Goal: Task Accomplishment & Management: Complete application form

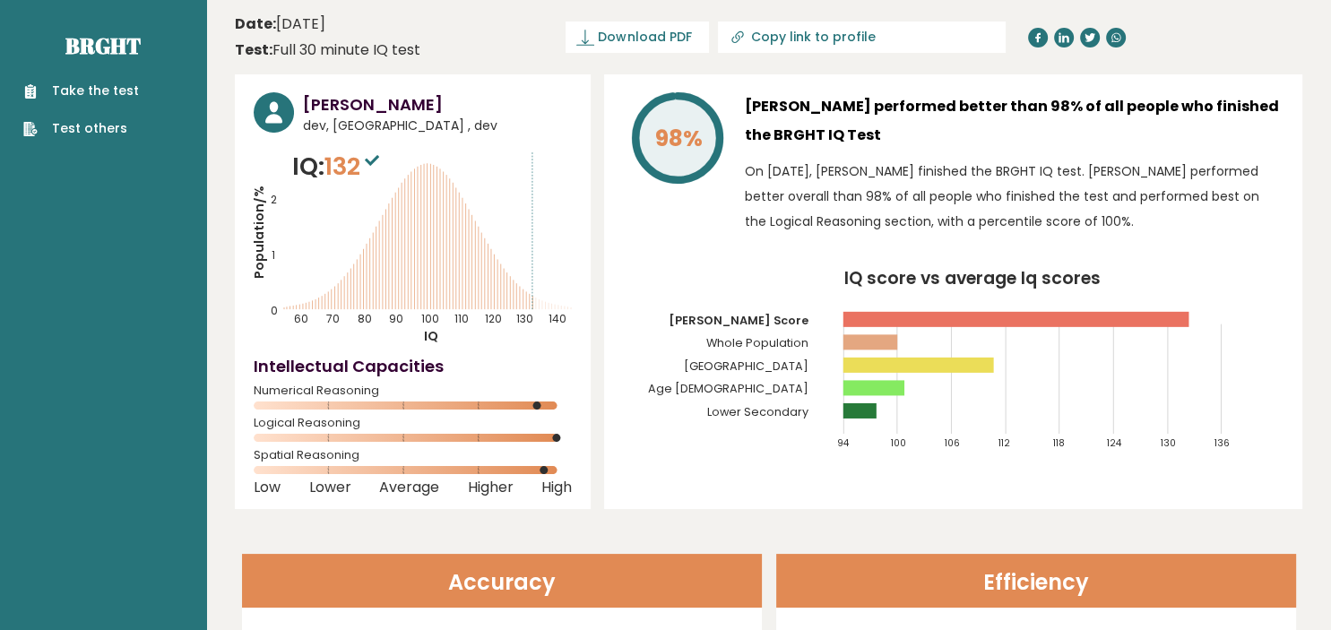
click at [86, 91] on link "Take the test" at bounding box center [81, 91] width 116 height 19
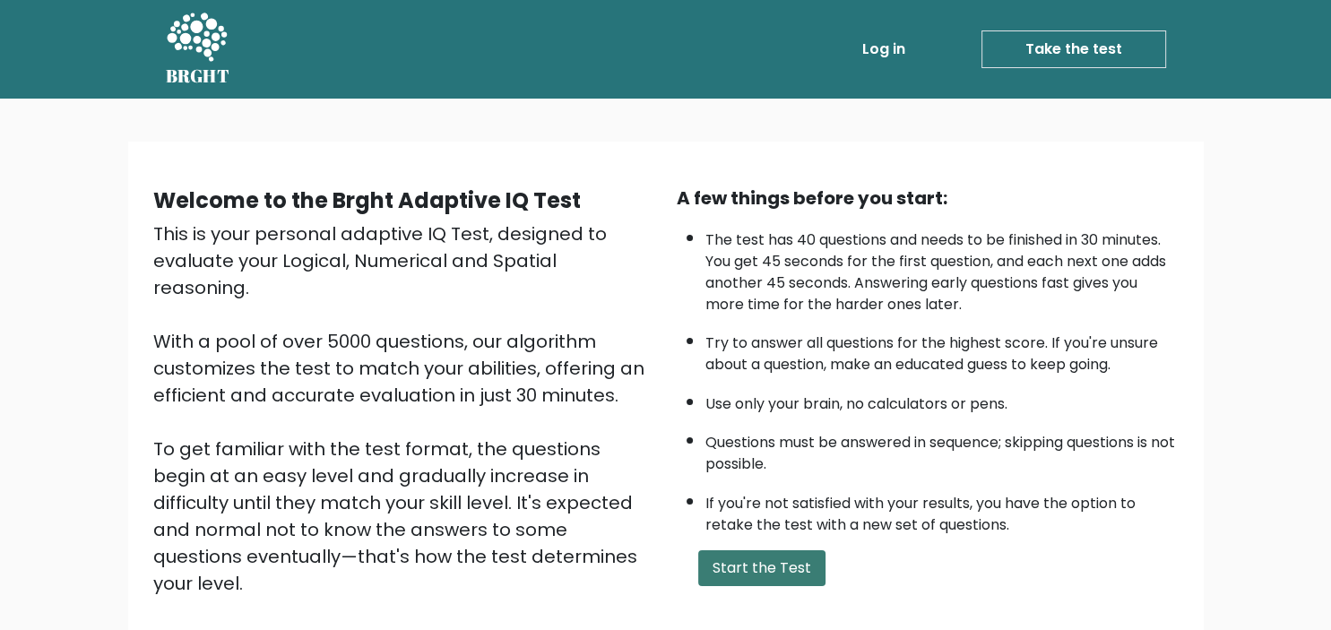
click at [751, 586] on button "Start the Test" at bounding box center [761, 568] width 127 height 36
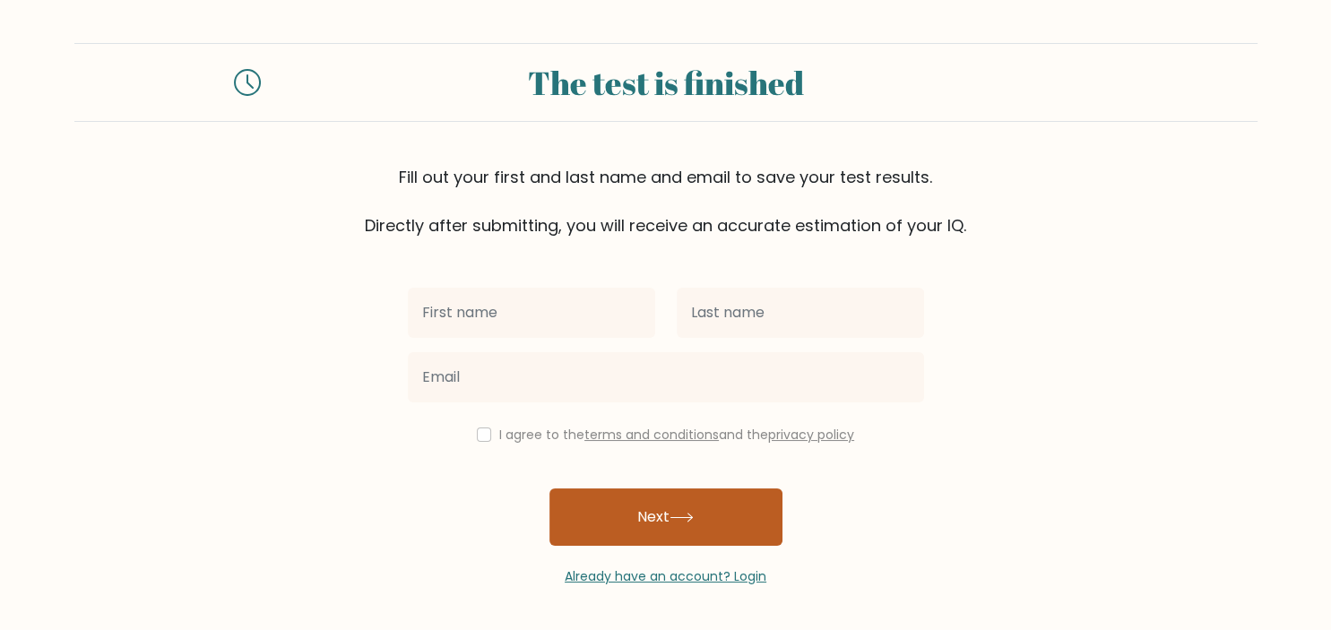
click at [651, 510] on button "Next" at bounding box center [666, 517] width 233 height 57
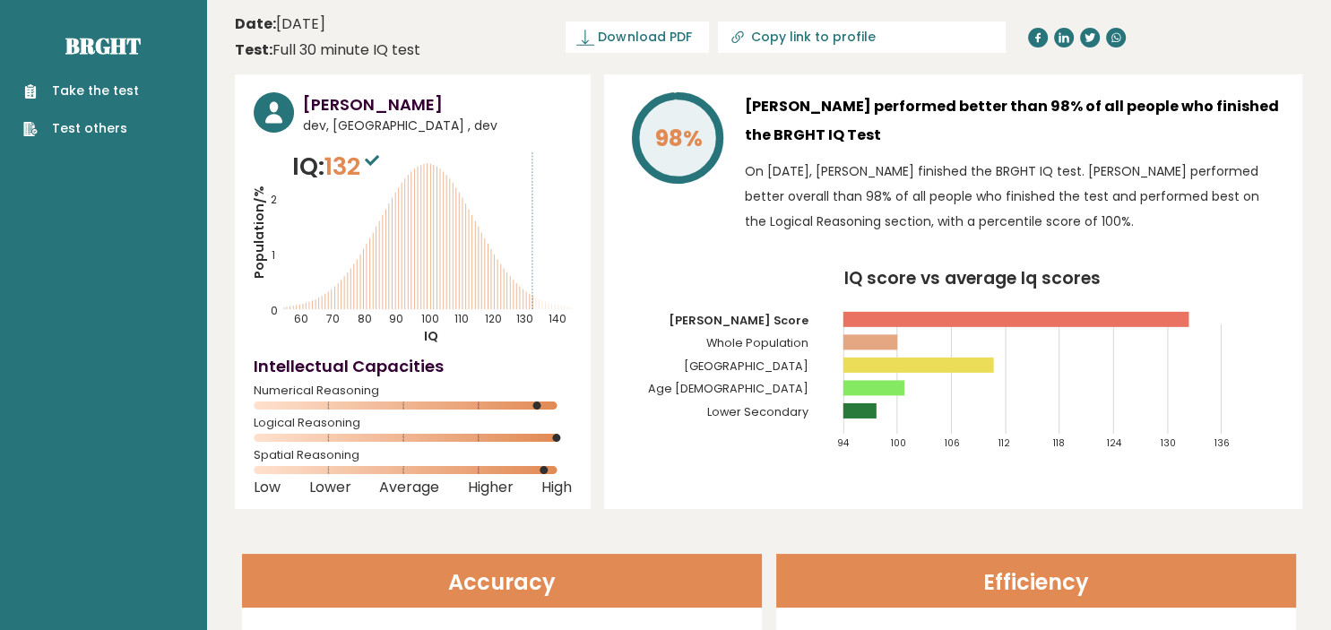
click at [114, 82] on link "Take the test" at bounding box center [81, 91] width 116 height 19
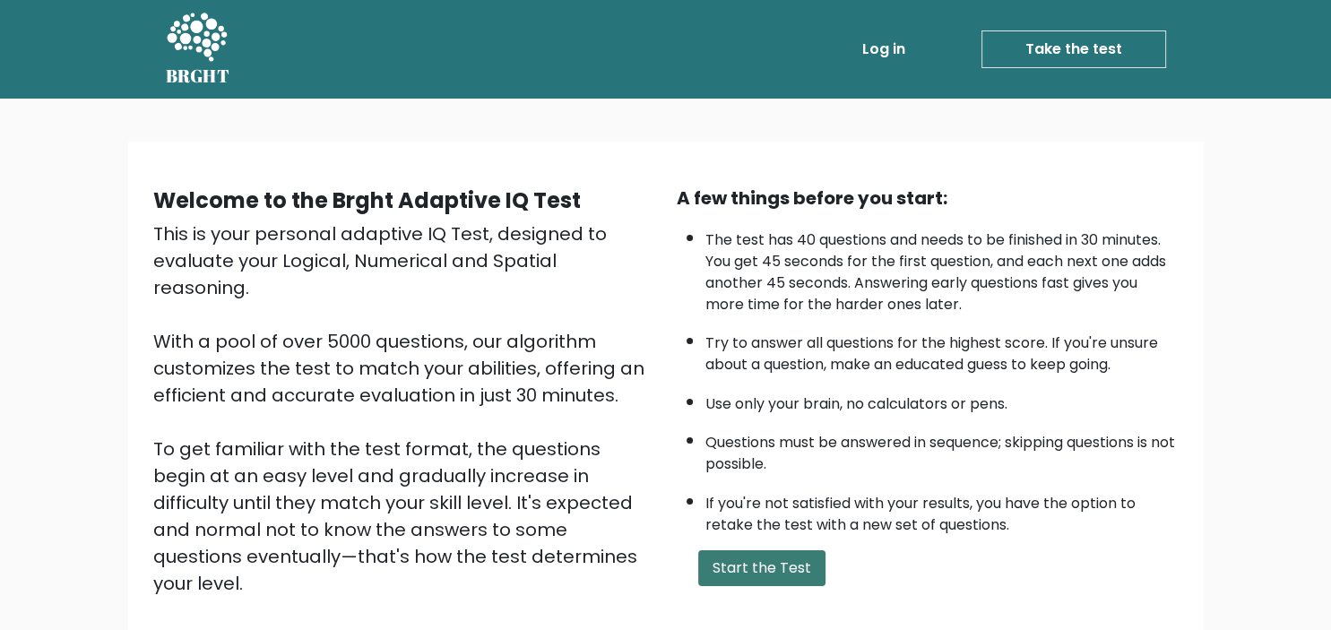
click at [745, 585] on button "Start the Test" at bounding box center [761, 568] width 127 height 36
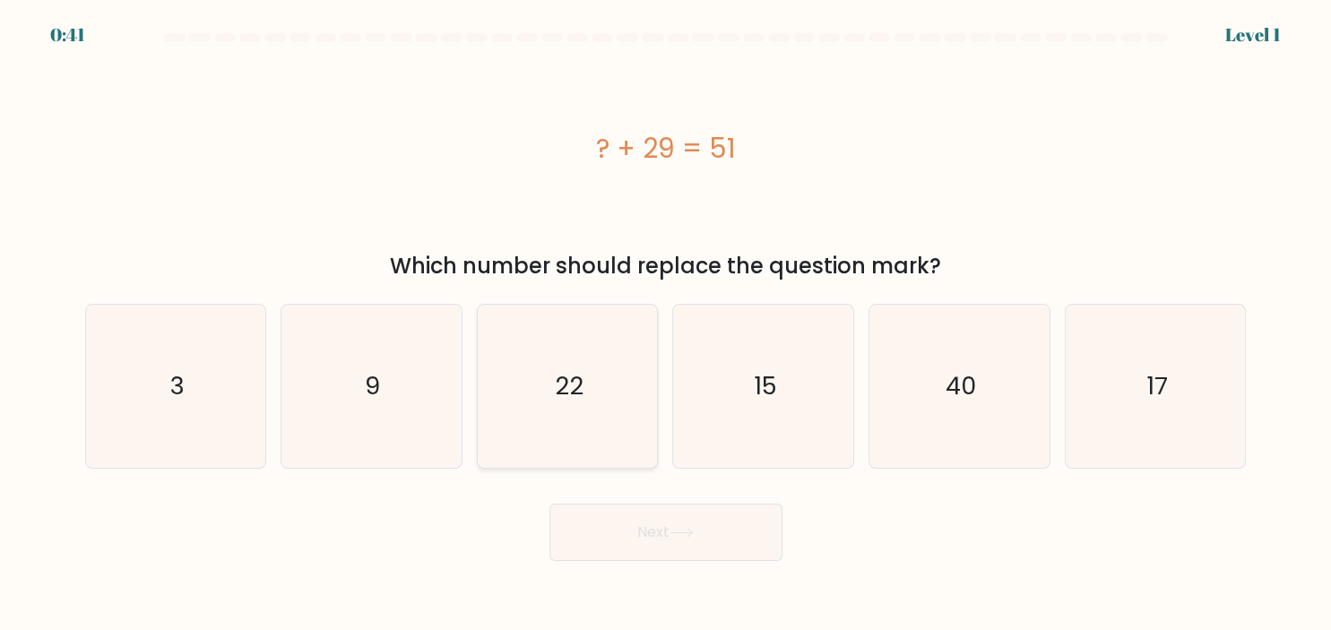
click at [598, 383] on icon "22" at bounding box center [567, 386] width 163 height 163
click at [666, 325] on input "c. 22" at bounding box center [666, 320] width 1 height 9
radio input "true"
click at [688, 539] on button "Next" at bounding box center [666, 532] width 233 height 57
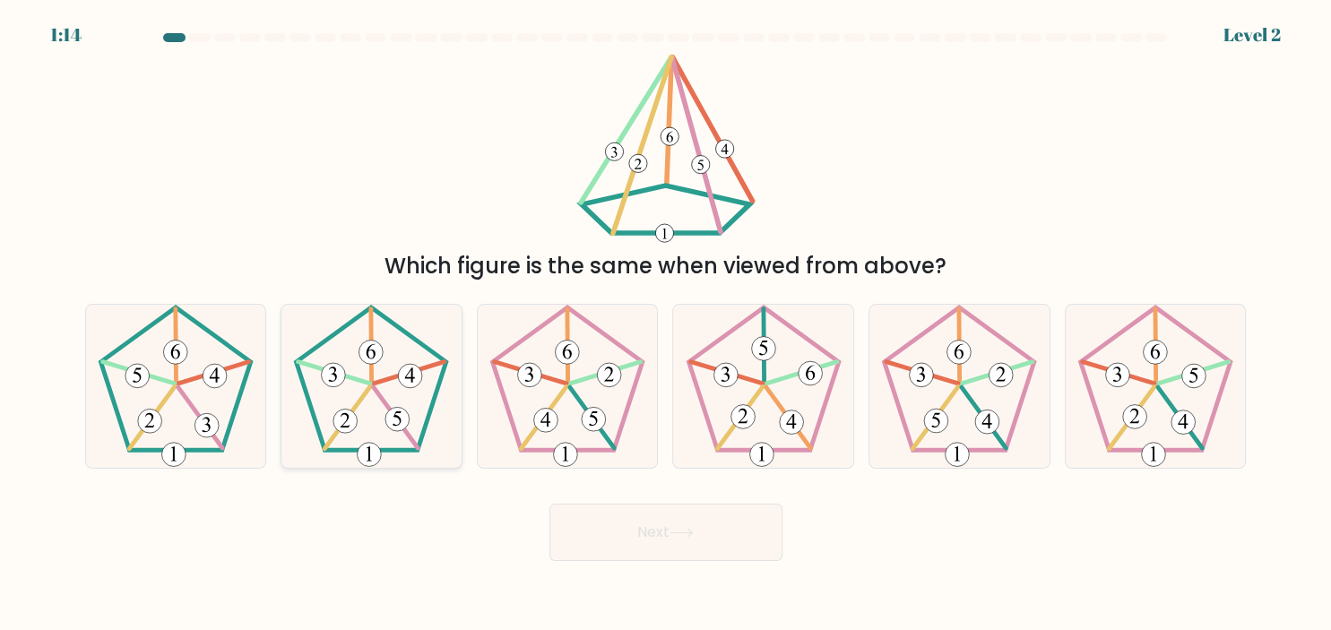
click at [376, 436] on icon at bounding box center [371, 386] width 163 height 163
click at [666, 325] on input "b." at bounding box center [666, 320] width 1 height 9
radio input "true"
click at [629, 538] on button "Next" at bounding box center [666, 532] width 233 height 57
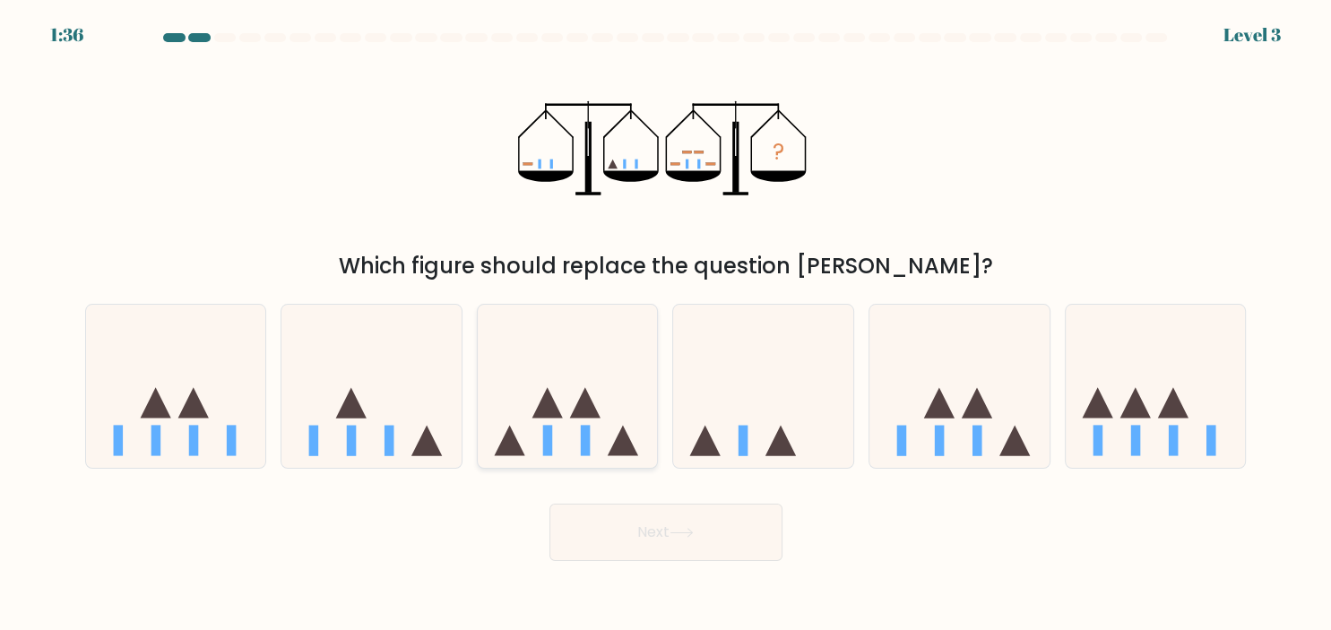
click at [586, 432] on rect at bounding box center [586, 441] width 10 height 30
click at [666, 325] on input "c." at bounding box center [666, 320] width 1 height 9
radio input "true"
click at [709, 523] on button "Next" at bounding box center [666, 532] width 233 height 57
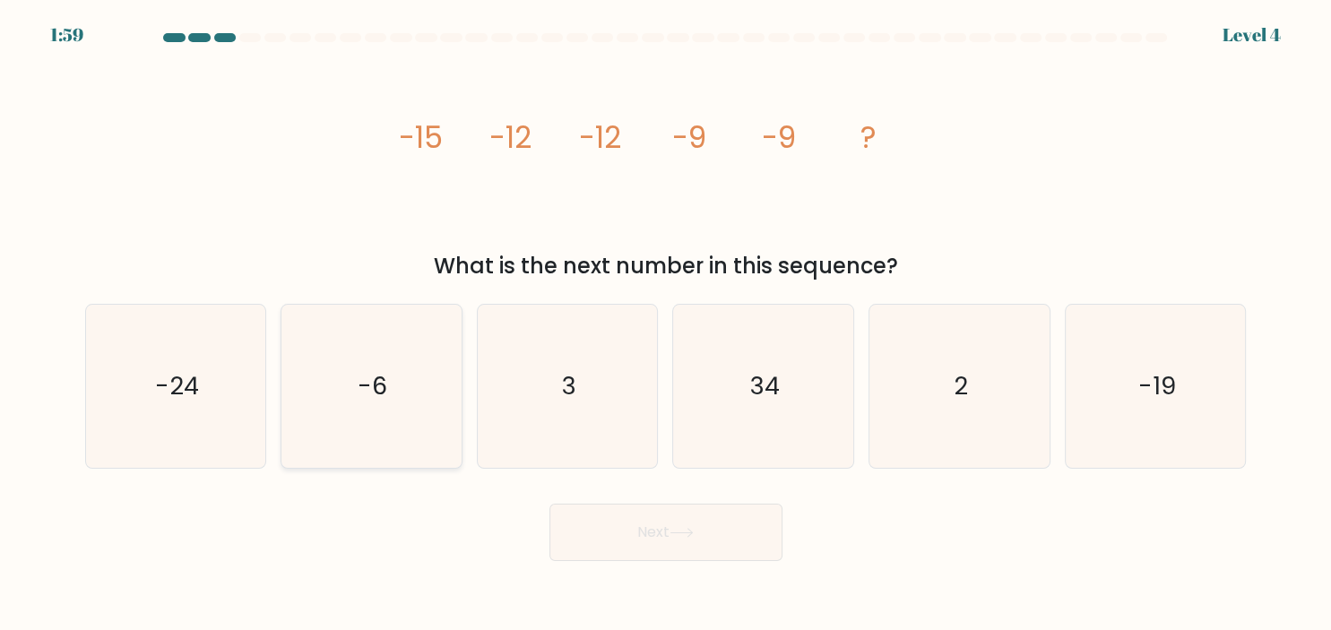
click at [316, 393] on icon "-6" at bounding box center [371, 386] width 163 height 163
click at [666, 325] on input "b. -6" at bounding box center [666, 320] width 1 height 9
radio input "true"
click at [658, 534] on button "Next" at bounding box center [666, 532] width 233 height 57
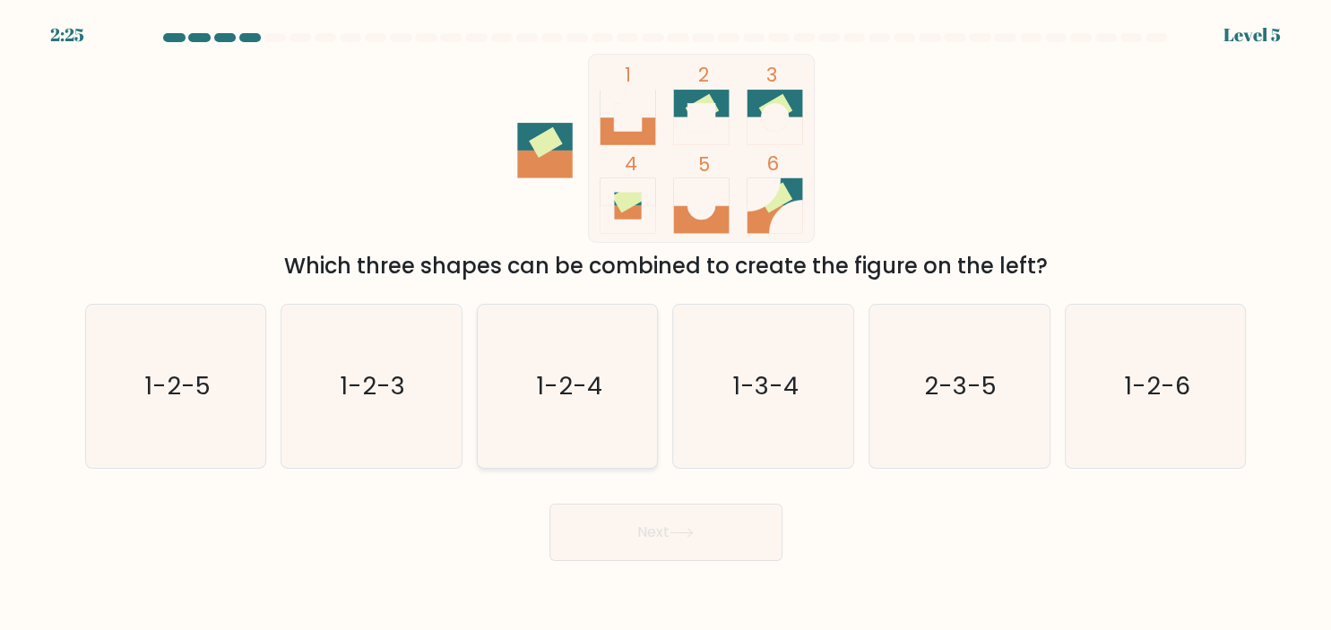
click at [577, 437] on icon "1-2-4" at bounding box center [567, 386] width 163 height 163
click at [654, 531] on button "Next" at bounding box center [666, 532] width 233 height 57
click at [624, 426] on icon "1-2-4" at bounding box center [567, 386] width 163 height 163
click at [666, 325] on input "c. 1-2-4" at bounding box center [666, 320] width 1 height 9
radio input "true"
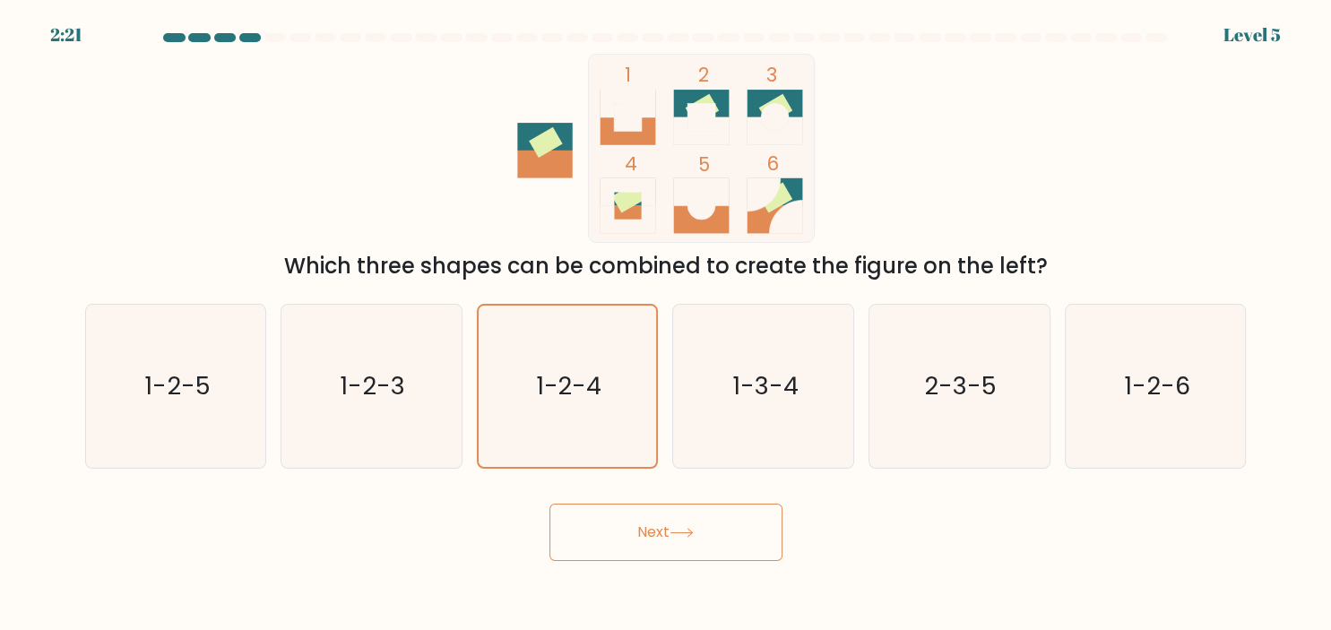
click at [665, 533] on button "Next" at bounding box center [666, 532] width 233 height 57
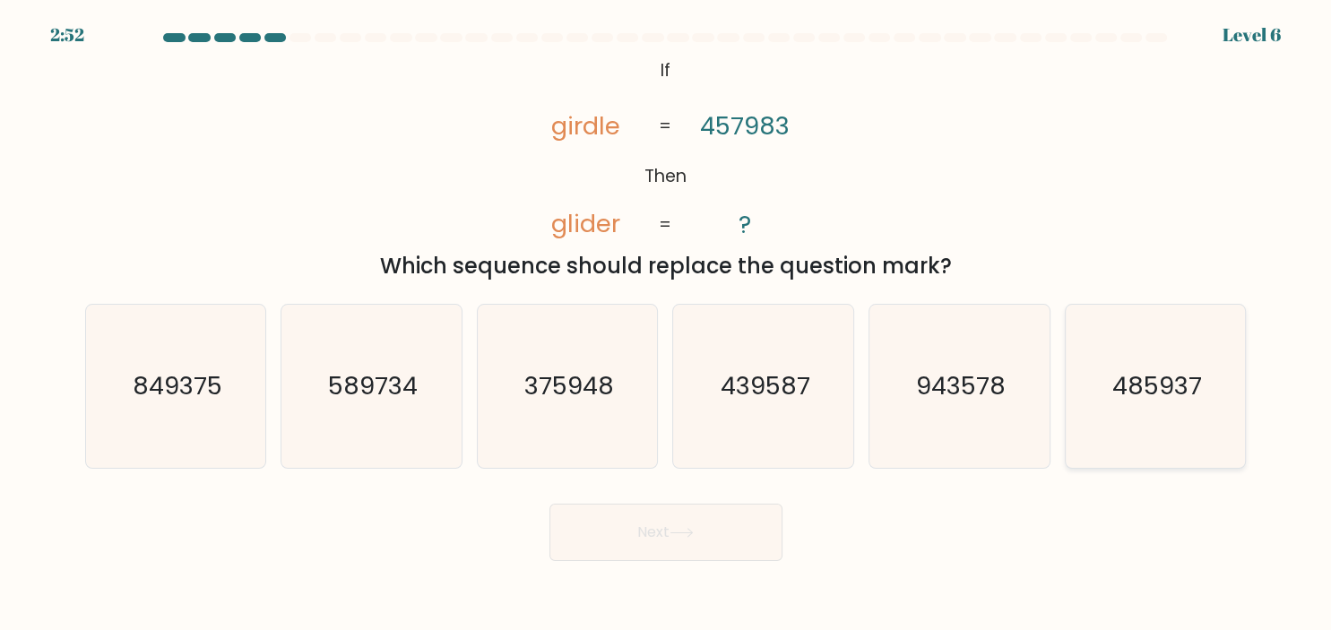
click at [1129, 400] on icon "485937" at bounding box center [1155, 386] width 163 height 163
click at [667, 325] on input "f. 485937" at bounding box center [666, 320] width 1 height 9
radio input "true"
click at [739, 531] on button "Next" at bounding box center [666, 532] width 233 height 57
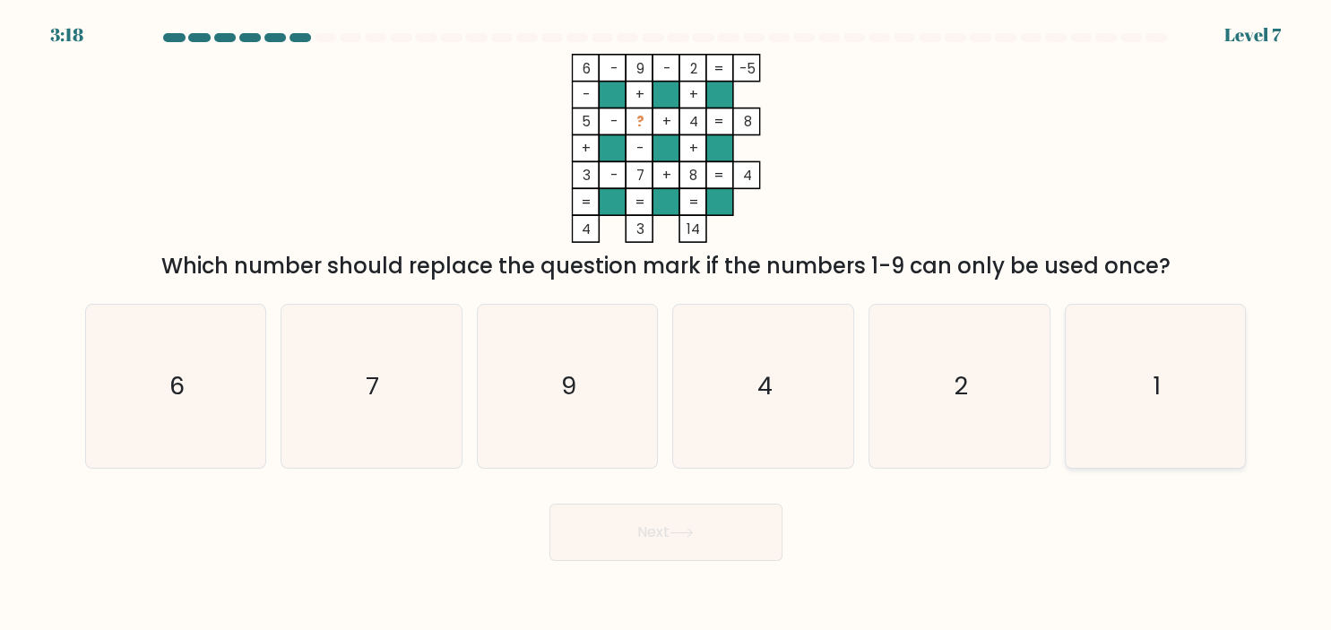
click at [1112, 353] on icon "1" at bounding box center [1155, 386] width 163 height 163
click at [667, 325] on input "f. 1" at bounding box center [666, 320] width 1 height 9
radio input "true"
click at [748, 518] on button "Next" at bounding box center [666, 532] width 233 height 57
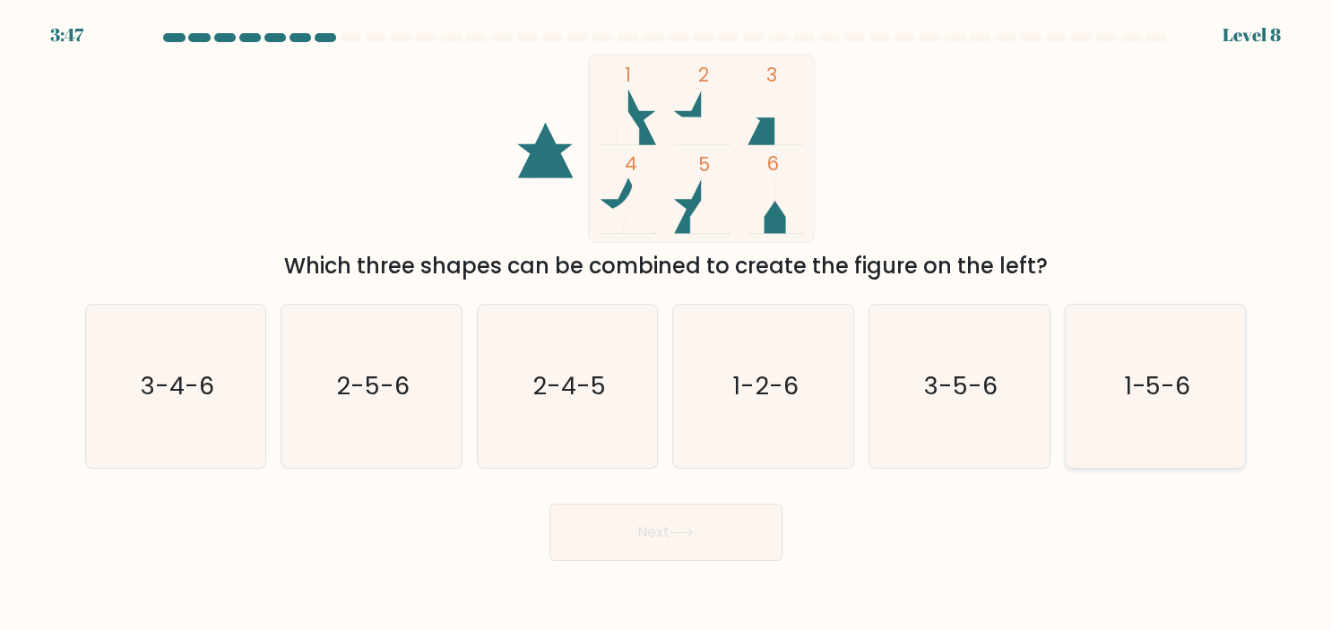
click at [1125, 395] on text "1-5-6" at bounding box center [1156, 385] width 67 height 35
click at [667, 325] on input "f. 1-5-6" at bounding box center [666, 320] width 1 height 9
radio input "true"
click at [671, 536] on button "Next" at bounding box center [666, 532] width 233 height 57
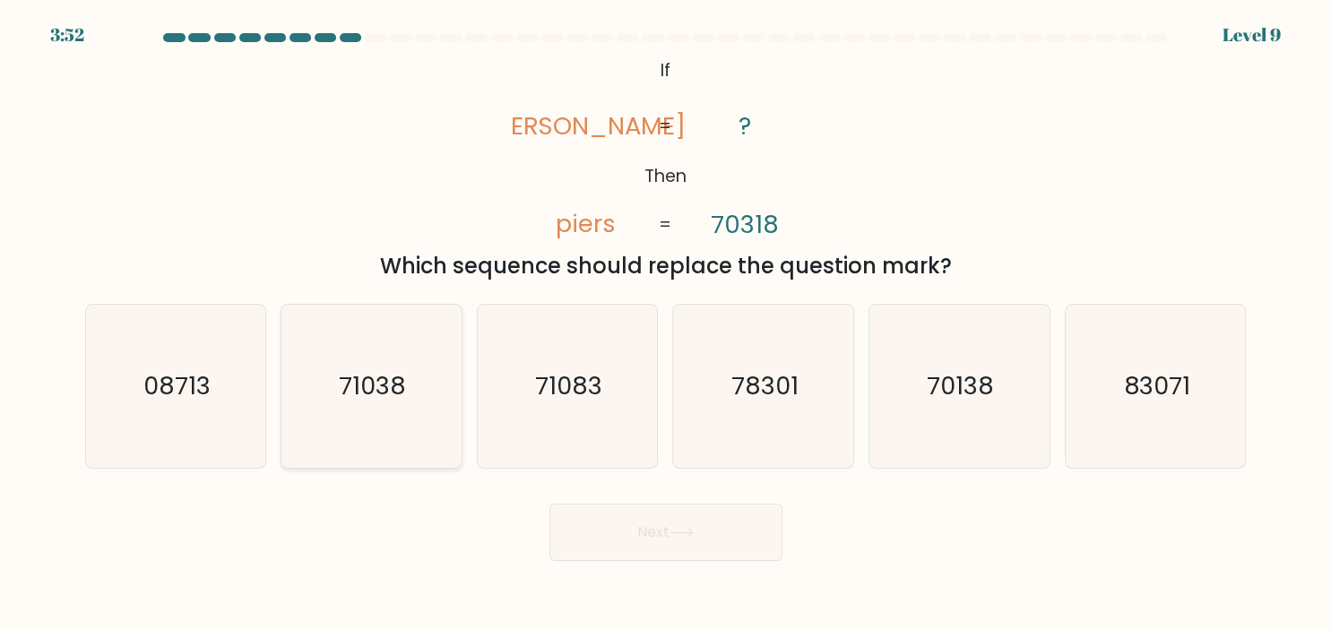
click at [441, 403] on icon "71038" at bounding box center [371, 386] width 163 height 163
click at [666, 325] on input "b. 71038" at bounding box center [666, 320] width 1 height 9
radio input "true"
click at [654, 532] on button "Next" at bounding box center [666, 532] width 233 height 57
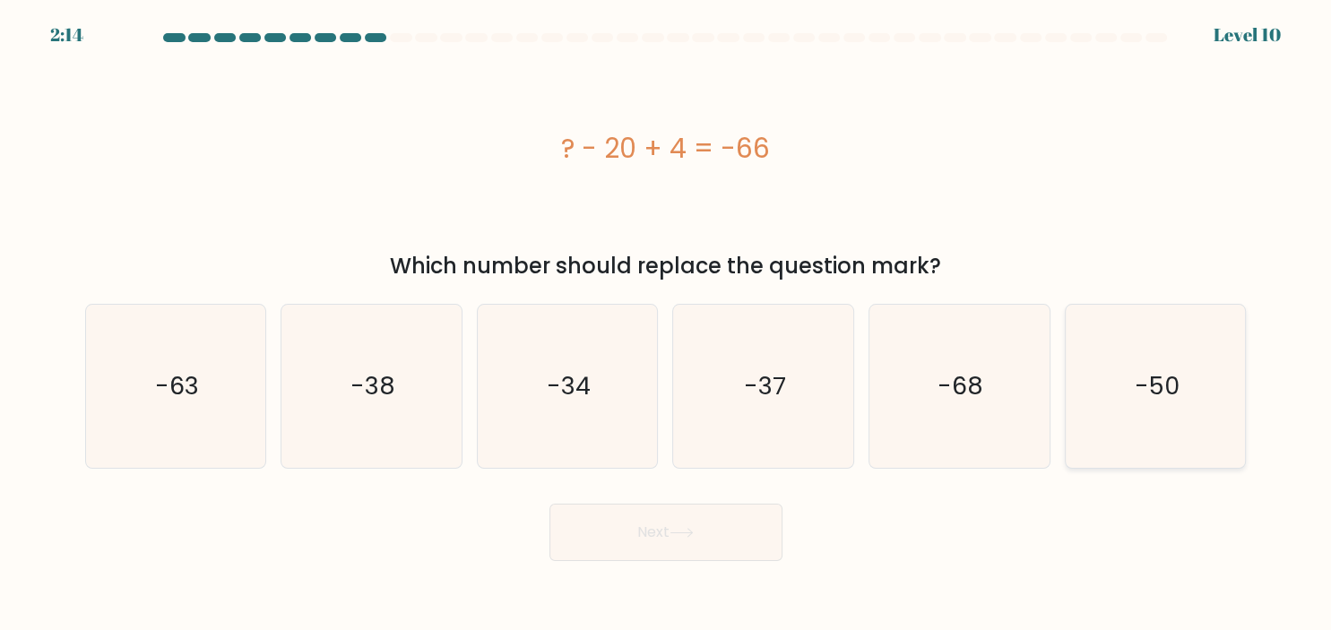
click at [1217, 443] on icon "-50" at bounding box center [1155, 386] width 163 height 163
click at [667, 325] on input "f. -50" at bounding box center [666, 320] width 1 height 9
radio input "true"
click at [733, 541] on button "Next" at bounding box center [666, 532] width 233 height 57
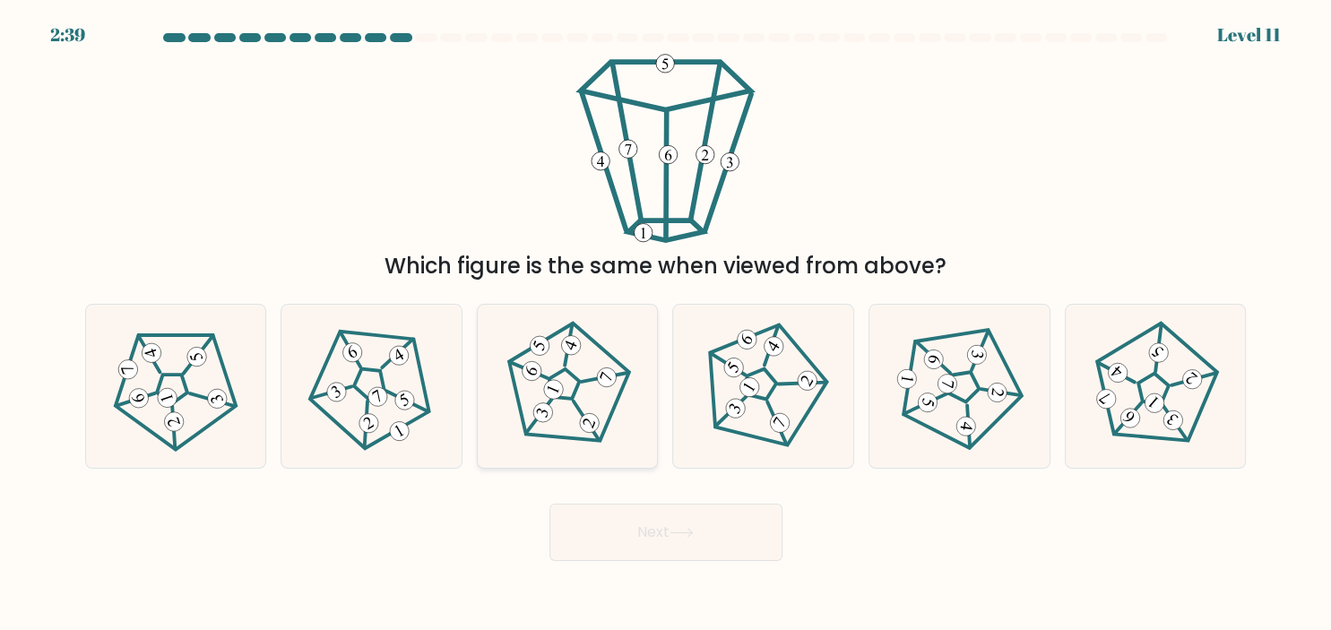
click at [596, 396] on icon at bounding box center [567, 386] width 131 height 131
click at [666, 325] on input "c." at bounding box center [666, 320] width 1 height 9
radio input "true"
click at [672, 529] on button "Next" at bounding box center [666, 532] width 233 height 57
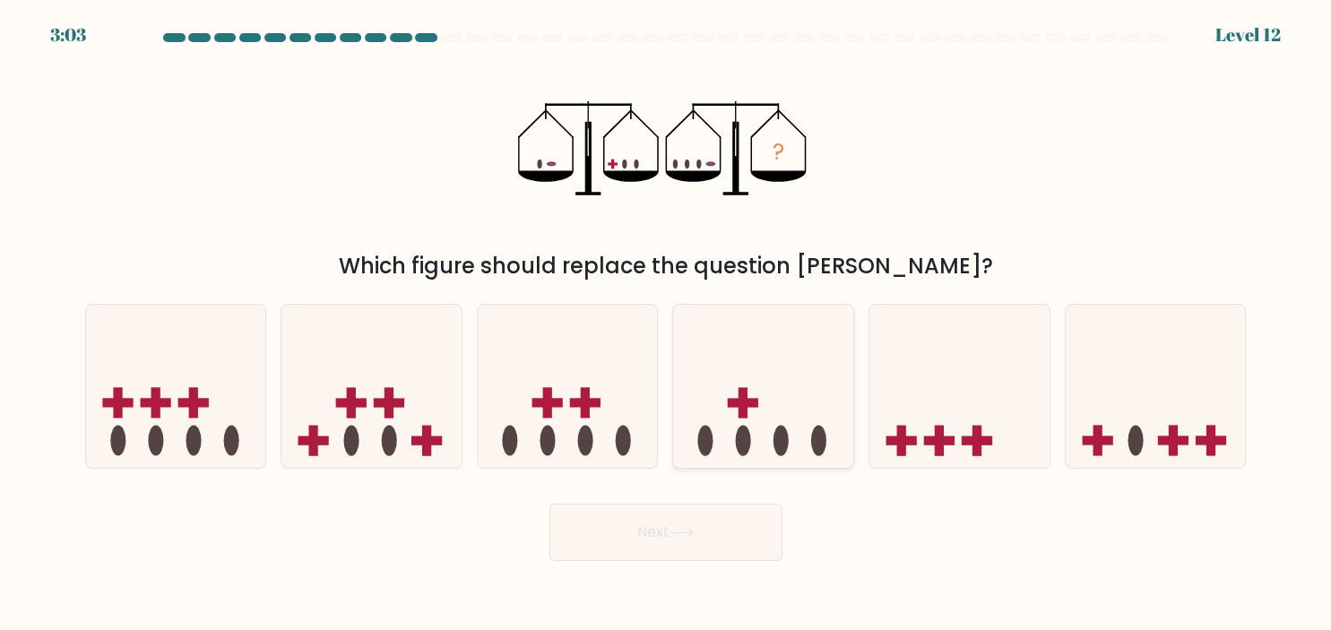
click at [742, 426] on icon at bounding box center [763, 386] width 180 height 149
click at [667, 325] on input "d." at bounding box center [666, 320] width 1 height 9
radio input "true"
click at [700, 528] on button "Next" at bounding box center [666, 532] width 233 height 57
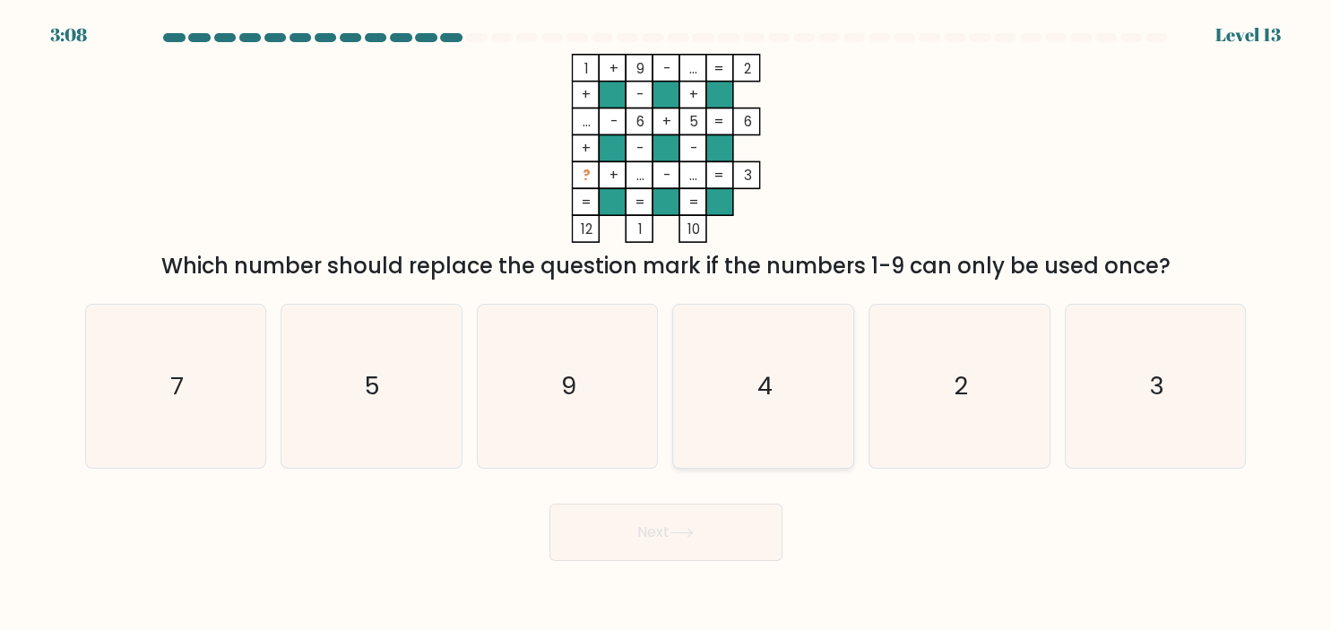
click at [745, 368] on icon "4" at bounding box center [763, 386] width 163 height 163
click at [667, 325] on input "d. 4" at bounding box center [666, 320] width 1 height 9
radio input "true"
click at [730, 530] on button "Next" at bounding box center [666, 532] width 233 height 57
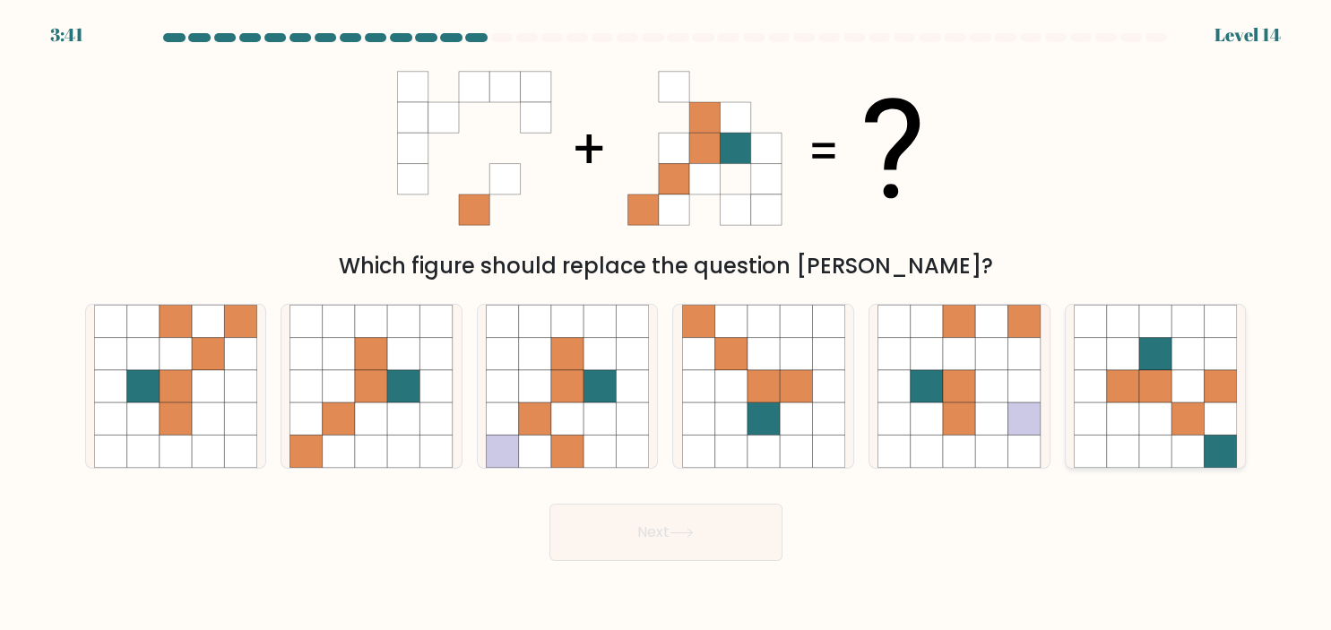
click at [1192, 364] on icon at bounding box center [1188, 354] width 32 height 32
click at [667, 325] on input "f." at bounding box center [666, 320] width 1 height 9
radio input "true"
click at [729, 536] on button "Next" at bounding box center [666, 532] width 233 height 57
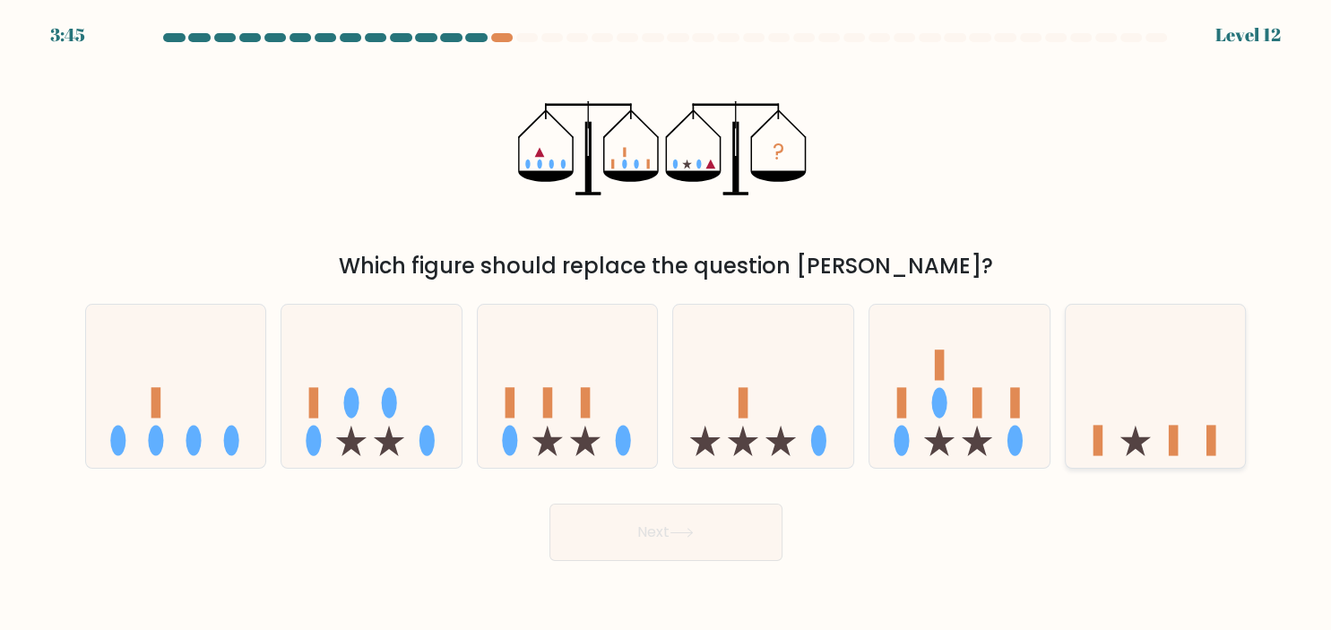
click at [1154, 440] on icon at bounding box center [1156, 386] width 180 height 149
click at [667, 325] on input "f." at bounding box center [666, 320] width 1 height 9
radio input "true"
click at [738, 539] on button "Next" at bounding box center [666, 532] width 233 height 57
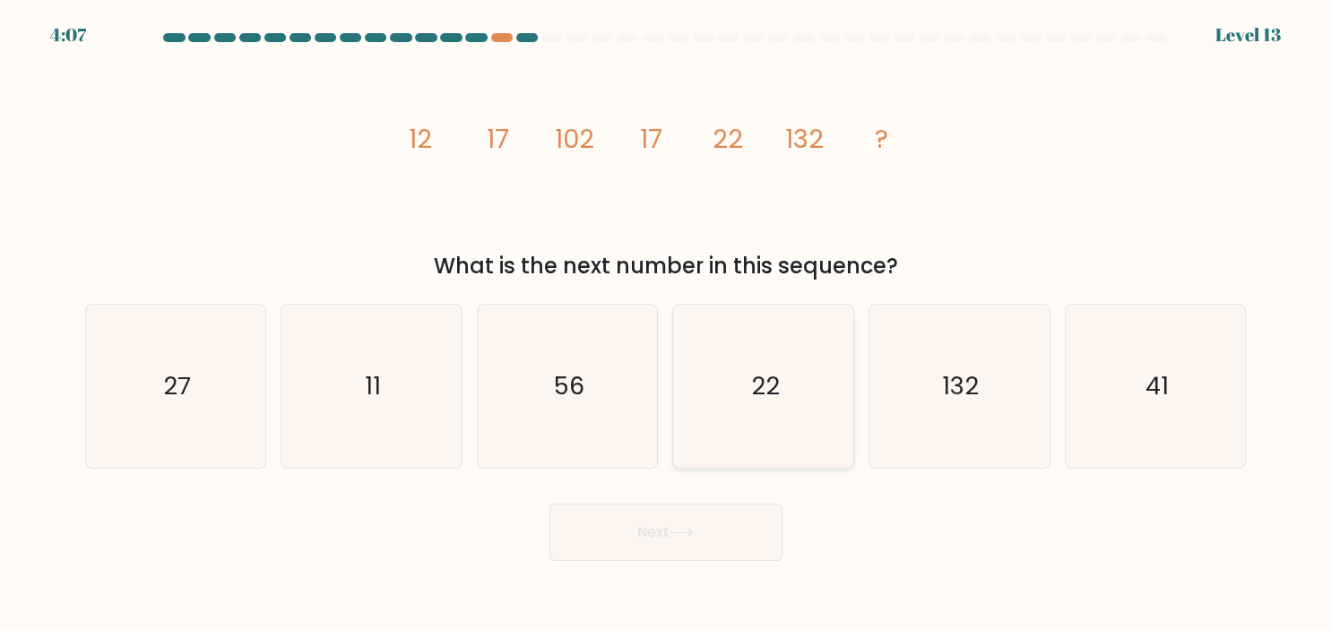
click at [734, 366] on icon "22" at bounding box center [763, 386] width 163 height 163
click at [713, 516] on button "Next" at bounding box center [666, 532] width 233 height 57
click at [745, 410] on icon "22" at bounding box center [763, 386] width 163 height 163
click at [667, 325] on input "d. 22" at bounding box center [666, 320] width 1 height 9
radio input "true"
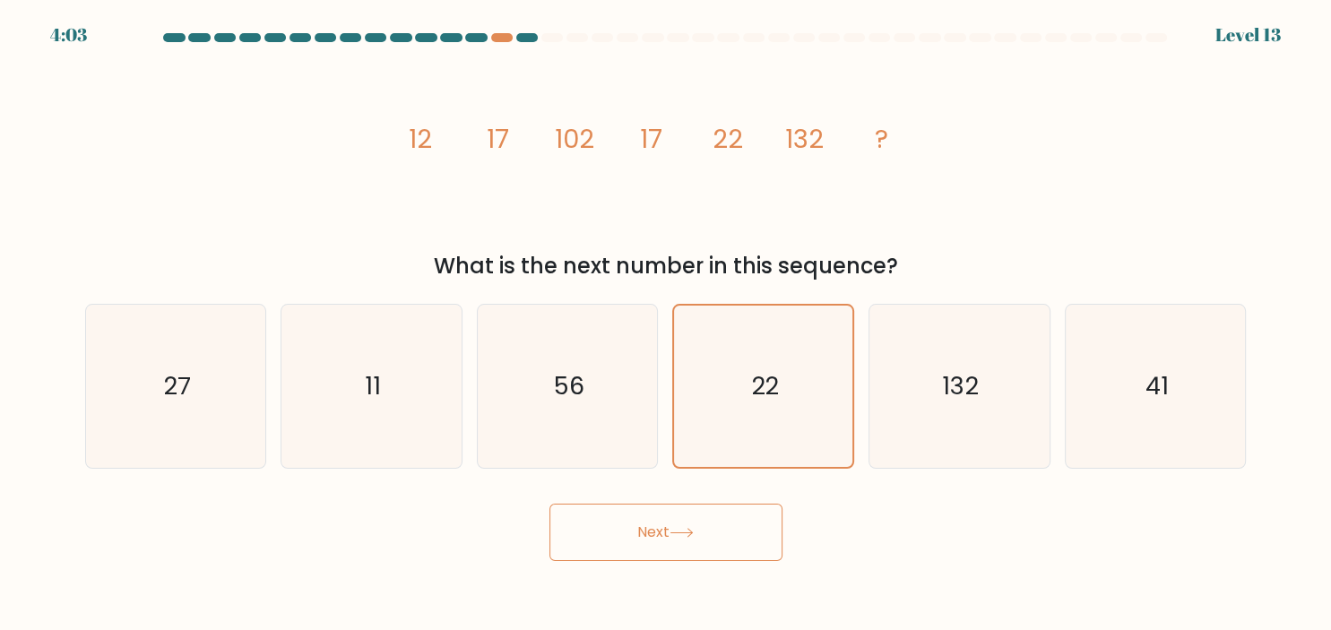
click at [706, 538] on button "Next" at bounding box center [666, 532] width 233 height 57
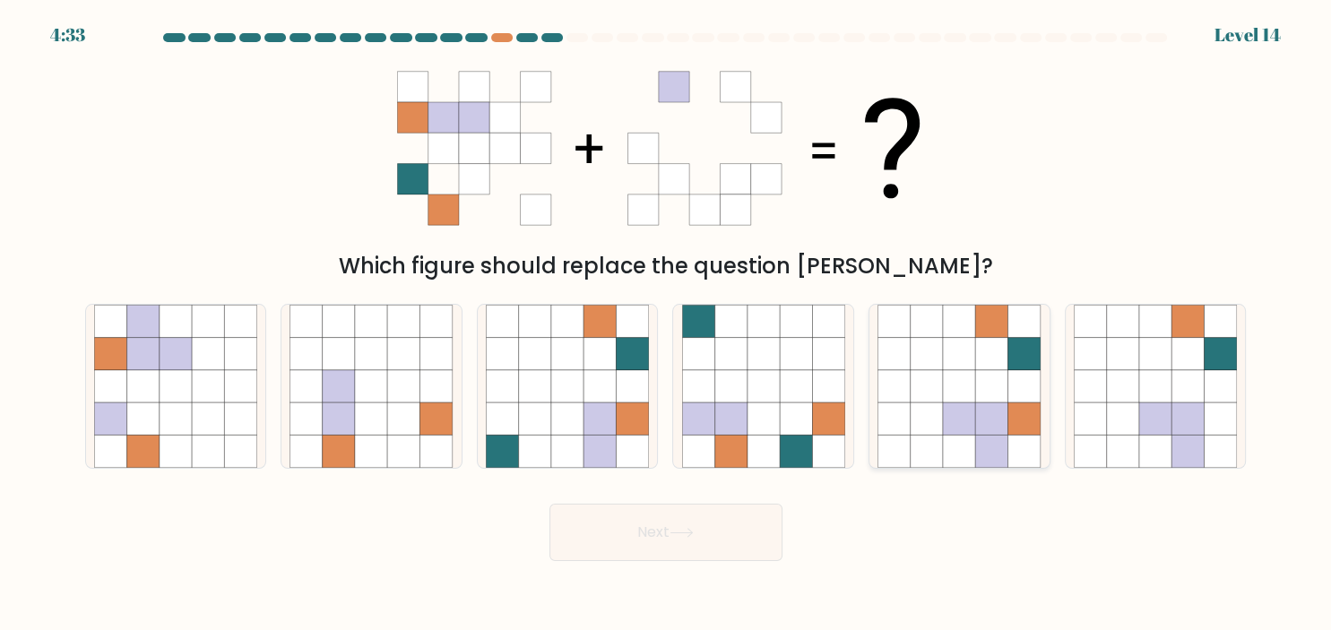
click at [900, 342] on icon at bounding box center [895, 354] width 32 height 32
click at [667, 325] on input "e." at bounding box center [666, 320] width 1 height 9
radio input "true"
click at [672, 539] on button "Next" at bounding box center [666, 532] width 233 height 57
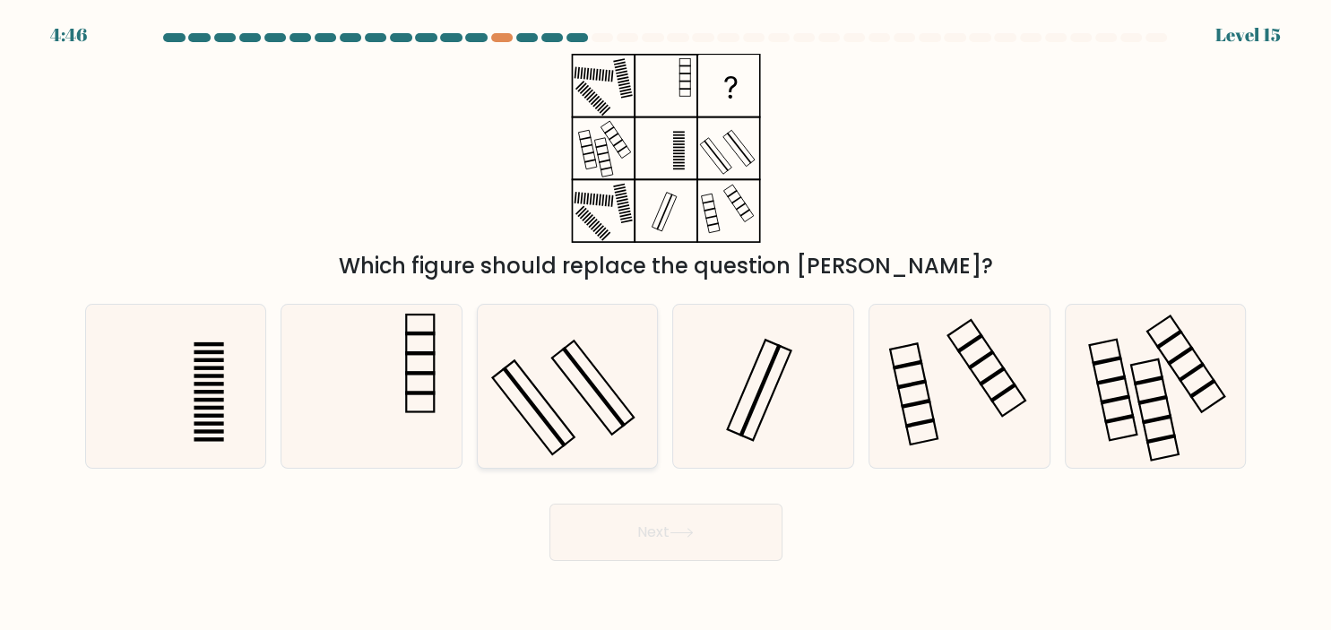
click at [554, 385] on icon at bounding box center [567, 386] width 163 height 163
click at [666, 325] on input "c." at bounding box center [666, 320] width 1 height 9
radio input "true"
click at [663, 528] on button "Next" at bounding box center [666, 532] width 233 height 57
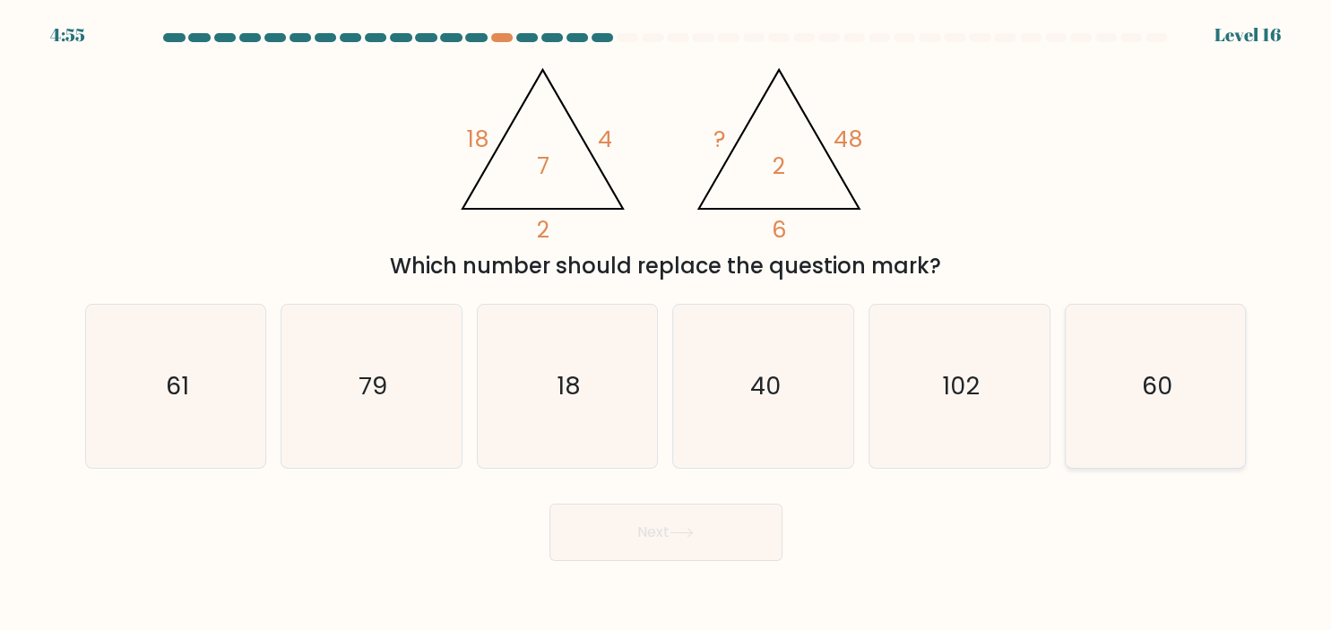
click at [1121, 412] on icon "60" at bounding box center [1155, 386] width 163 height 163
click at [667, 325] on input "f. 60" at bounding box center [666, 320] width 1 height 9
radio input "true"
click at [739, 535] on button "Next" at bounding box center [666, 532] width 233 height 57
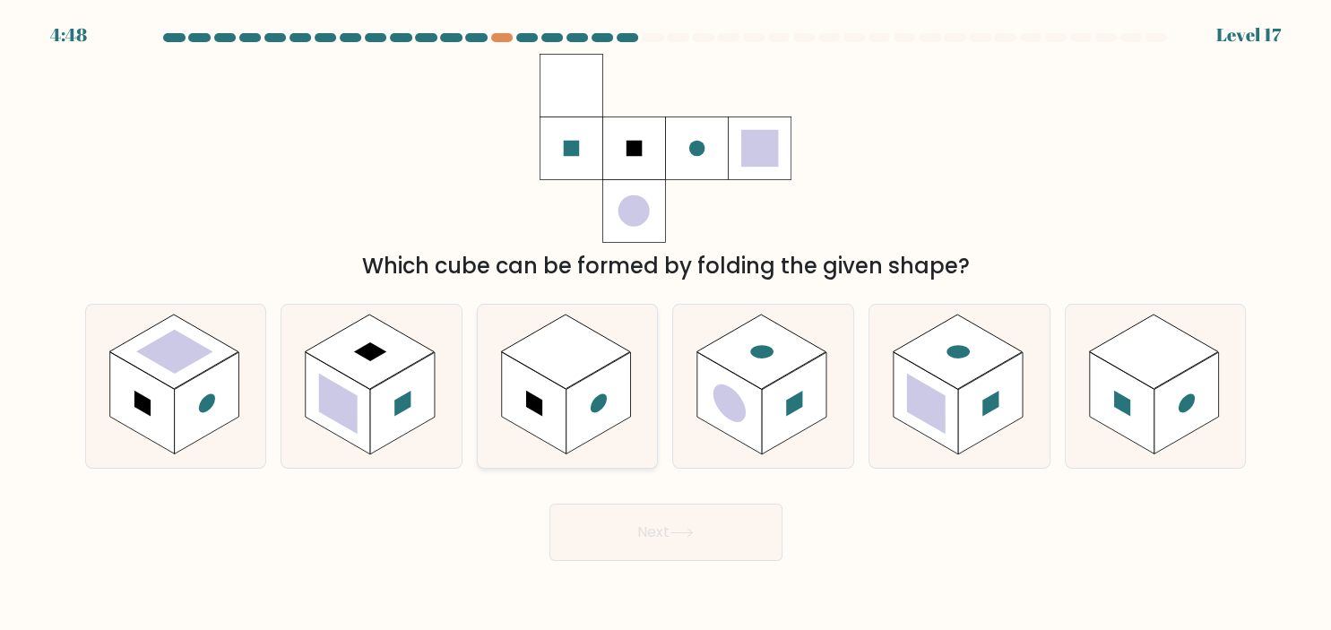
click at [608, 408] on rect at bounding box center [599, 403] width 65 height 102
click at [666, 325] on input "c." at bounding box center [666, 320] width 1 height 9
radio input "true"
click at [668, 529] on button "Next" at bounding box center [666, 532] width 233 height 57
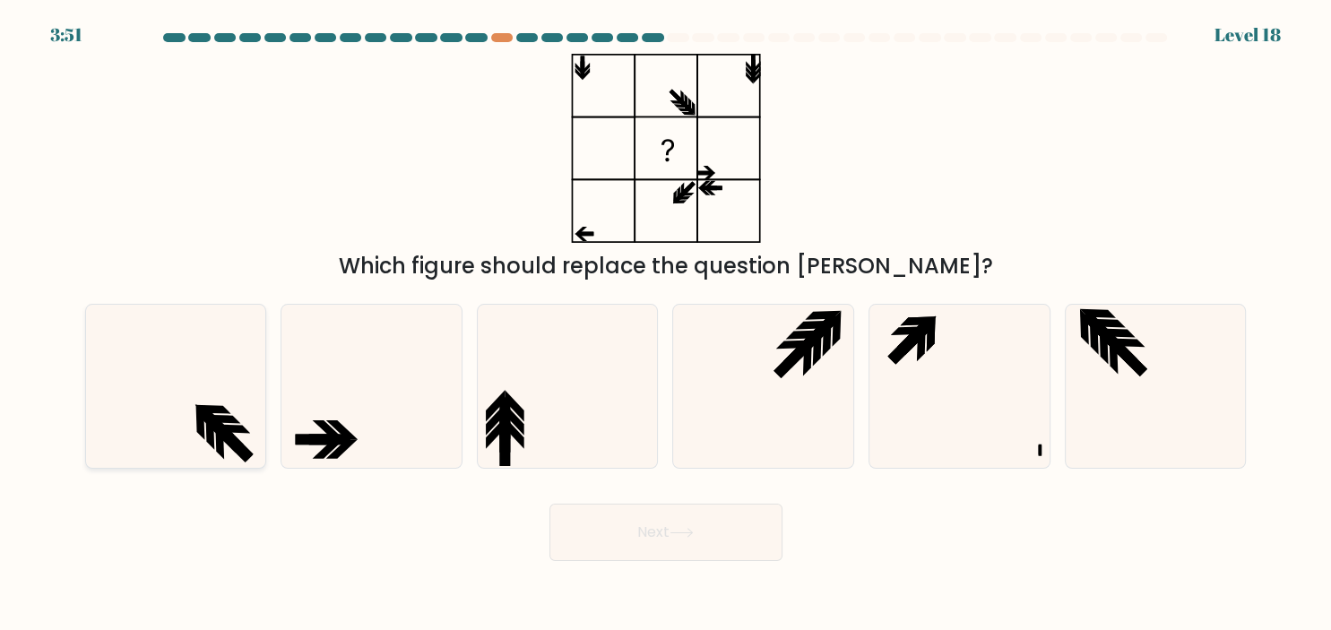
click at [229, 423] on icon at bounding box center [175, 386] width 163 height 163
click at [666, 325] on input "a." at bounding box center [666, 320] width 1 height 9
radio input "true"
click at [637, 532] on button "Next" at bounding box center [666, 532] width 233 height 57
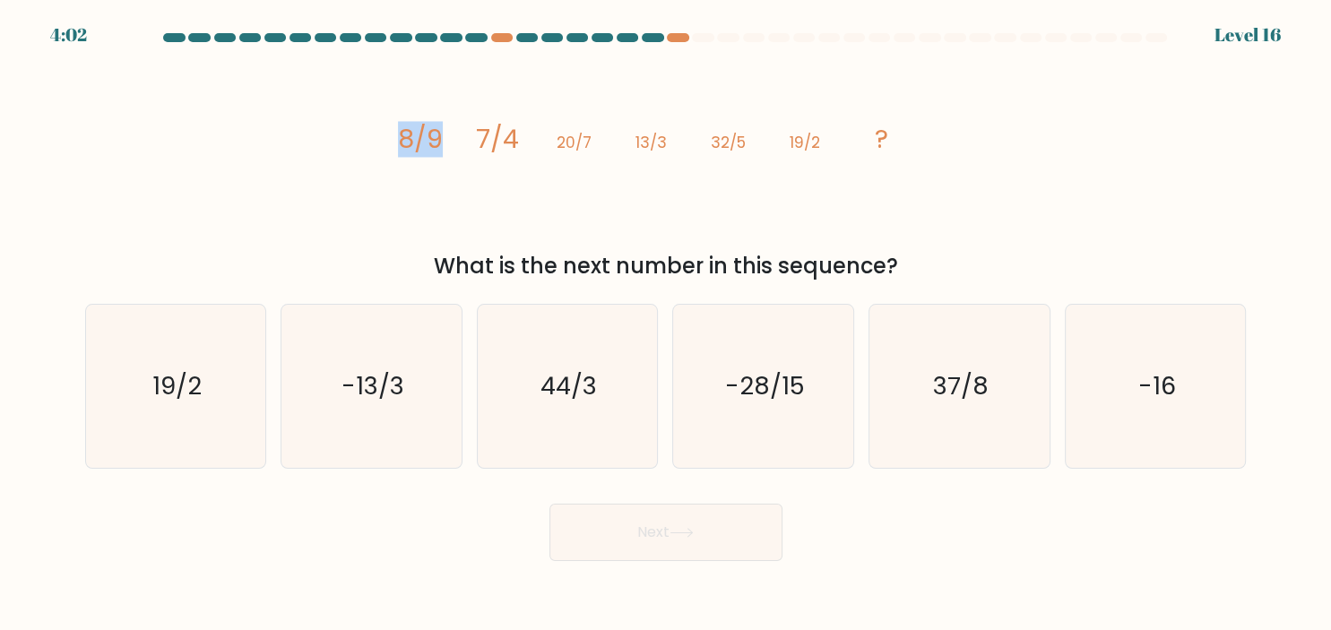
drag, startPoint x: 418, startPoint y: 134, endPoint x: 384, endPoint y: 132, distance: 34.1
click at [384, 132] on div "image/svg+xml 8/9 7/4 20/7 13/3 32/5 19/2 ? What is the next number in this seq…" at bounding box center [665, 168] width 1183 height 229
click at [520, 139] on icon "image/svg+xml 8/9 7/4 20/7 13/3 32/5 19/2 ?" at bounding box center [666, 148] width 538 height 189
click at [569, 342] on icon "44/3" at bounding box center [567, 386] width 163 height 163
click at [666, 325] on input "c. 44/3" at bounding box center [666, 320] width 1 height 9
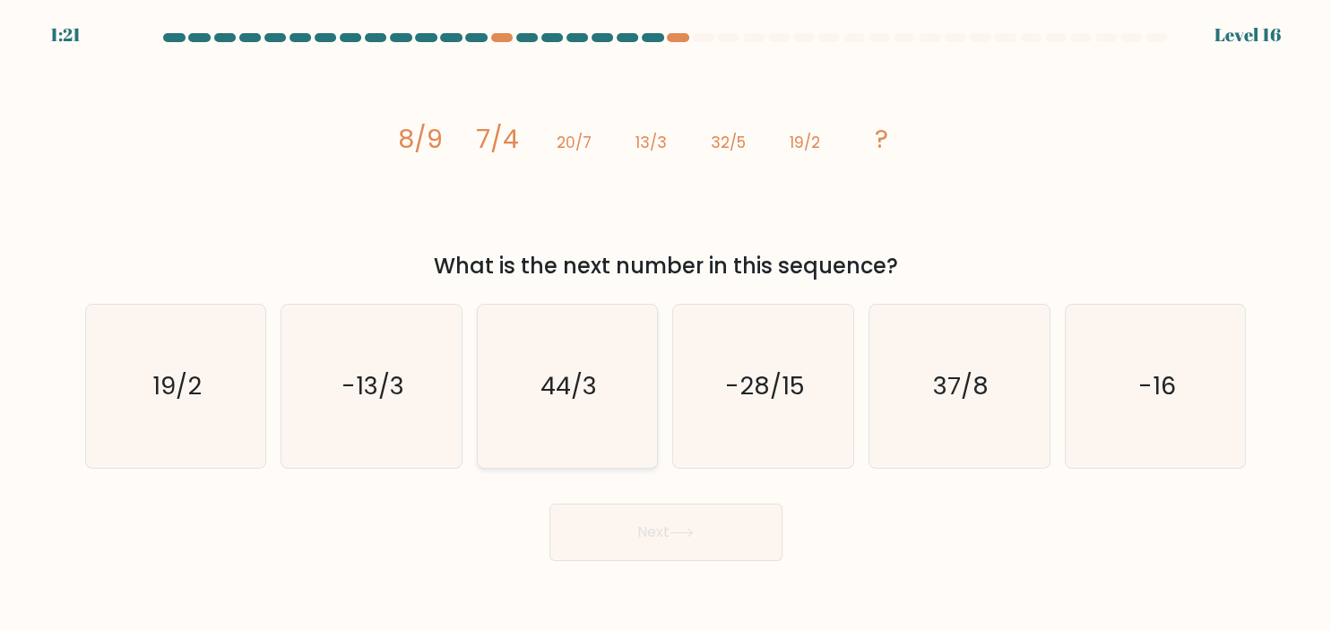
radio input "true"
click at [757, 543] on button "Next" at bounding box center [666, 532] width 233 height 57
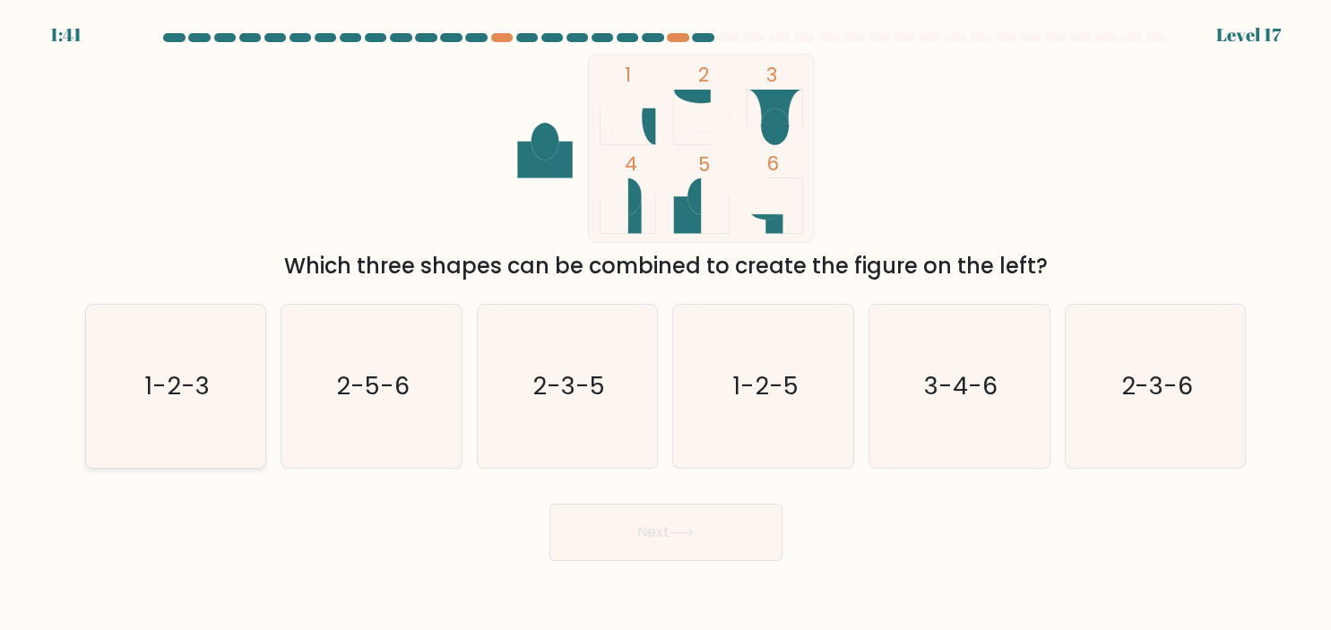
click at [207, 407] on icon "1-2-3" at bounding box center [175, 386] width 163 height 163
click at [666, 325] on input "a. 1-2-3" at bounding box center [666, 320] width 1 height 9
radio input "true"
click at [632, 534] on button "Next" at bounding box center [666, 532] width 233 height 57
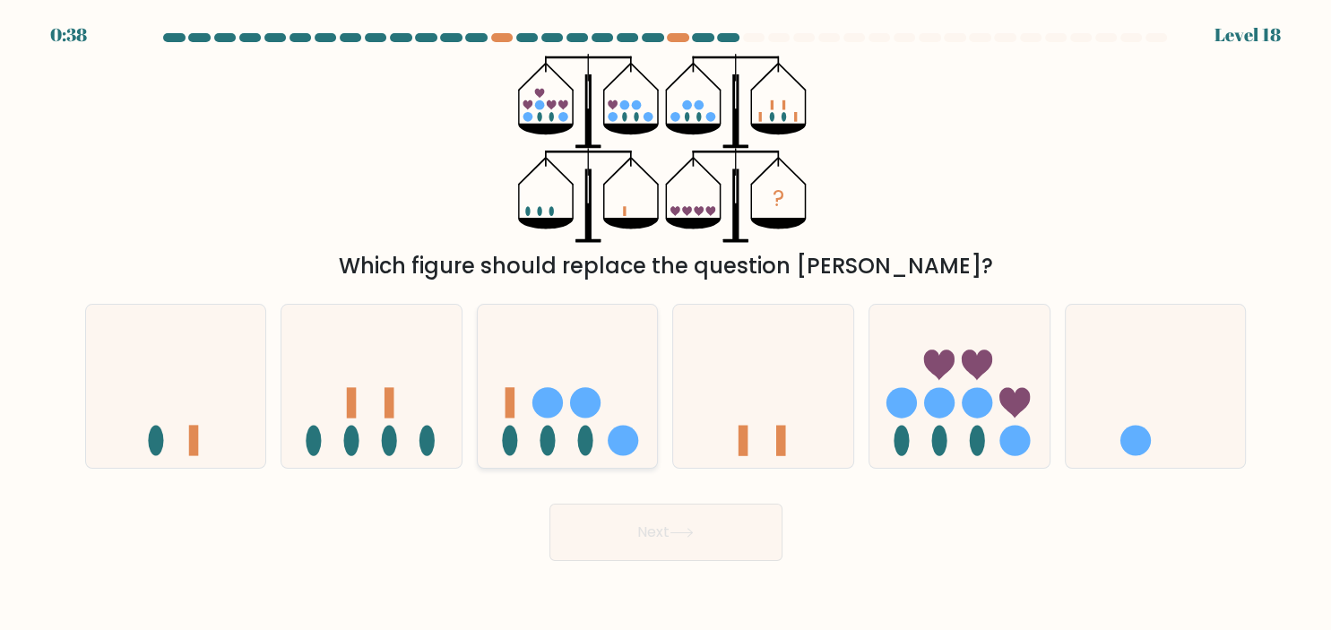
click at [594, 442] on icon at bounding box center [568, 386] width 180 height 149
click at [666, 325] on input "c." at bounding box center [666, 320] width 1 height 9
radio input "true"
click at [688, 528] on button "Next" at bounding box center [666, 532] width 233 height 57
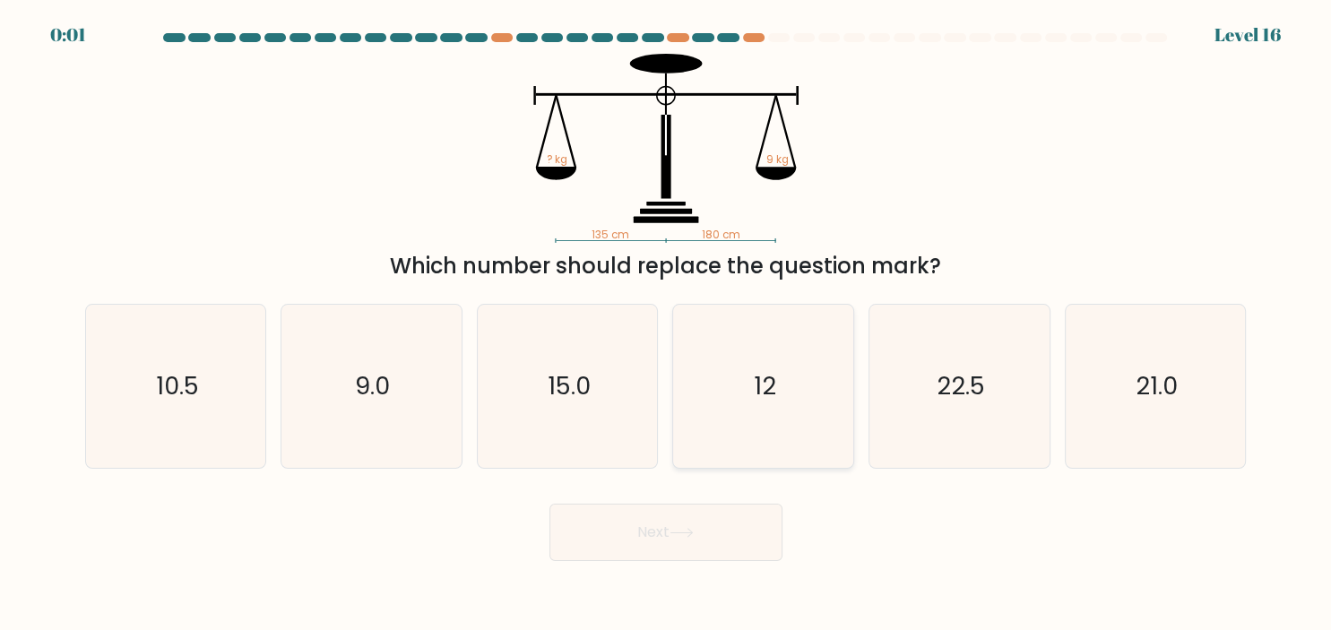
drag, startPoint x: 706, startPoint y: 372, endPoint x: 724, endPoint y: 376, distance: 19.2
click at [705, 372] on icon "12" at bounding box center [763, 386] width 163 height 163
click at [667, 325] on input "d. 12" at bounding box center [666, 320] width 1 height 9
radio input "true"
drag, startPoint x: 717, startPoint y: 490, endPoint x: 715, endPoint y: 507, distance: 16.4
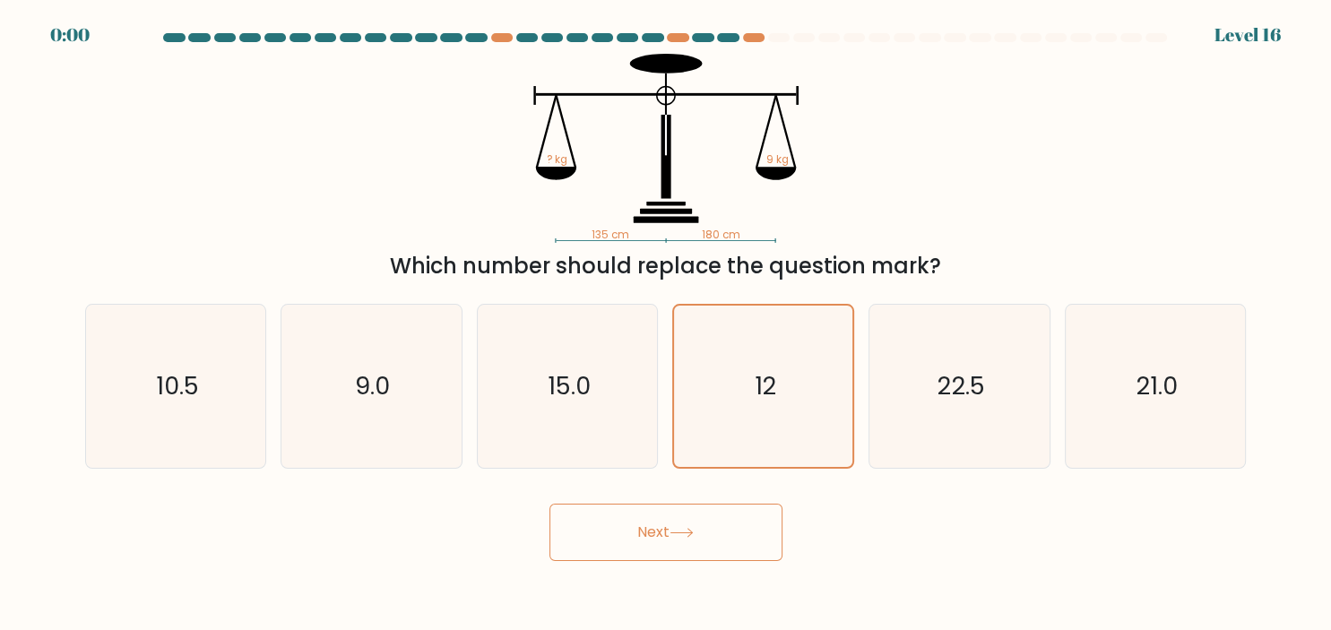
click at [715, 493] on div "Next" at bounding box center [665, 525] width 1183 height 71
click at [719, 516] on button "Next" at bounding box center [666, 532] width 233 height 57
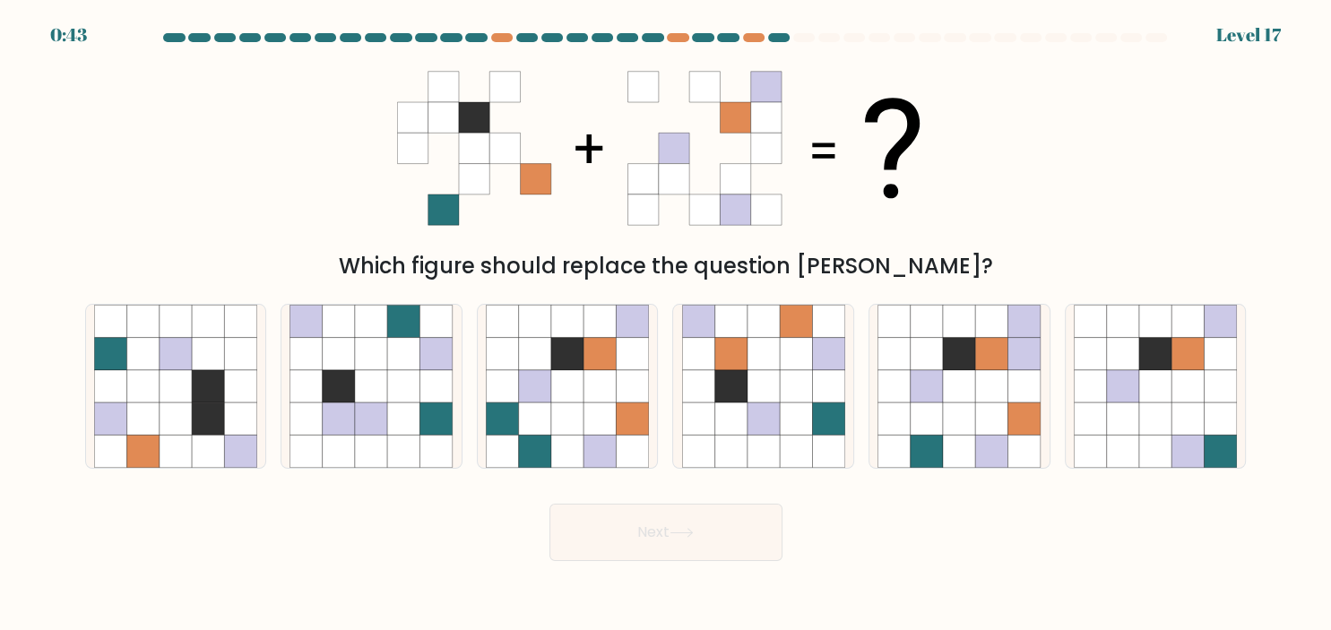
click at [728, 516] on button "Next" at bounding box center [666, 532] width 233 height 57
click at [789, 381] on icon at bounding box center [796, 386] width 32 height 32
click at [667, 325] on input "d." at bounding box center [666, 320] width 1 height 9
radio input "true"
click at [811, 382] on icon at bounding box center [796, 386] width 32 height 32
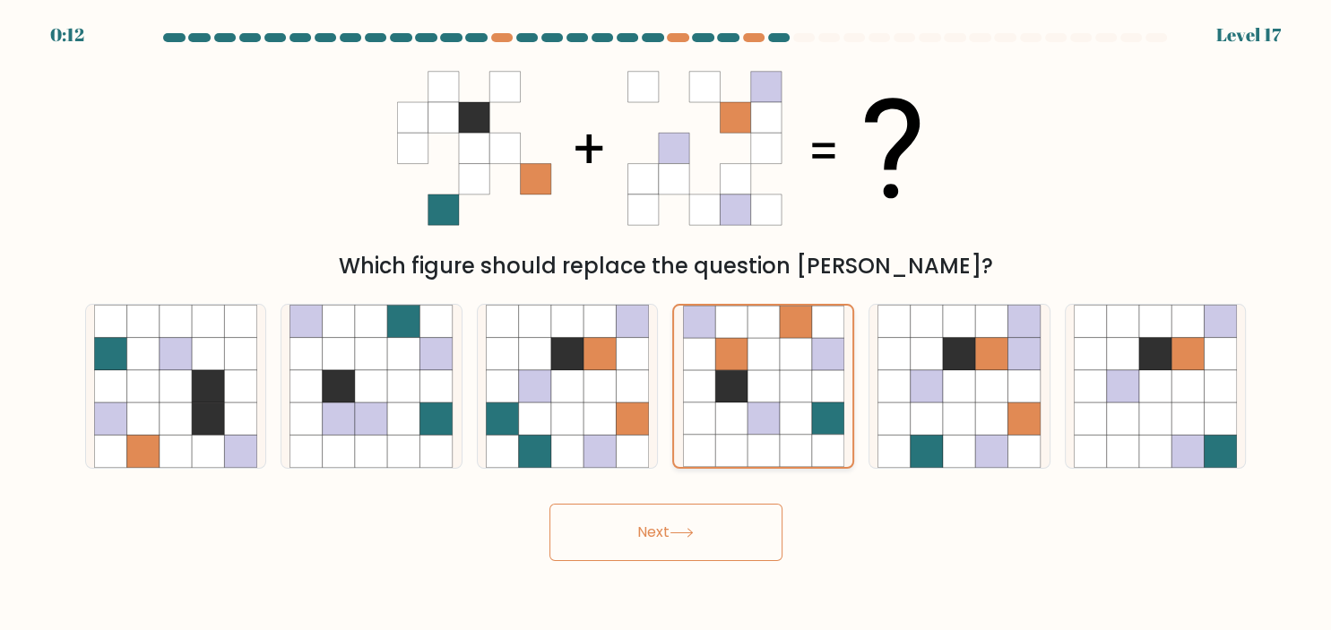
click at [667, 325] on input "d." at bounding box center [666, 320] width 1 height 9
click at [729, 523] on button "Next" at bounding box center [666, 532] width 233 height 57
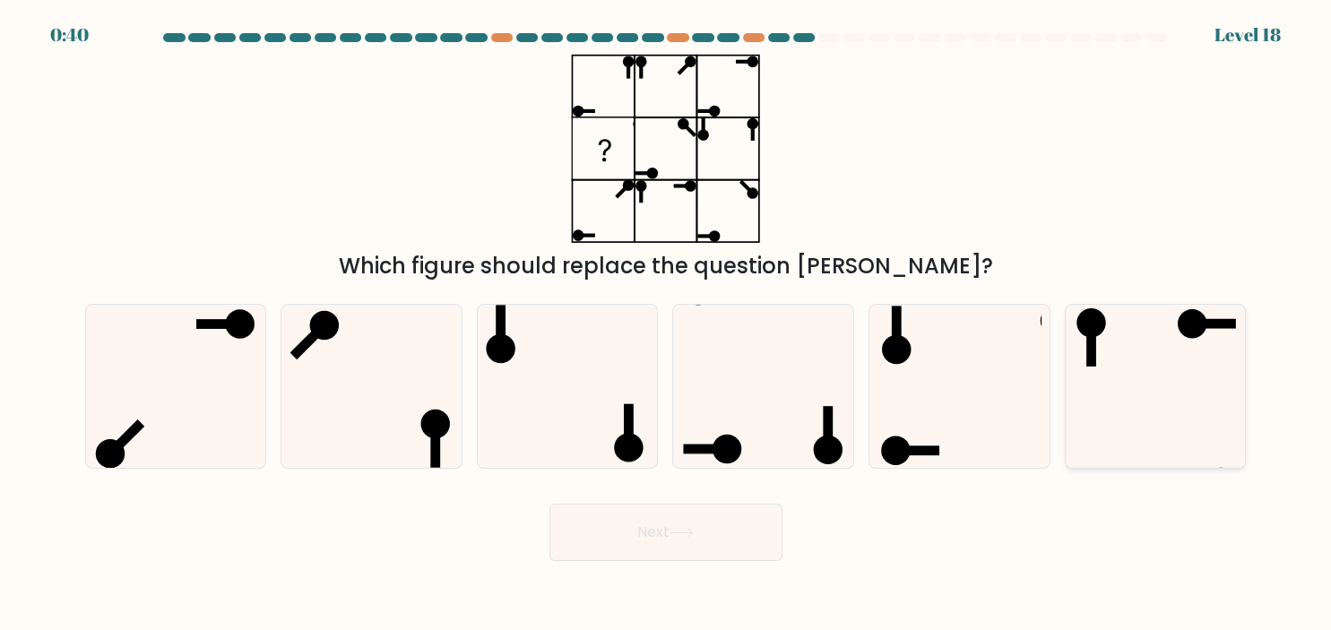
click at [1103, 389] on icon at bounding box center [1155, 386] width 163 height 163
click at [667, 325] on input "f." at bounding box center [666, 320] width 1 height 9
radio input "true"
click at [704, 536] on button "Next" at bounding box center [666, 532] width 233 height 57
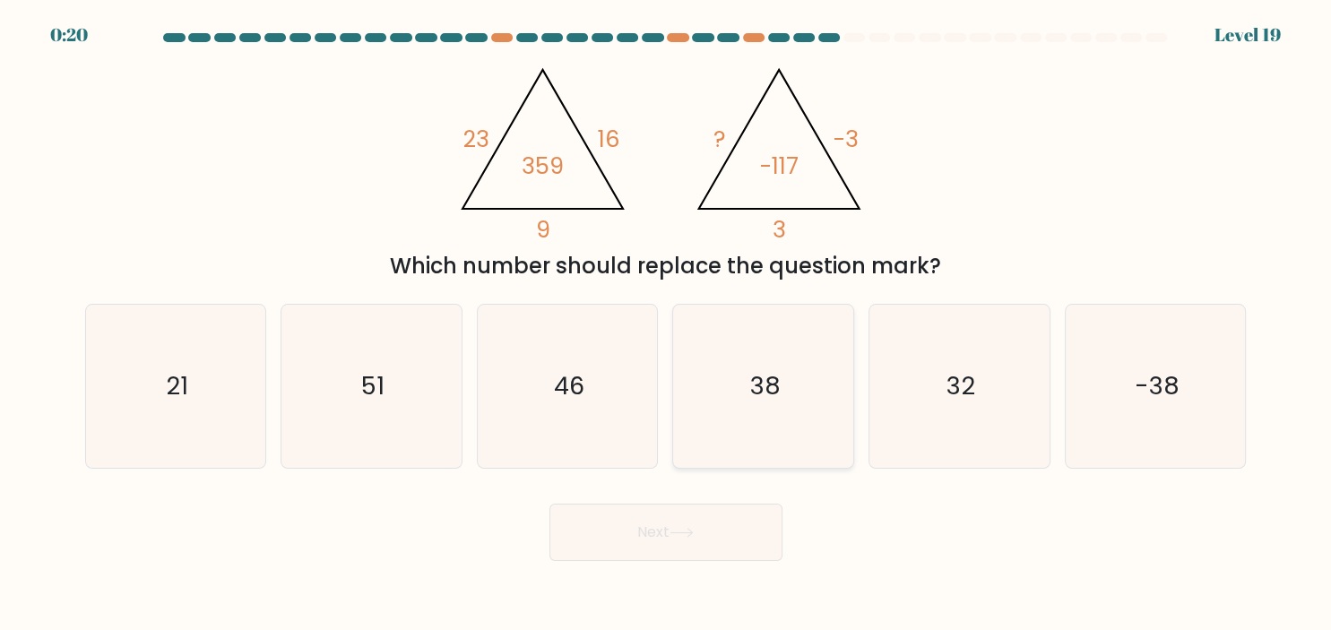
click at [776, 395] on text "38" at bounding box center [765, 385] width 30 height 35
click at [667, 325] on input "d. 38" at bounding box center [666, 320] width 1 height 9
radio input "true"
click at [715, 534] on button "Next" at bounding box center [666, 532] width 233 height 57
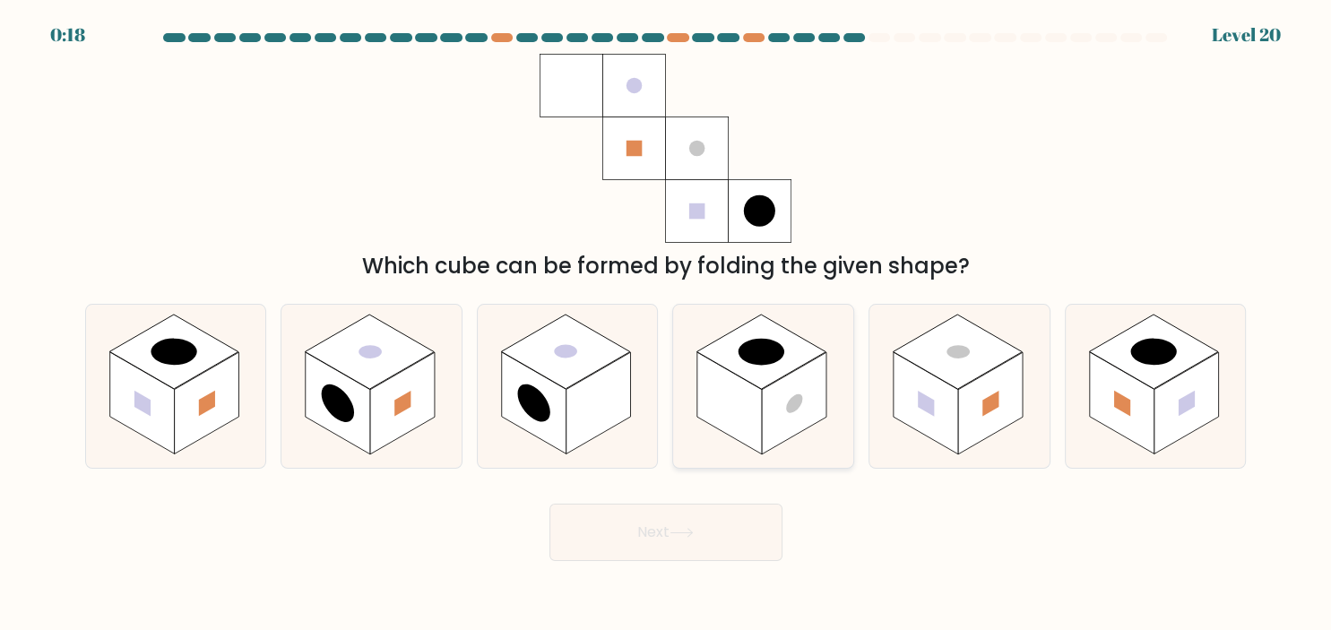
click at [774, 394] on rect at bounding box center [794, 403] width 65 height 102
click at [667, 325] on input "d." at bounding box center [666, 320] width 1 height 9
radio input "true"
click at [647, 540] on button "Next" at bounding box center [666, 532] width 233 height 57
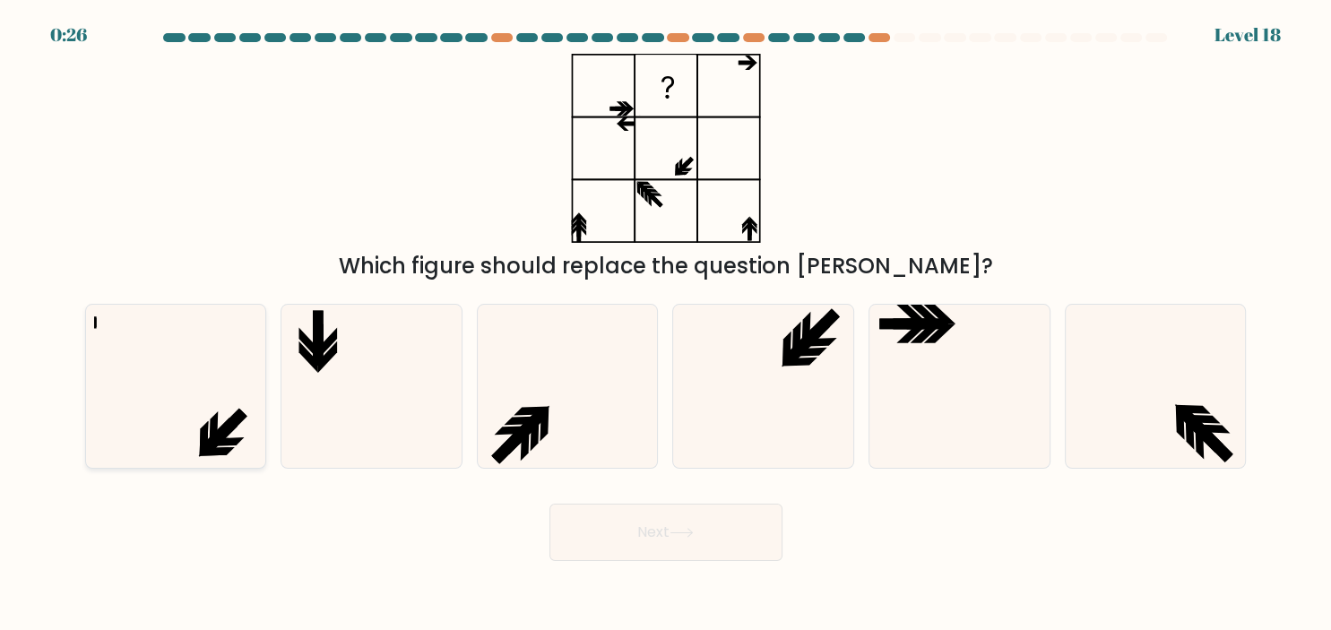
click at [238, 443] on icon at bounding box center [226, 441] width 36 height 9
click at [666, 325] on input "a." at bounding box center [666, 320] width 1 height 9
radio input "true"
click at [1200, 439] on icon at bounding box center [1199, 441] width 9 height 36
click at [1182, 437] on icon at bounding box center [1155, 386] width 163 height 163
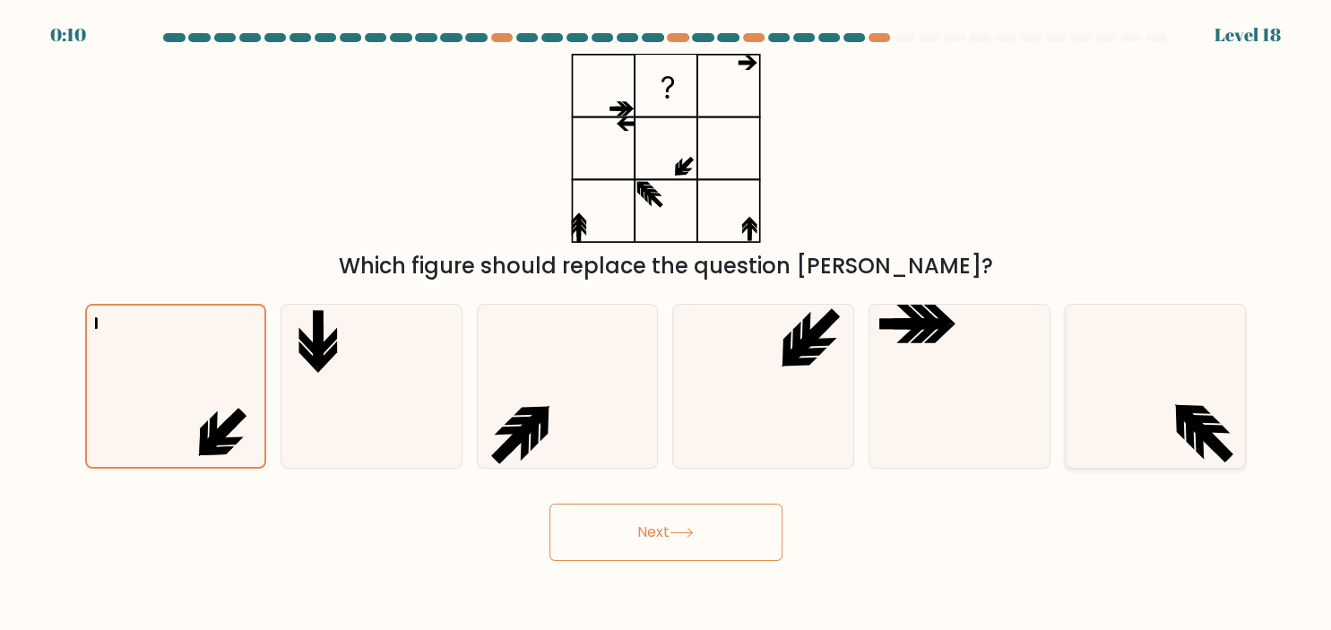
click at [1157, 437] on icon at bounding box center [1155, 386] width 163 height 163
click at [667, 325] on input "f." at bounding box center [666, 320] width 1 height 9
radio input "true"
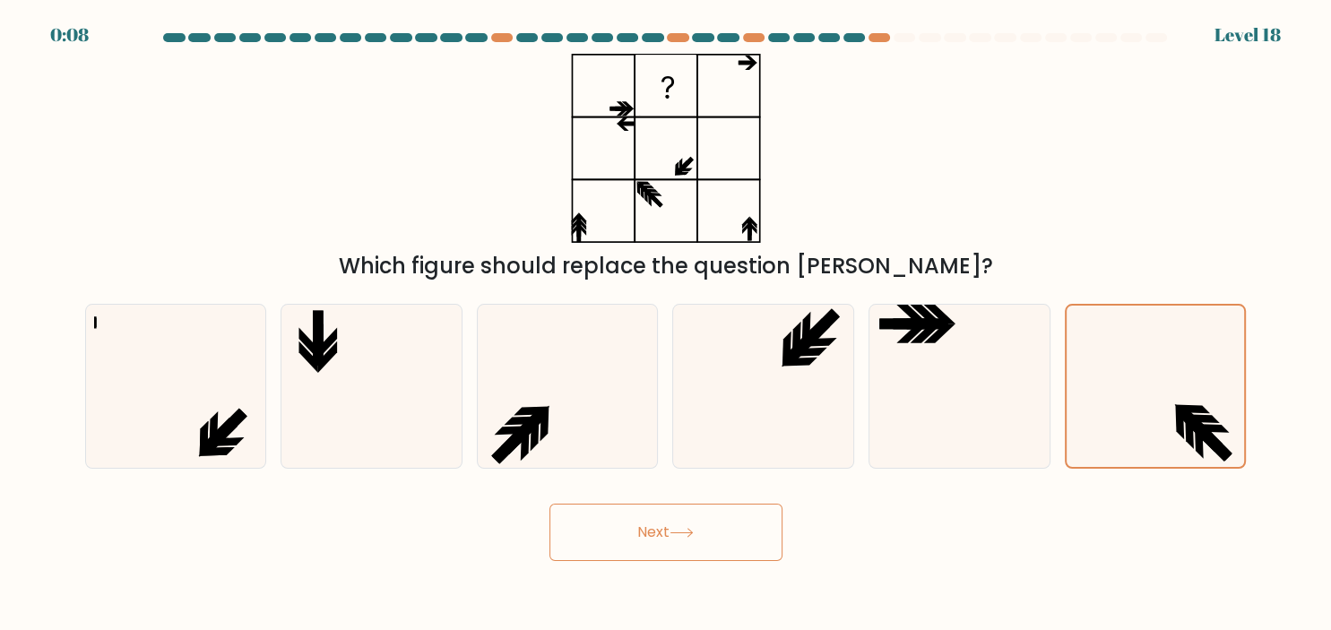
click at [751, 528] on button "Next" at bounding box center [666, 532] width 233 height 57
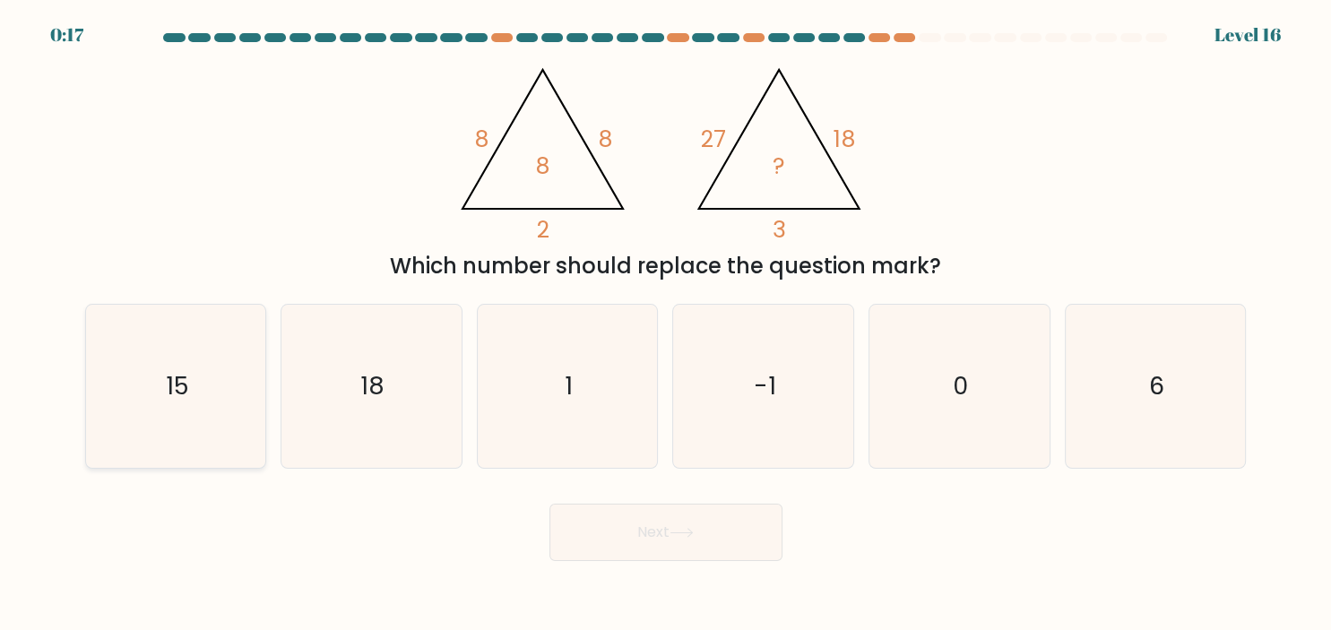
drag, startPoint x: 213, startPoint y: 394, endPoint x: 231, endPoint y: 406, distance: 21.9
click at [212, 395] on icon "15" at bounding box center [175, 386] width 163 height 163
click at [666, 325] on input "a. 15" at bounding box center [666, 320] width 1 height 9
radio input "true"
click at [667, 538] on button "Next" at bounding box center [666, 532] width 233 height 57
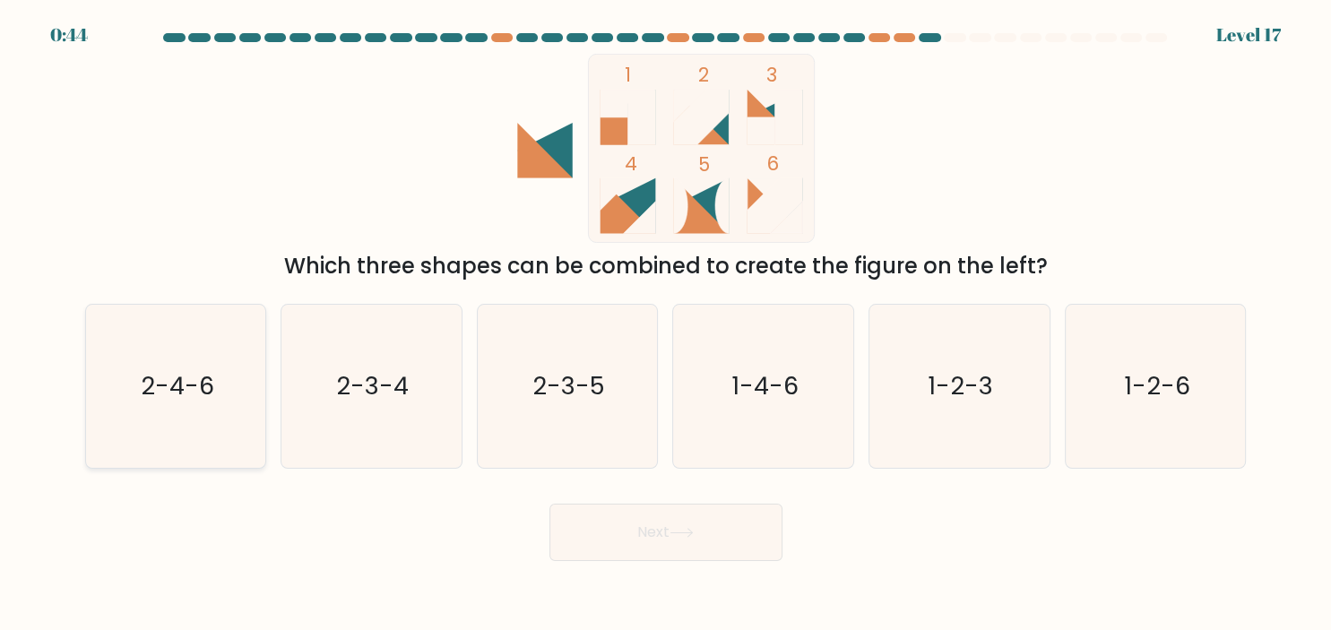
click at [194, 400] on icon "2-4-6" at bounding box center [175, 386] width 163 height 163
click at [666, 325] on input "a. 2-4-6" at bounding box center [666, 320] width 1 height 9
radio input "true"
click at [650, 524] on button "Next" at bounding box center [666, 532] width 233 height 57
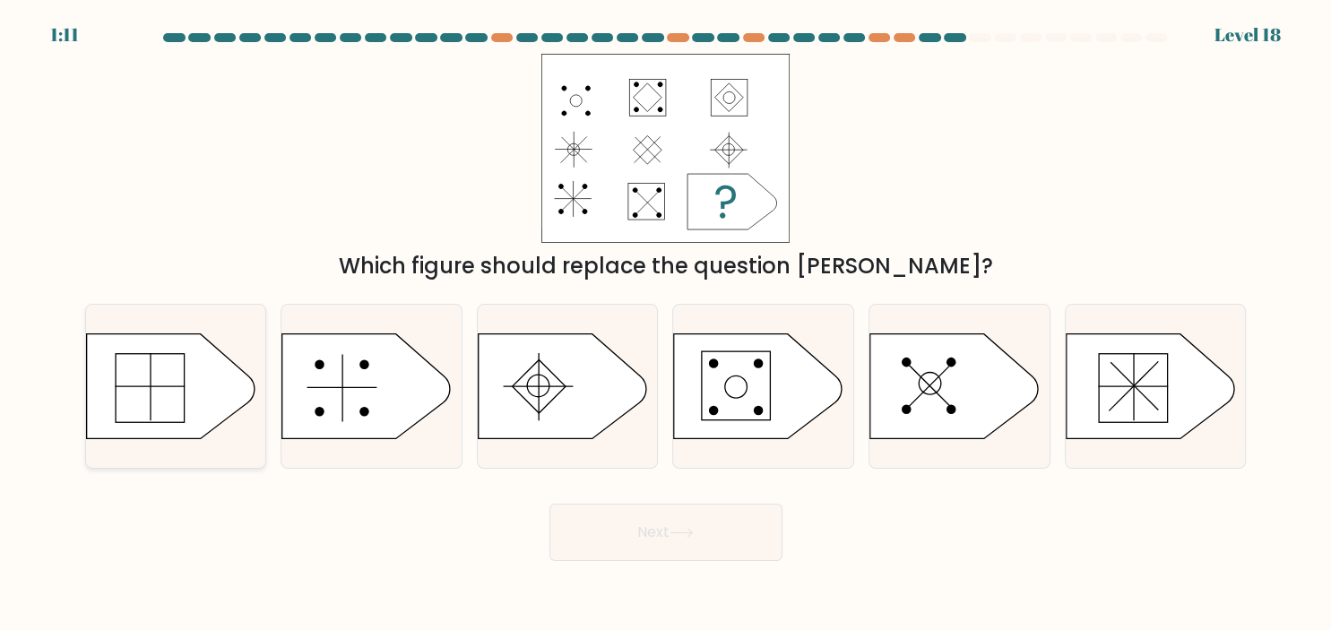
click at [195, 399] on icon at bounding box center [170, 385] width 169 height 105
click at [666, 325] on input "a." at bounding box center [666, 320] width 1 height 9
radio input "true"
click at [653, 520] on button "Next" at bounding box center [666, 532] width 233 height 57
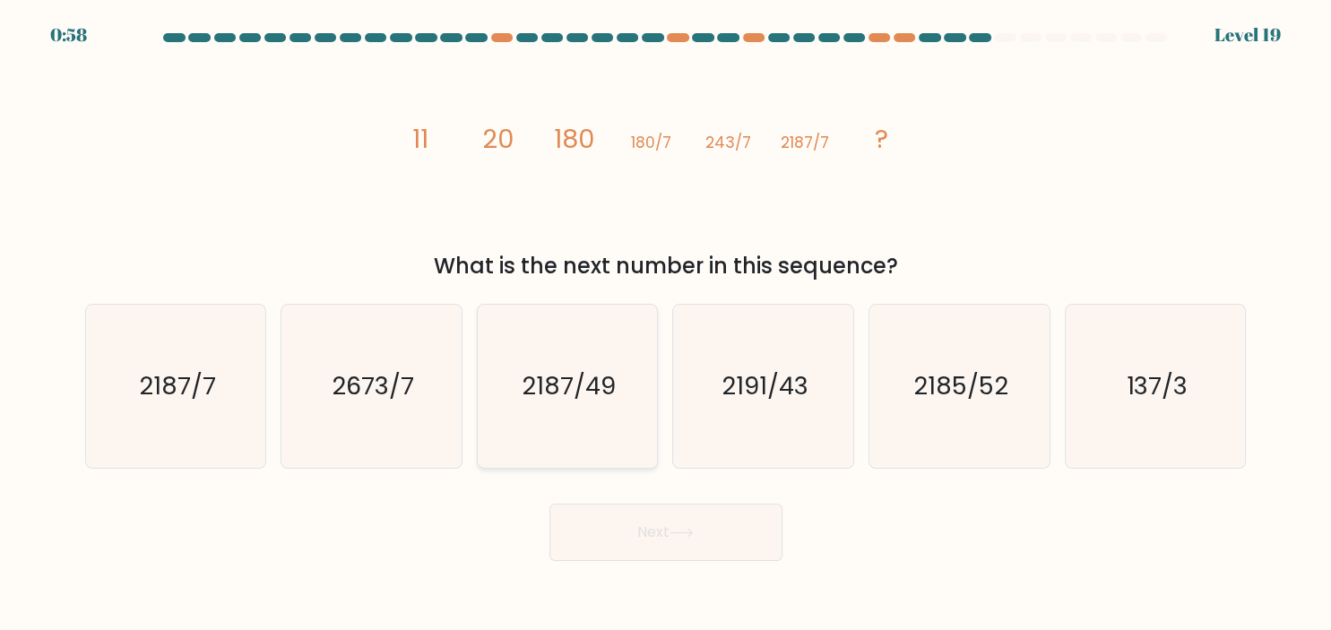
click at [580, 414] on icon "2187/49" at bounding box center [567, 386] width 163 height 163
click at [666, 325] on input "c. 2187/49" at bounding box center [666, 320] width 1 height 9
radio input "true"
click at [665, 518] on button "Next" at bounding box center [666, 532] width 233 height 57
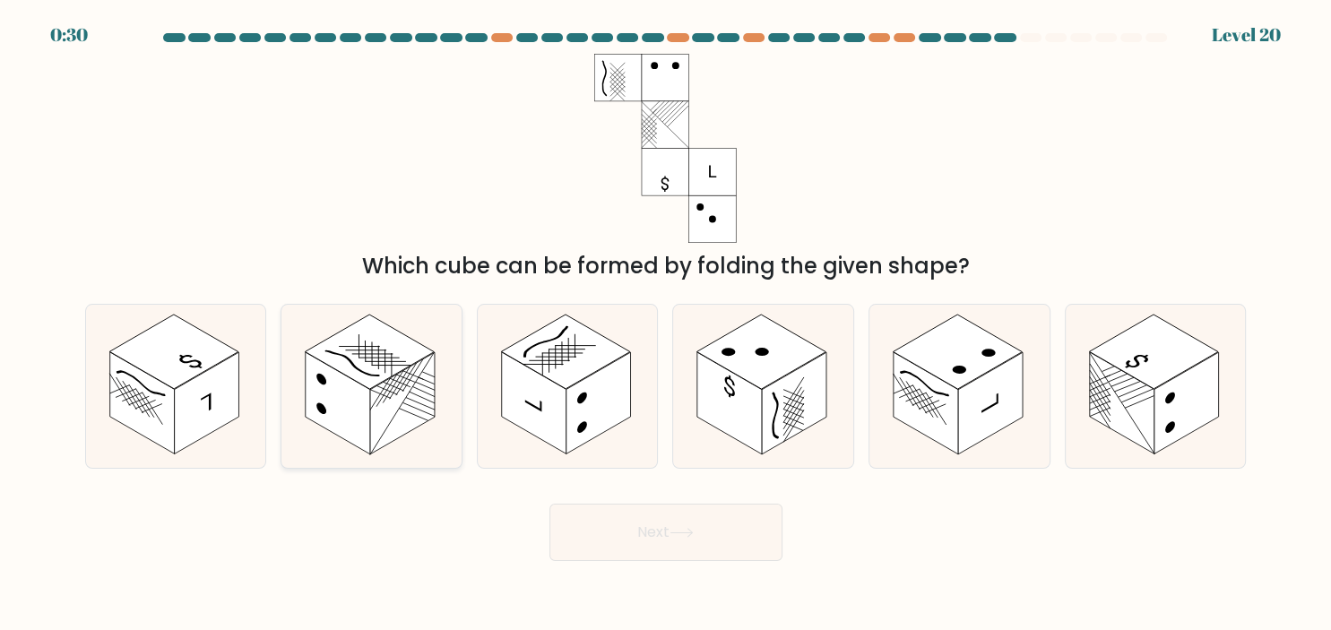
click at [380, 426] on rect at bounding box center [402, 403] width 65 height 102
click at [666, 325] on input "b." at bounding box center [666, 320] width 1 height 9
radio input "true"
click at [662, 529] on button "Next" at bounding box center [666, 532] width 233 height 57
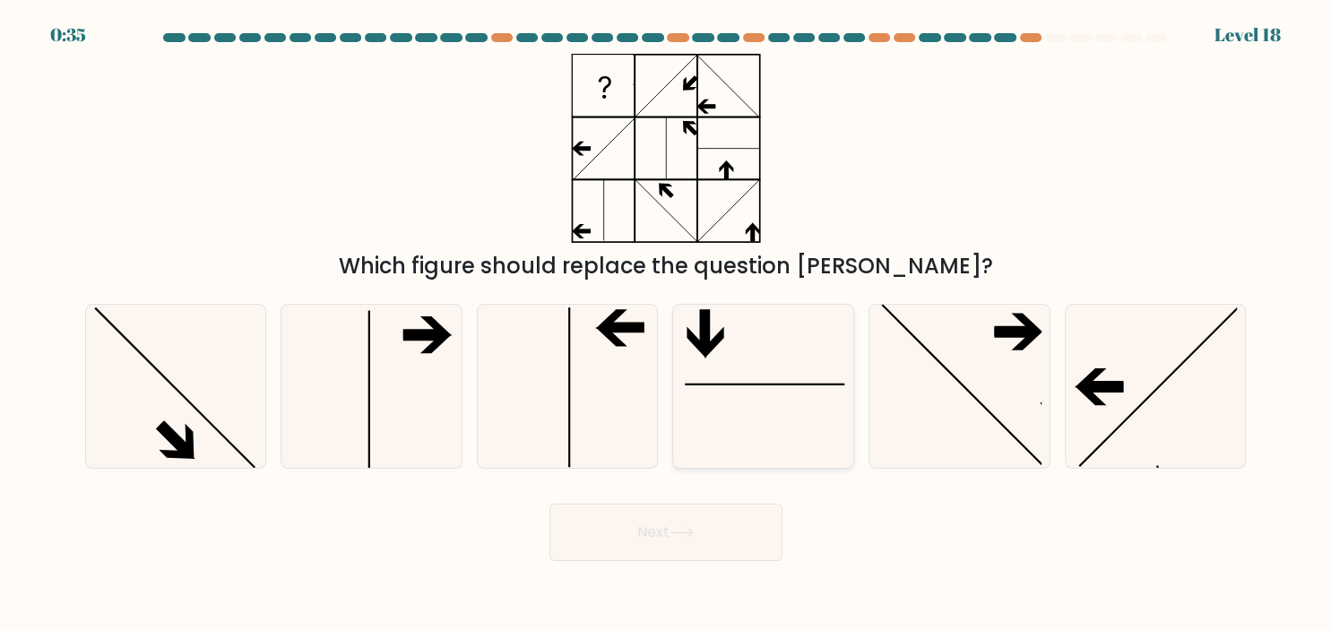
drag, startPoint x: 748, startPoint y: 406, endPoint x: 743, endPoint y: 433, distance: 27.3
click at [744, 433] on icon at bounding box center [763, 386] width 163 height 163
click at [743, 433] on icon at bounding box center [763, 386] width 163 height 163
click at [667, 325] on input "d." at bounding box center [666, 320] width 1 height 9
radio input "true"
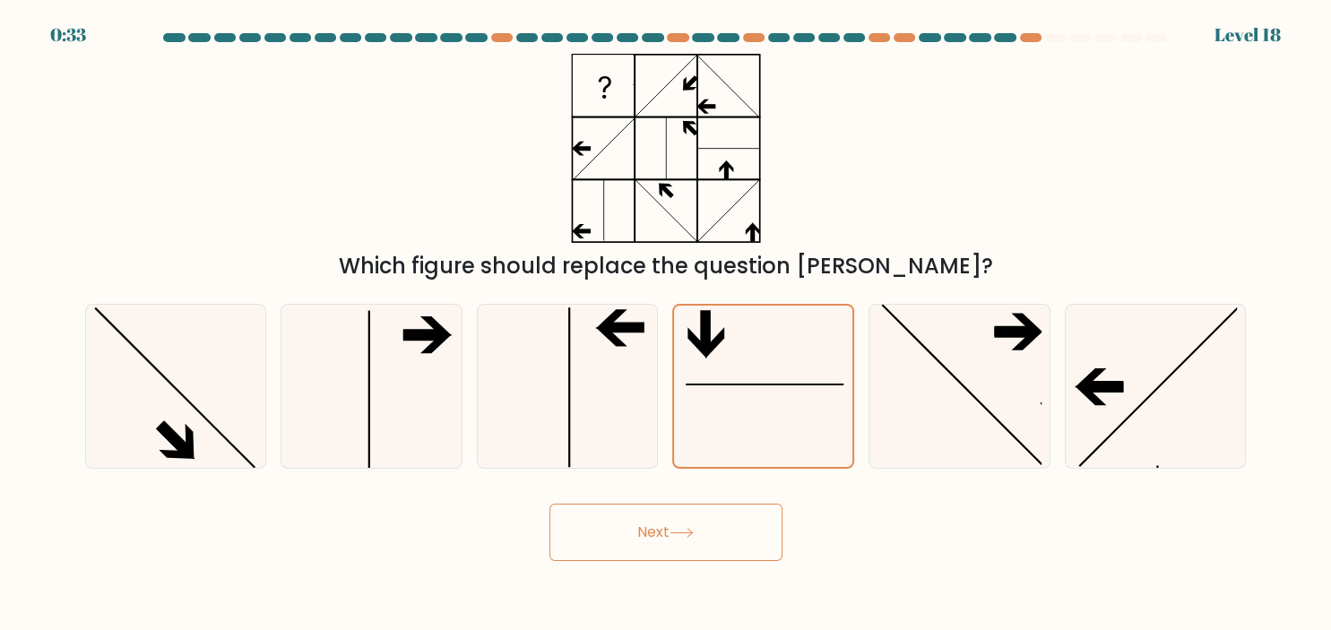
click at [713, 522] on button "Next" at bounding box center [666, 532] width 233 height 57
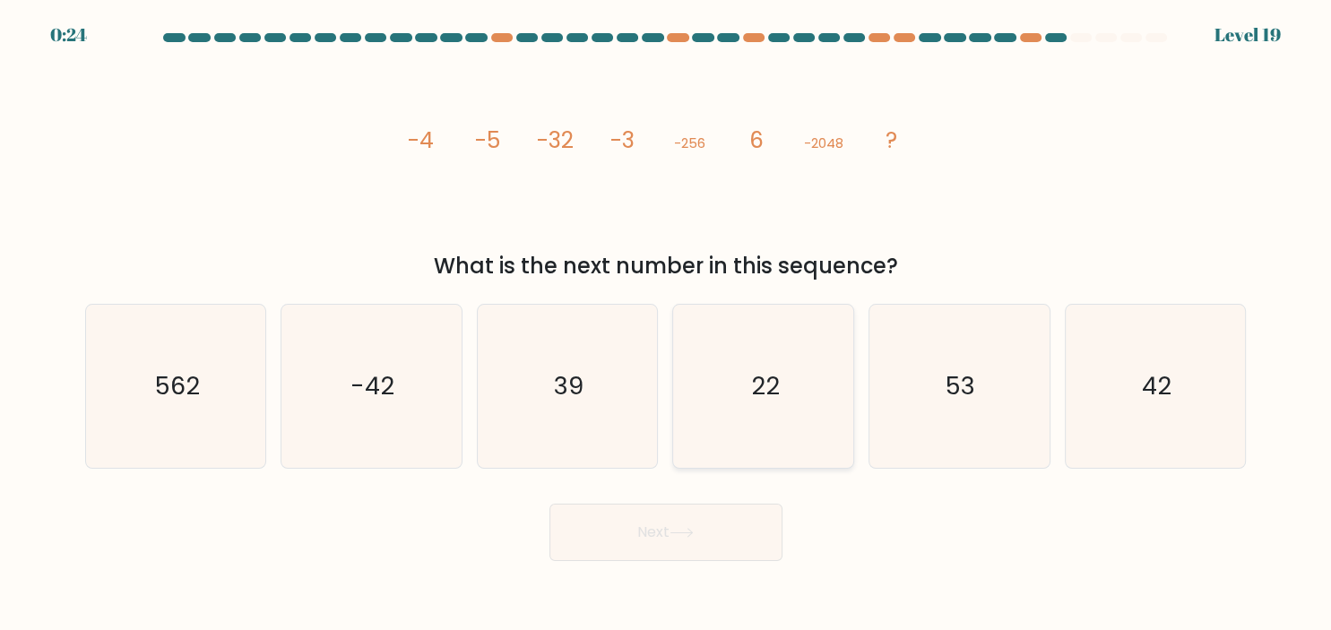
click at [785, 403] on icon "22" at bounding box center [763, 386] width 163 height 163
click at [667, 325] on input "d. 22" at bounding box center [666, 320] width 1 height 9
radio input "true"
click at [738, 525] on button "Next" at bounding box center [666, 532] width 233 height 57
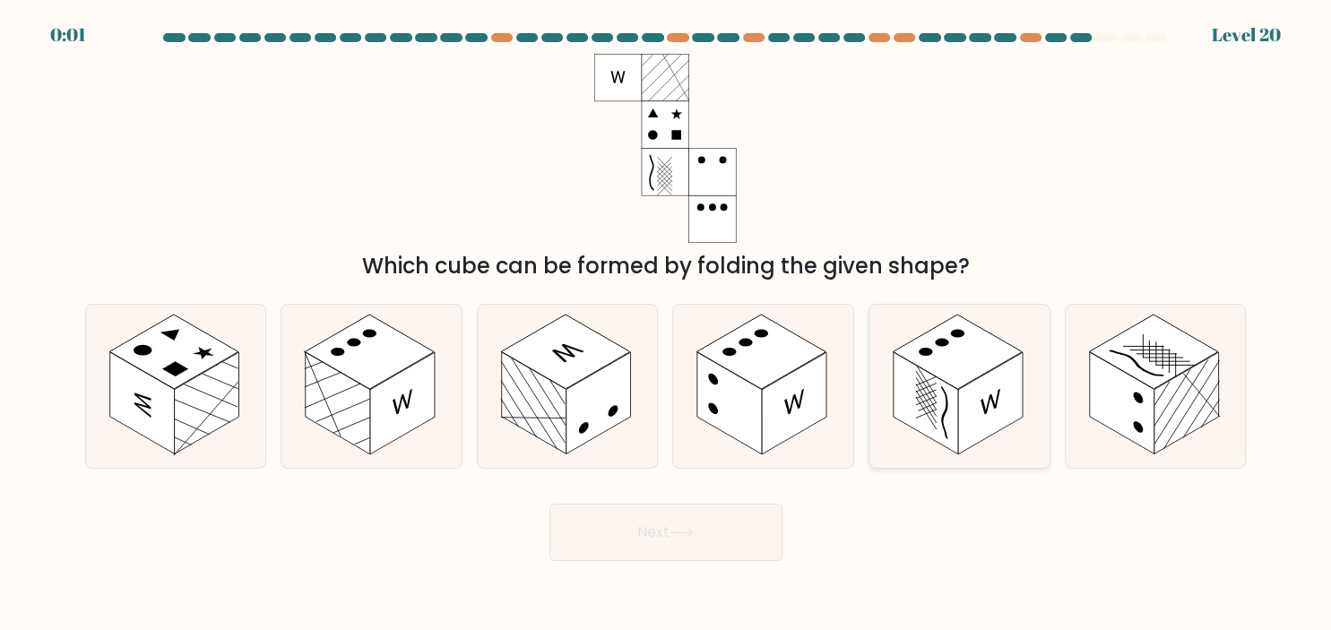
click at [959, 343] on rect at bounding box center [958, 352] width 129 height 74
click at [667, 325] on input "e." at bounding box center [666, 320] width 1 height 9
radio input "true"
click at [701, 533] on button "Next" at bounding box center [666, 532] width 233 height 57
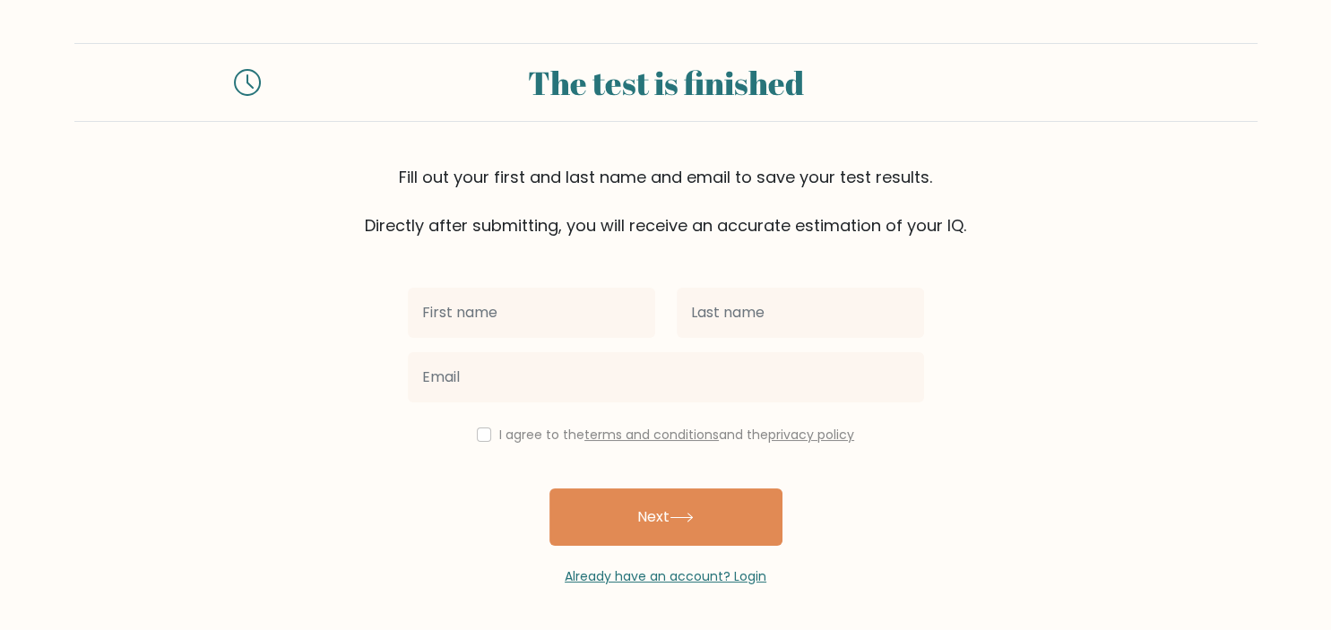
click at [568, 316] on input "text" at bounding box center [531, 313] width 247 height 50
type input "[PERSON_NAME]"
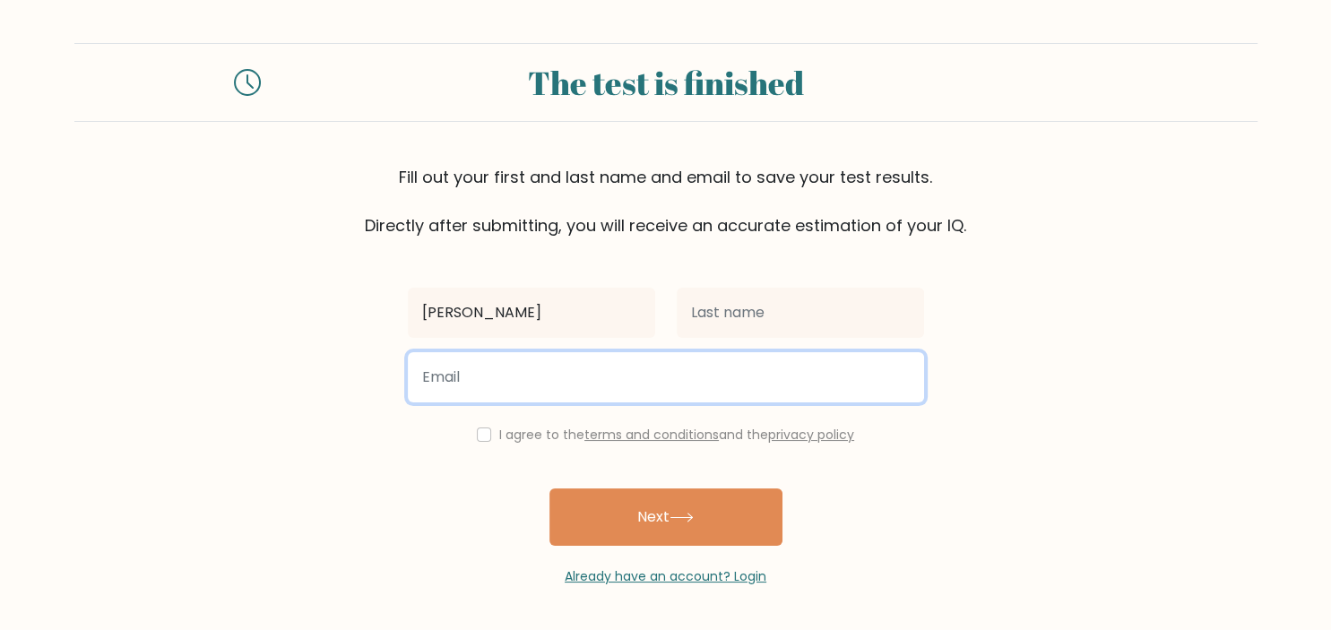
click at [552, 382] on input "email" at bounding box center [666, 377] width 516 height 50
paste input "michelecruschelli@gmail.com"
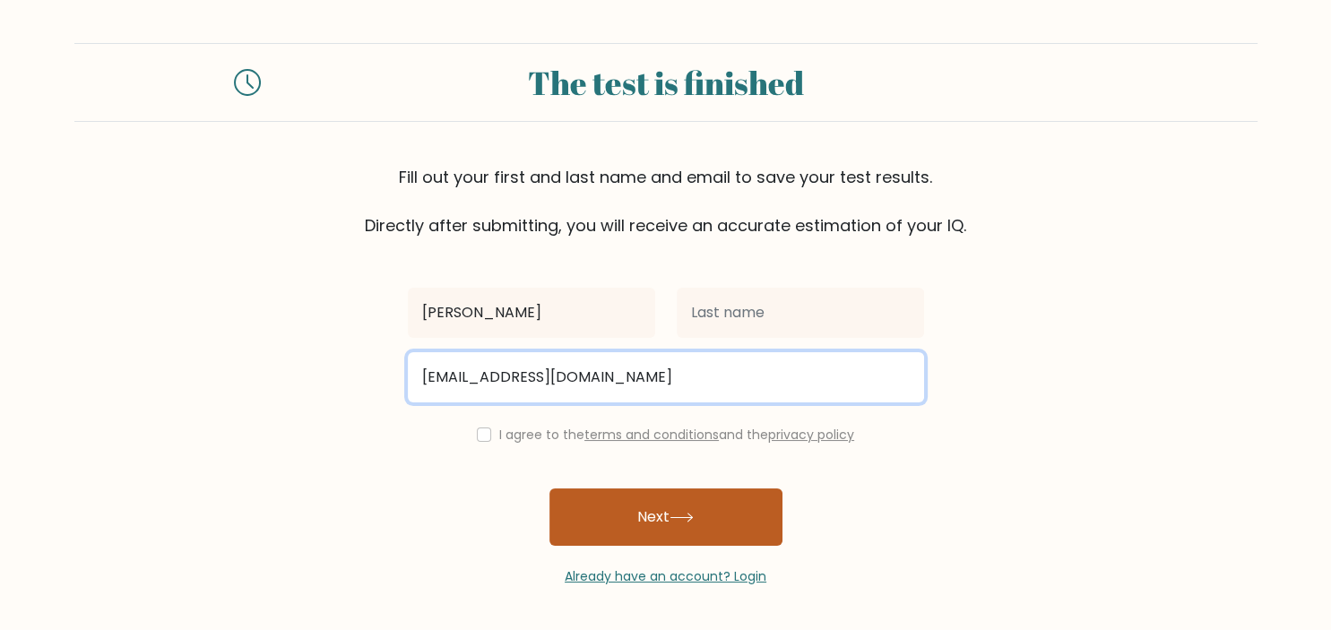
type input "michelecruschelli@gmail.com"
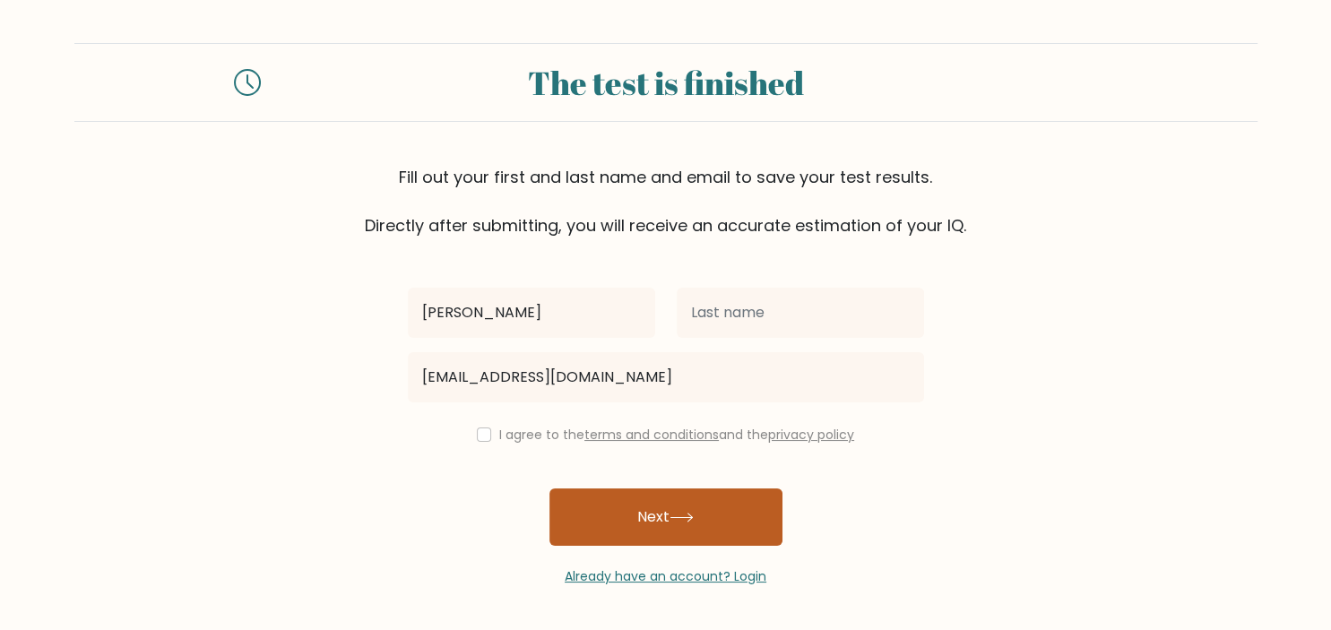
click at [672, 508] on button "Next" at bounding box center [666, 517] width 233 height 57
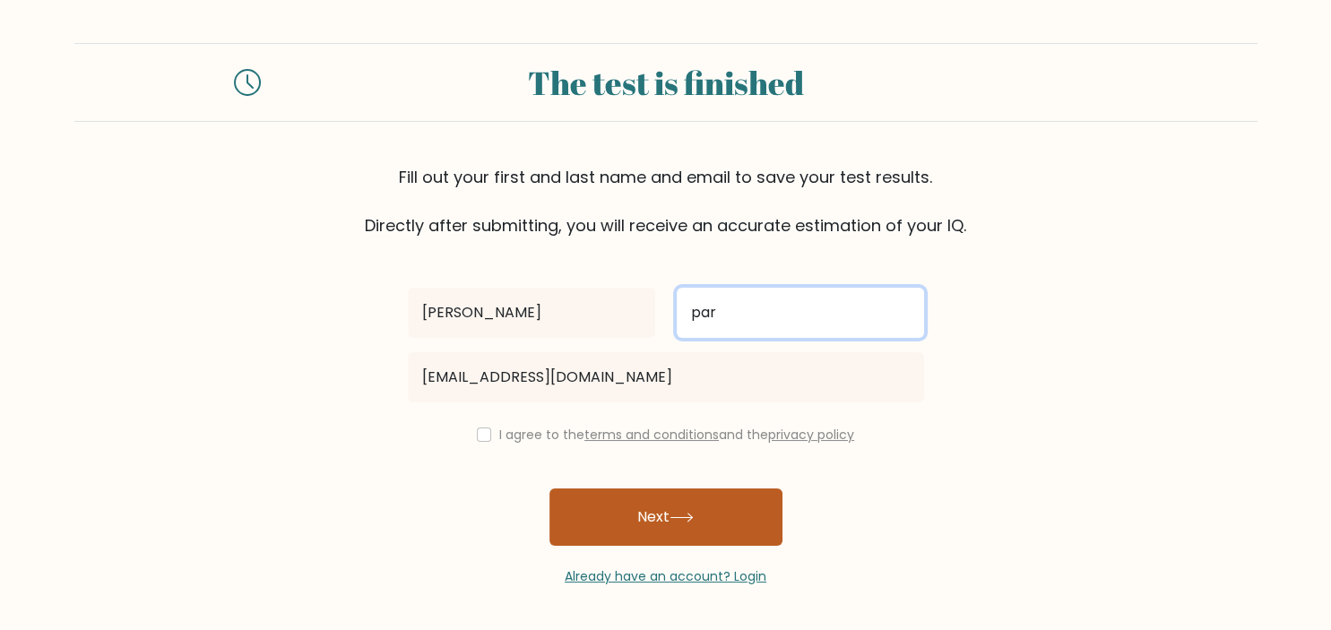
type input "par"
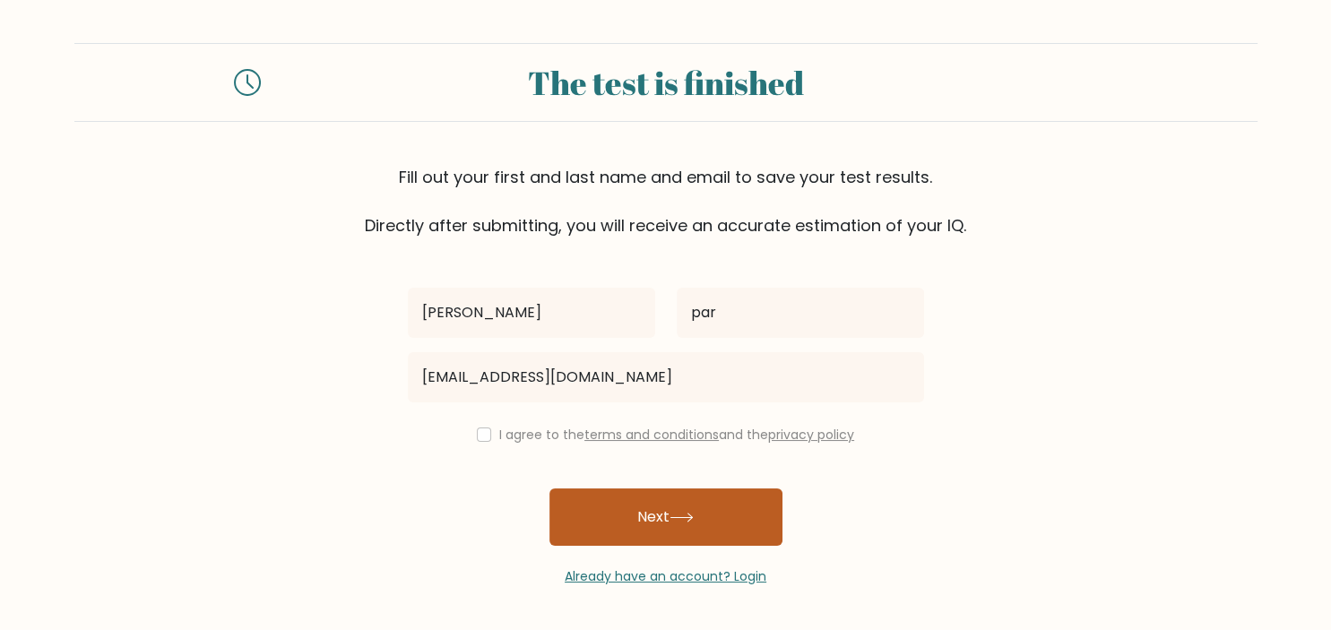
click at [703, 515] on button "Next" at bounding box center [666, 517] width 233 height 57
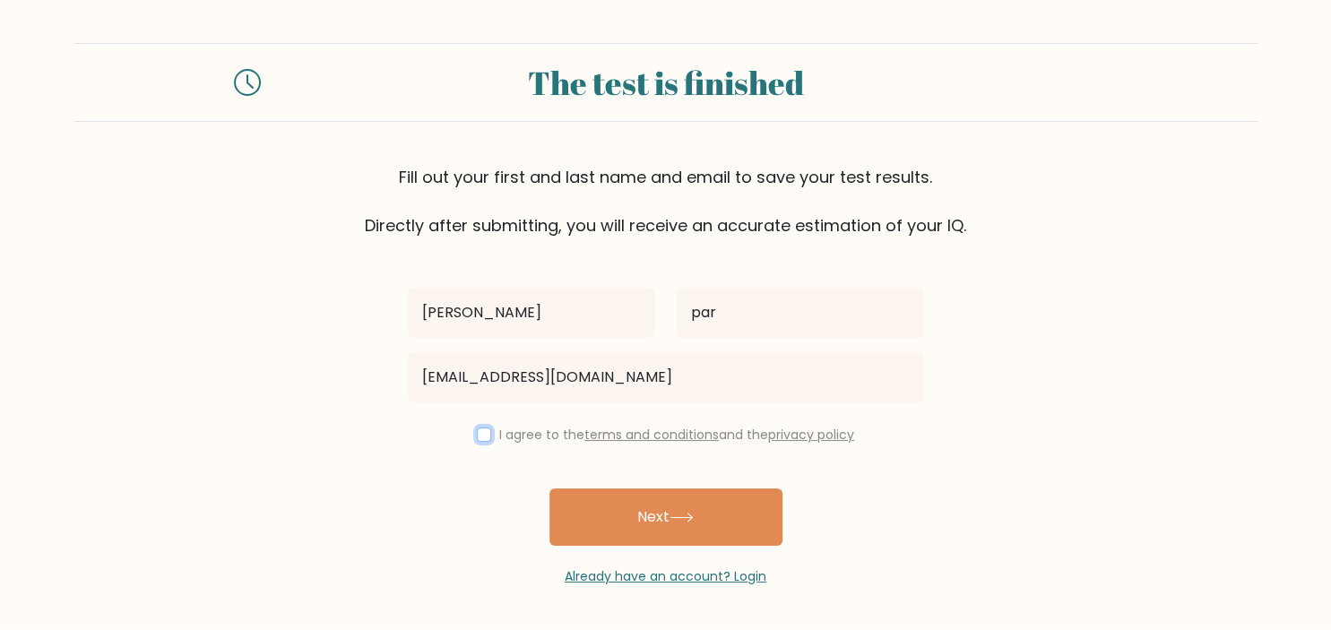
click at [482, 436] on input "checkbox" at bounding box center [484, 435] width 14 height 14
checkbox input "true"
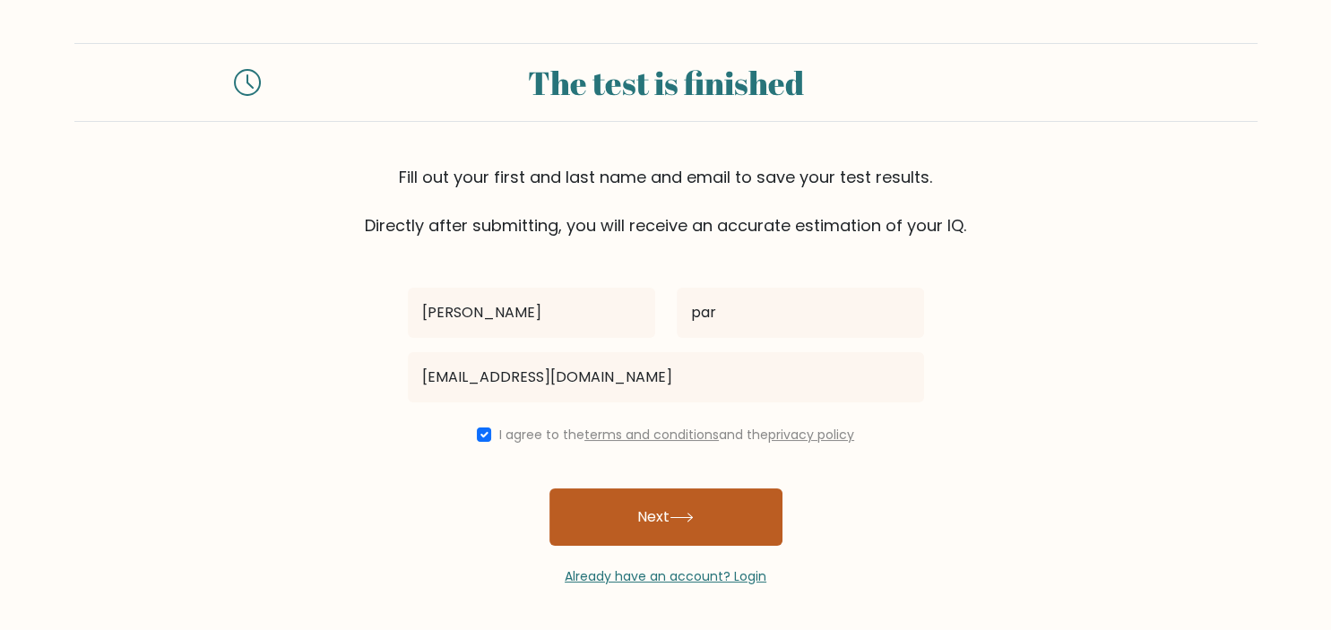
click at [665, 525] on button "Next" at bounding box center [666, 517] width 233 height 57
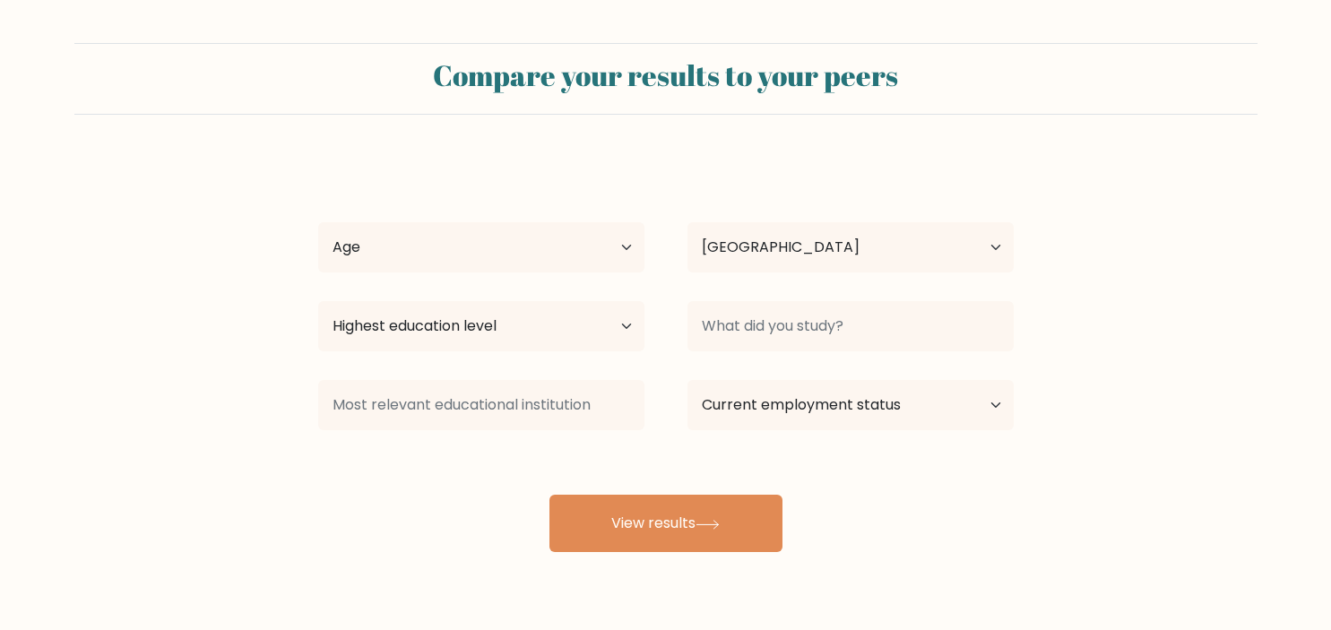
select select "IT"
click at [318, 222] on select "Age Under 18 years old 18-24 years old 25-34 years old 35-44 years old 45-54 ye…" at bounding box center [481, 247] width 326 height 50
select select "45_54"
click option "45-54 years old" at bounding box center [0, 0] width 0 height 0
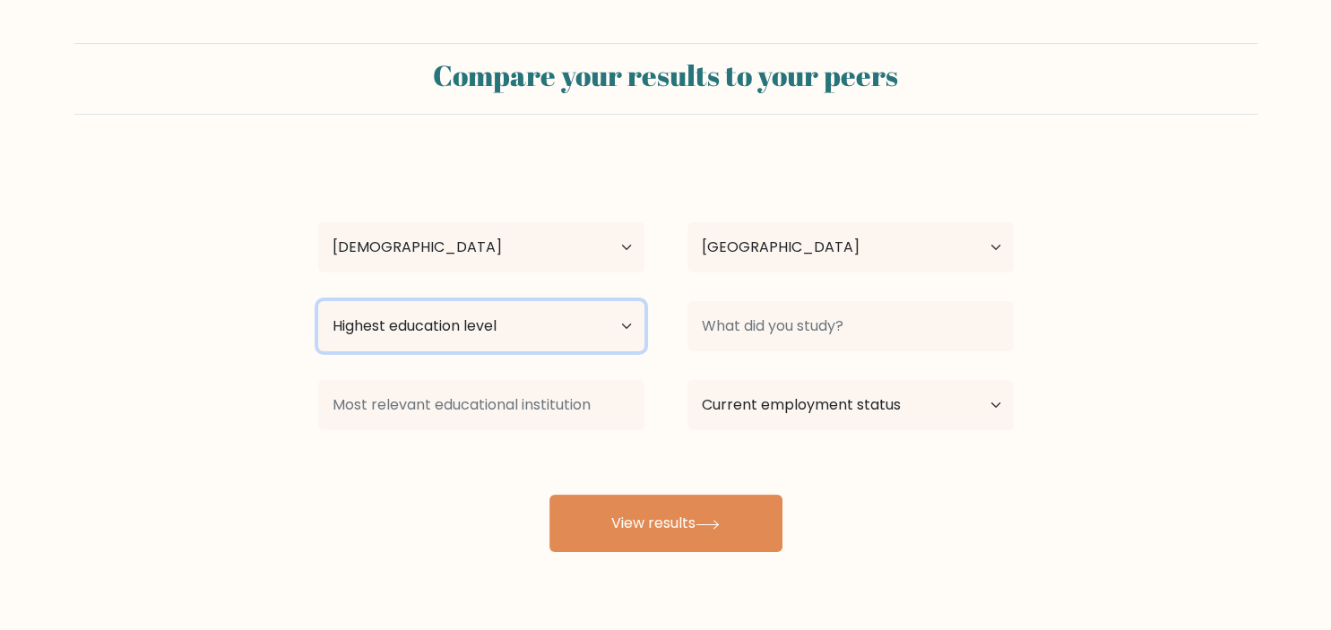
click at [318, 301] on select "Highest education level No schooling Primary Lower Secondary Upper Secondary Oc…" at bounding box center [481, 326] width 326 height 50
select select "upper_secondary"
click option "Upper Secondary" at bounding box center [0, 0] width 0 height 0
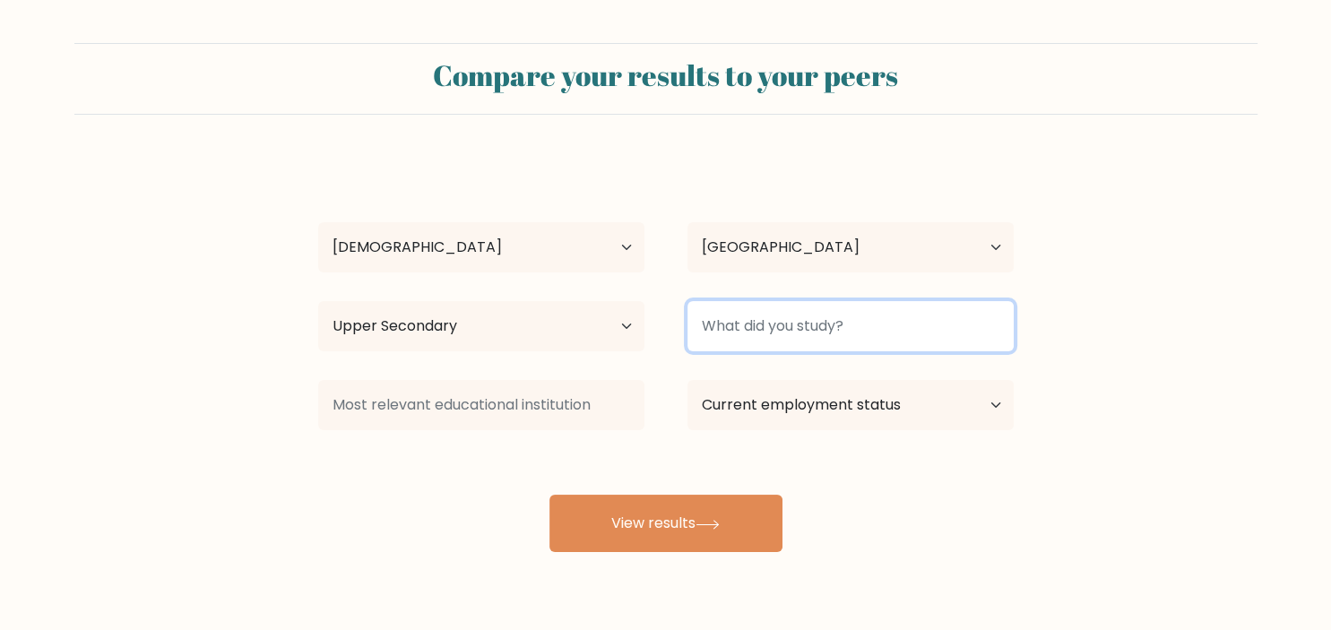
click at [761, 327] on input at bounding box center [851, 326] width 326 height 50
type input "i"
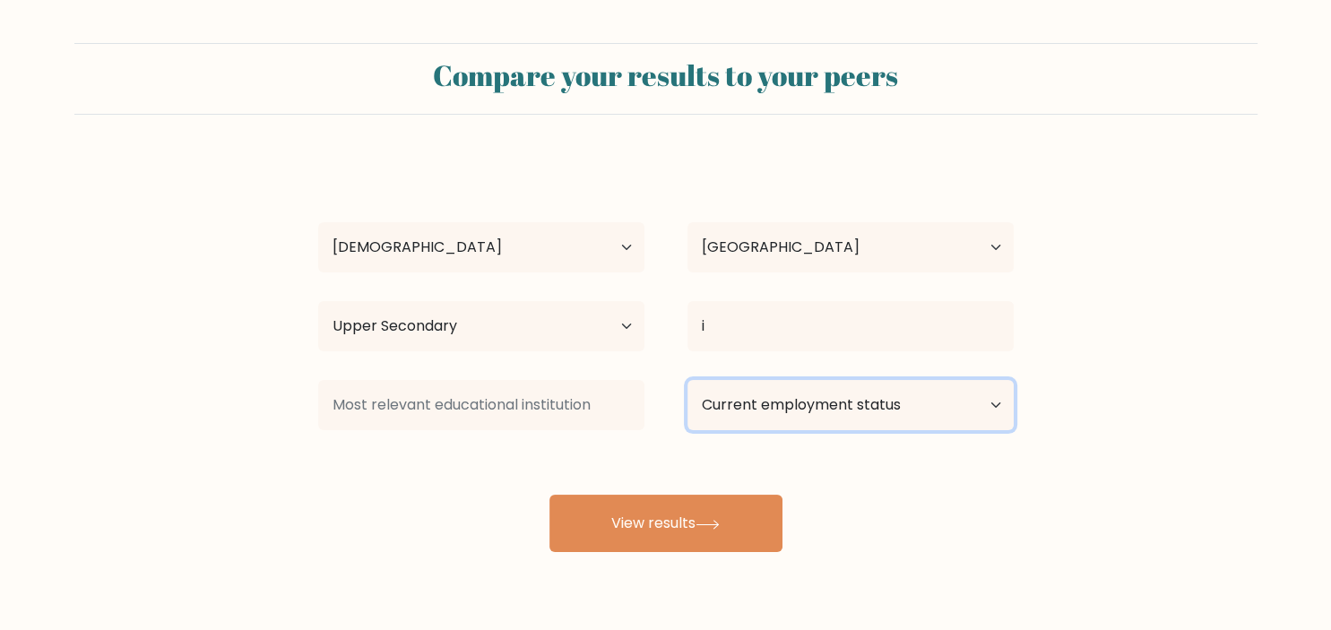
click at [688, 380] on select "Current employment status Employed Student Retired Other / prefer not to answer" at bounding box center [851, 405] width 326 height 50
select select "employed"
click option "Employed" at bounding box center [0, 0] width 0 height 0
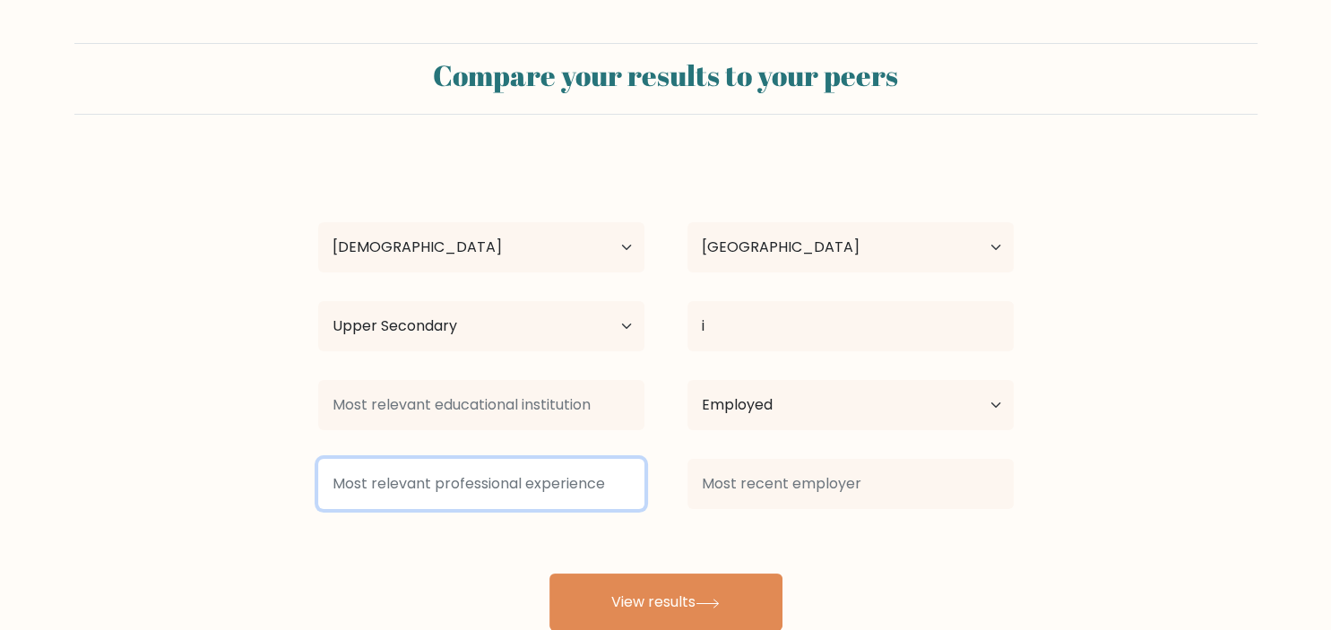
click at [572, 490] on input at bounding box center [481, 484] width 326 height 50
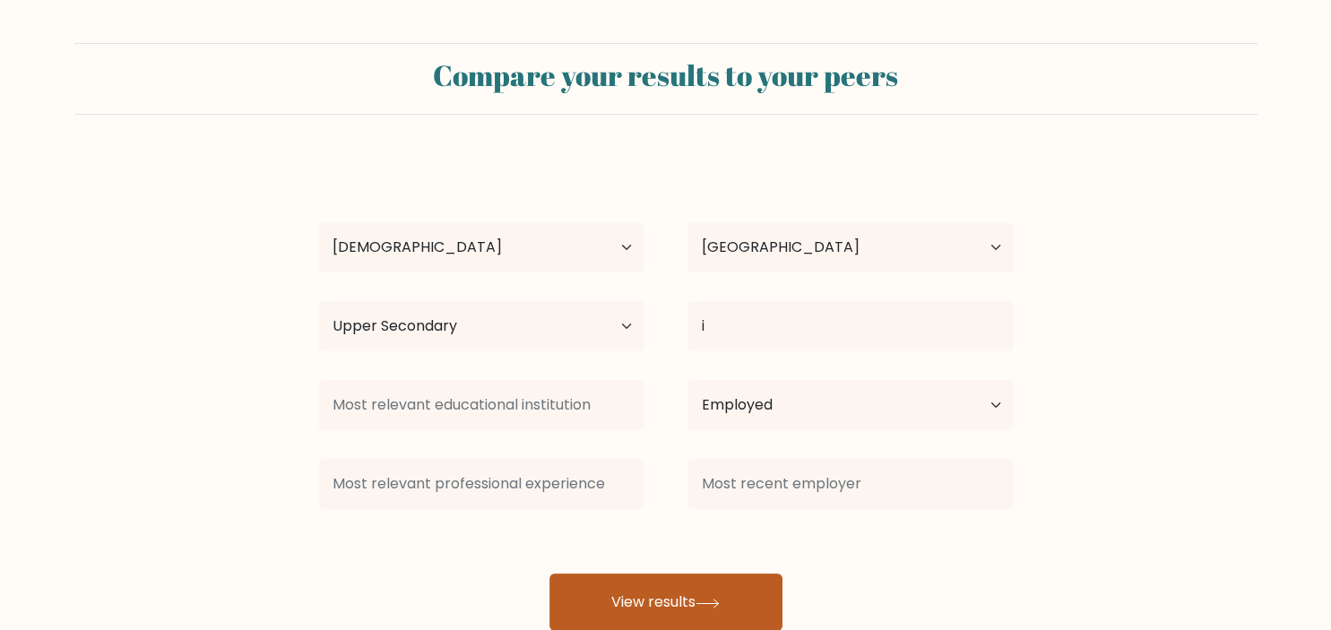
click at [627, 596] on button "View results" at bounding box center [666, 602] width 233 height 57
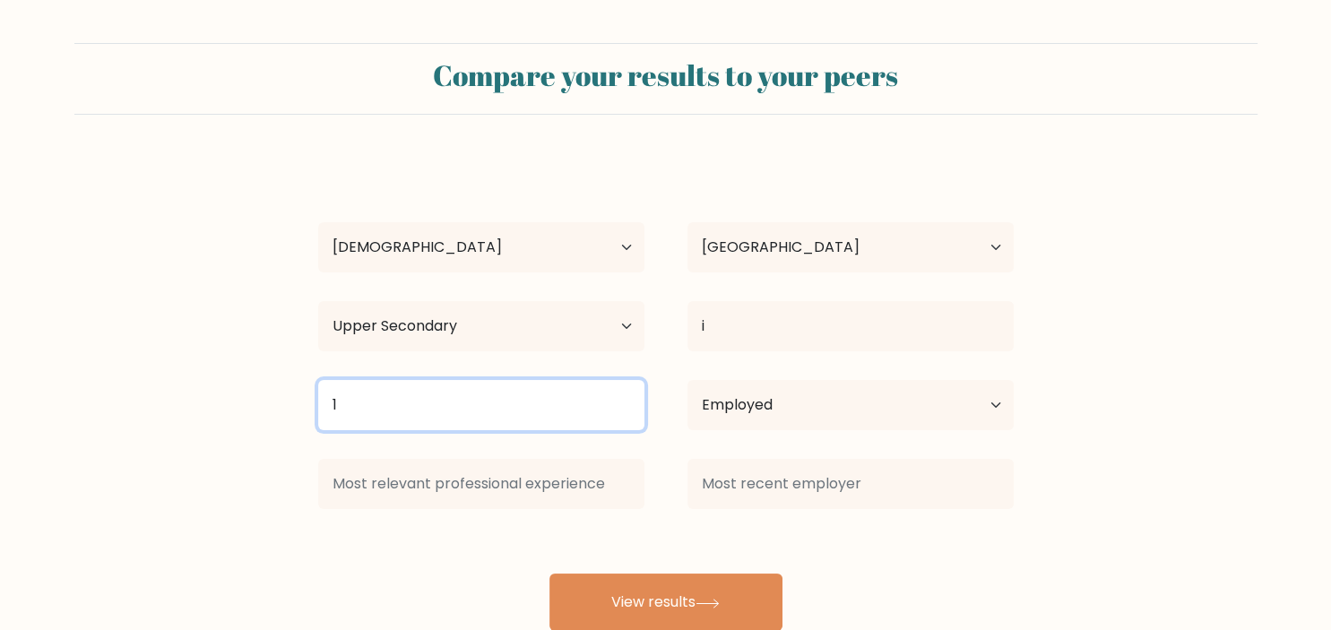
type input "1"
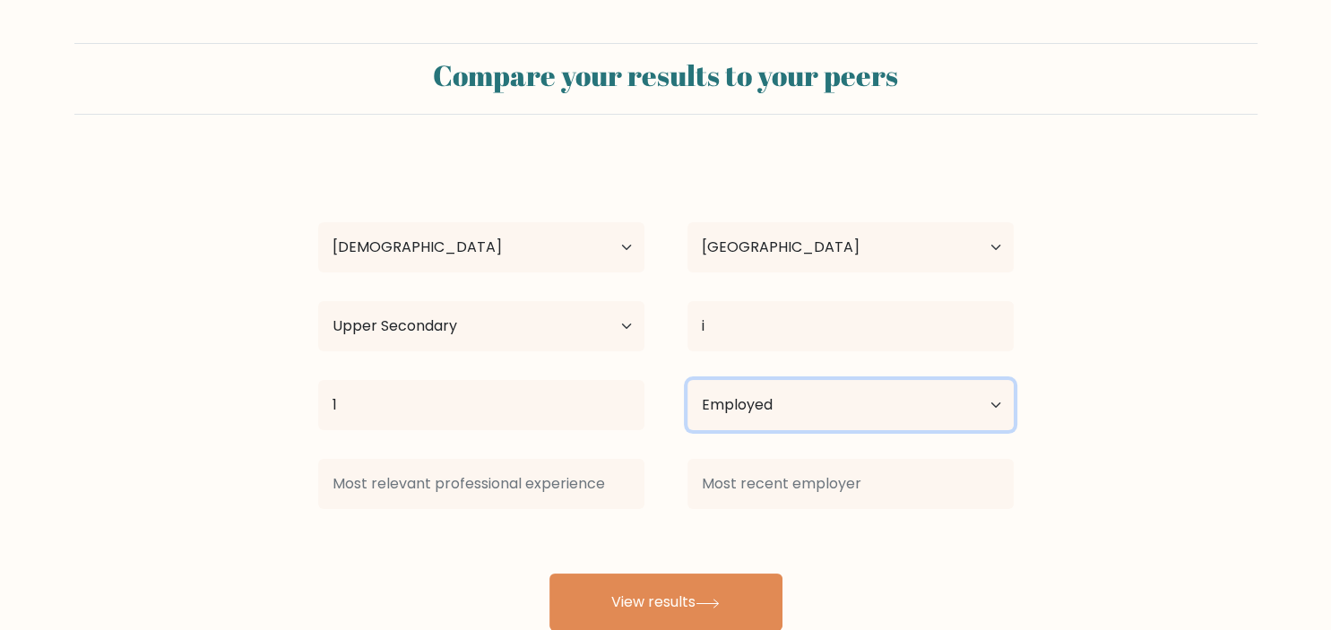
click at [688, 380] on select "Current employment status Employed Student Retired Other / prefer not to answer" at bounding box center [851, 405] width 326 height 50
select select "student"
click option "Student" at bounding box center [0, 0] width 0 height 0
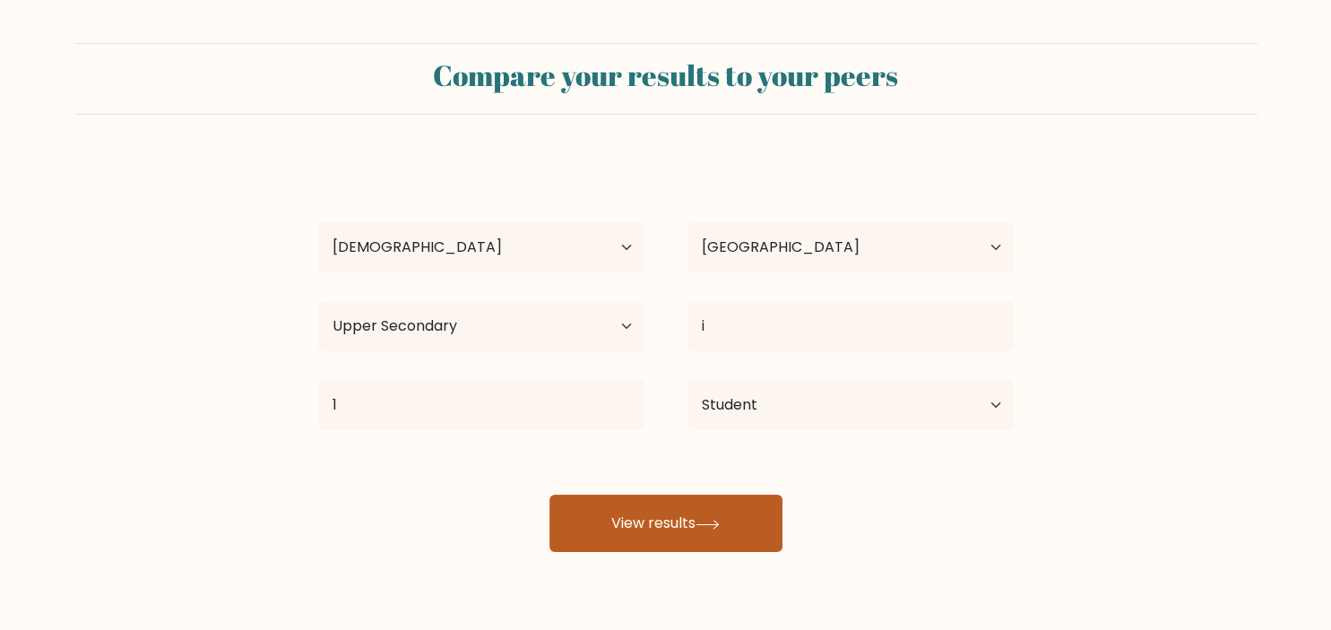
click at [684, 535] on button "View results" at bounding box center [666, 523] width 233 height 57
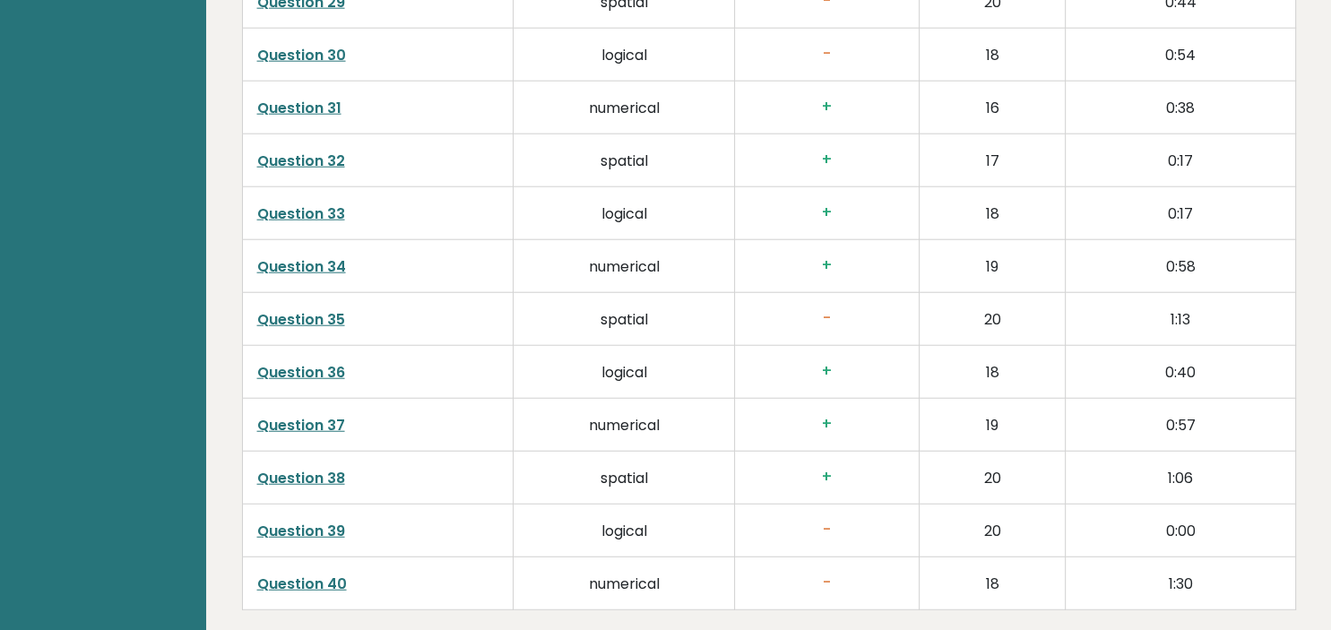
scroll to position [4759, 0]
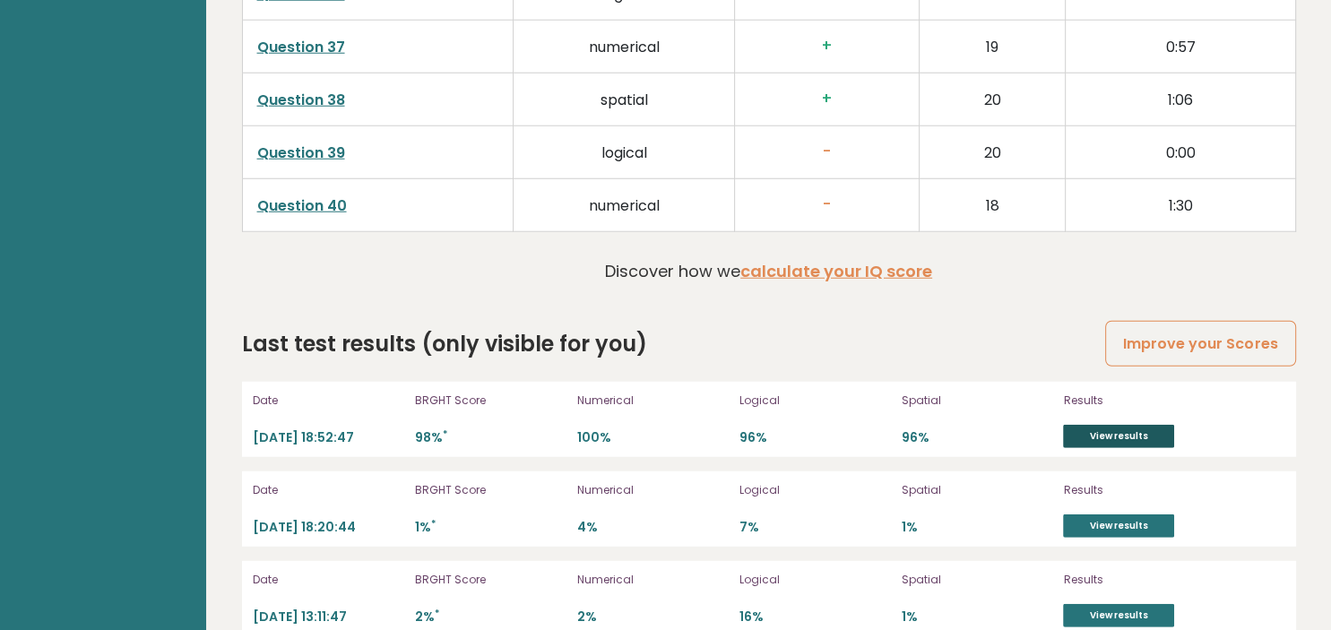
click at [1103, 425] on link "View results" at bounding box center [1118, 436] width 111 height 23
click at [1094, 425] on link "View results" at bounding box center [1118, 436] width 111 height 23
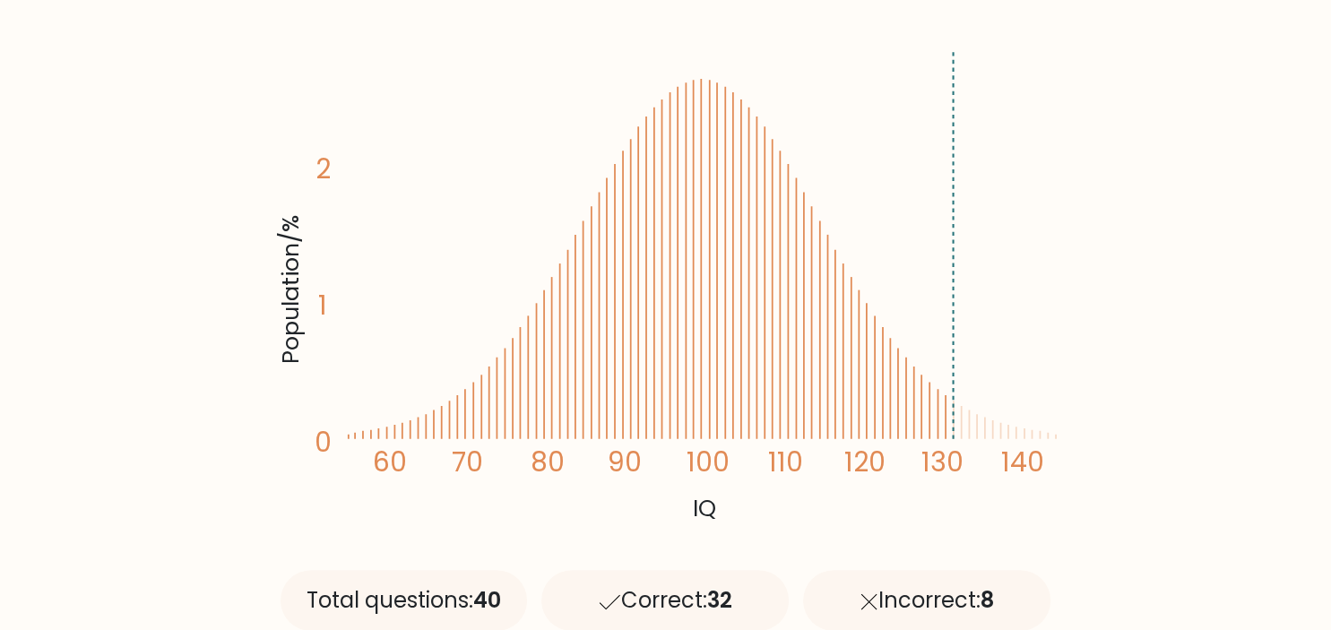
scroll to position [283, 0]
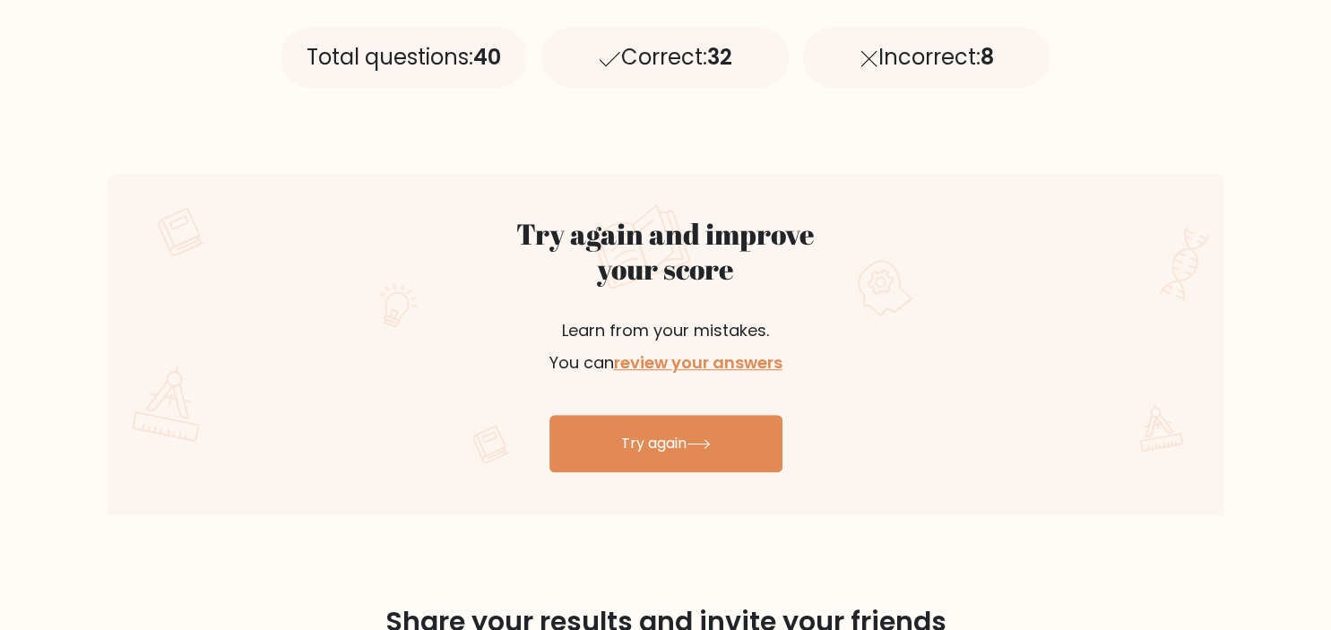
scroll to position [947, 0]
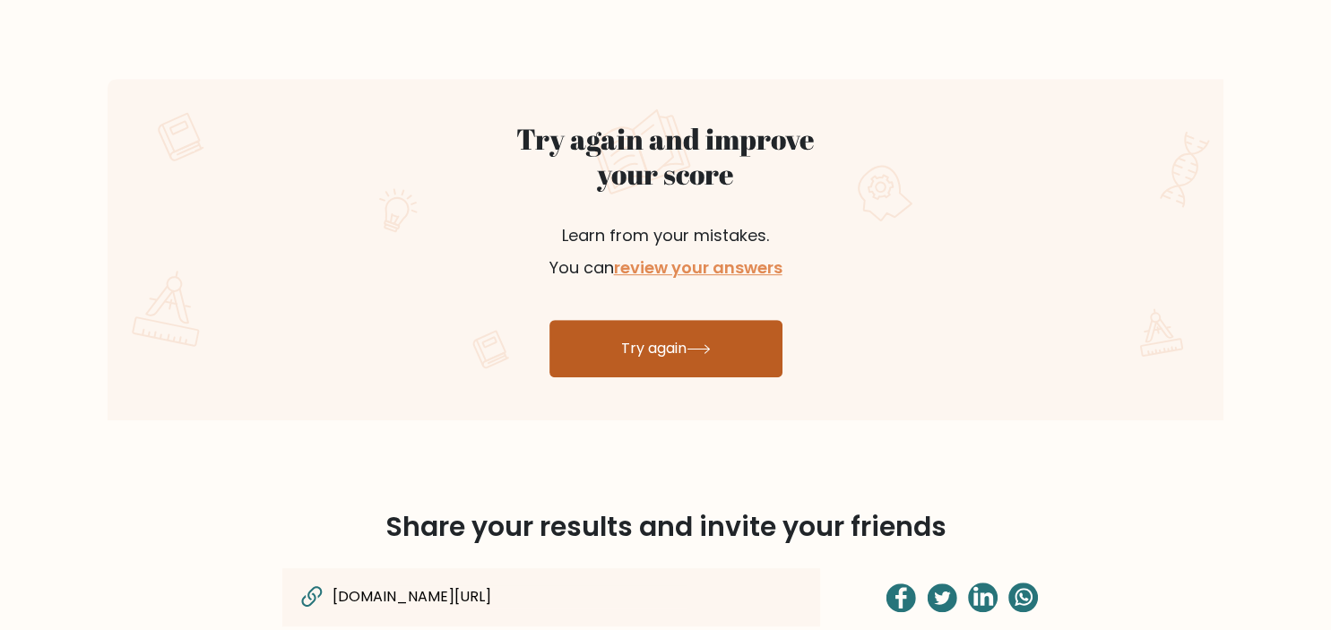
click at [720, 337] on link "Try again" at bounding box center [666, 348] width 233 height 57
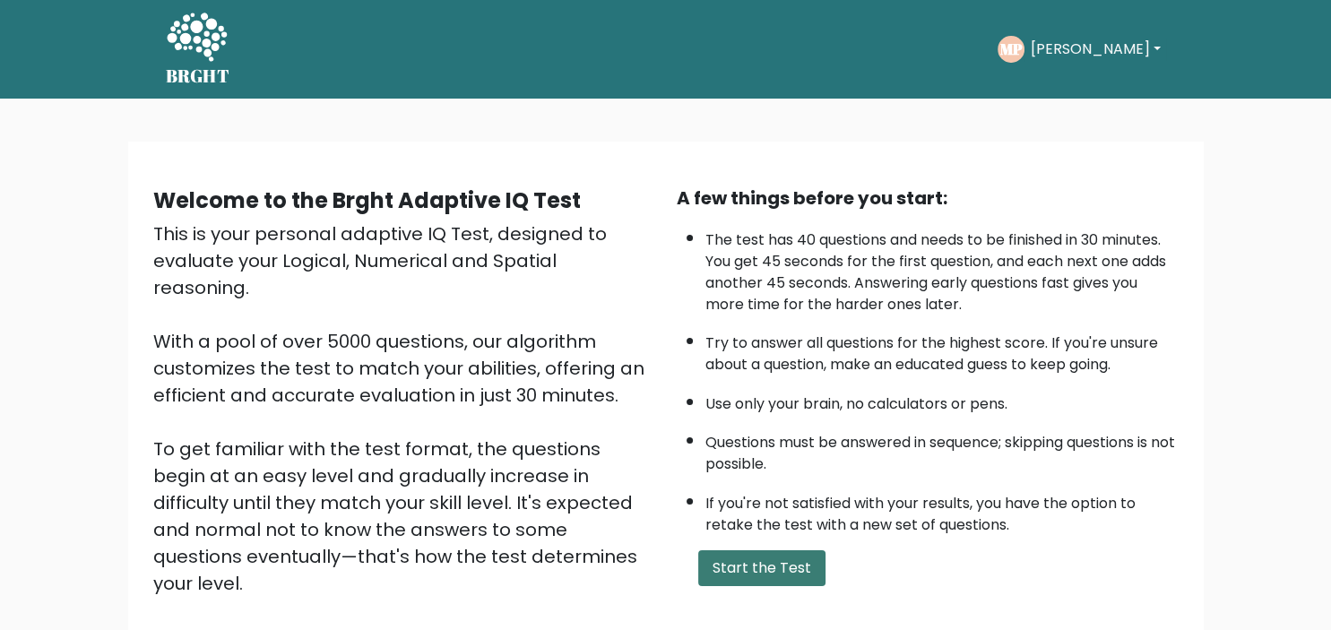
click at [762, 586] on button "Start the Test" at bounding box center [761, 568] width 127 height 36
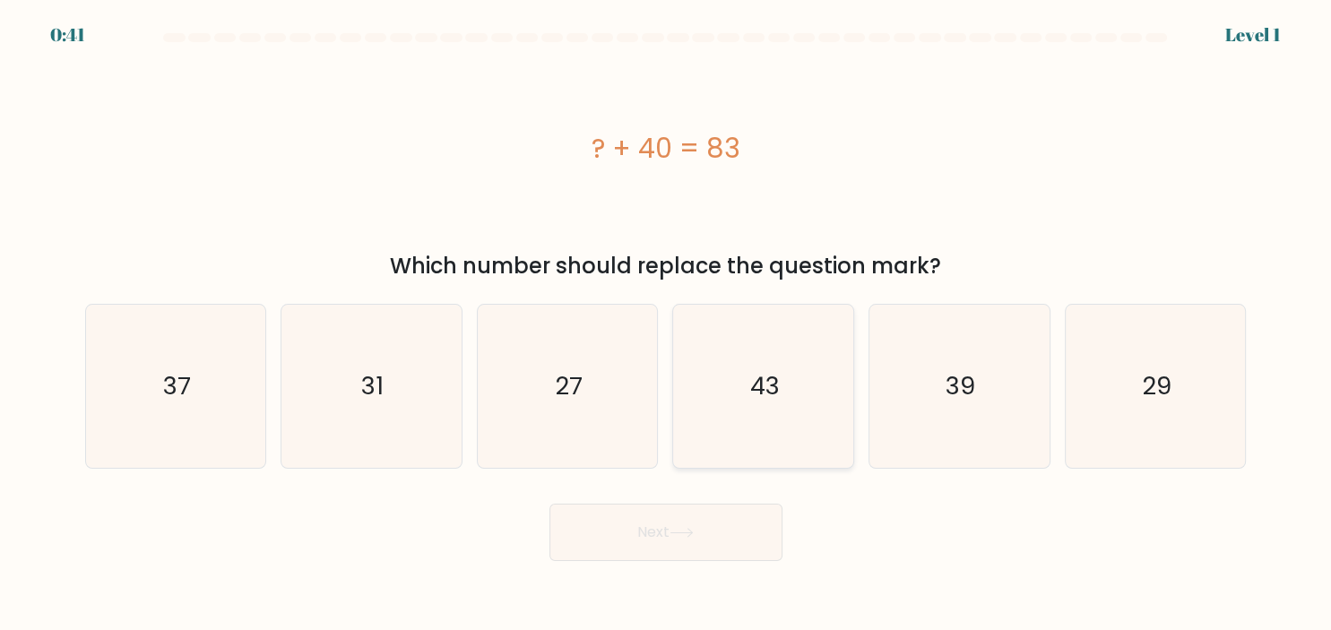
click at [768, 383] on text "43" at bounding box center [765, 385] width 30 height 35
click at [667, 325] on input "d. 43" at bounding box center [666, 320] width 1 height 9
radio input "true"
click at [676, 515] on button "Next" at bounding box center [666, 532] width 233 height 57
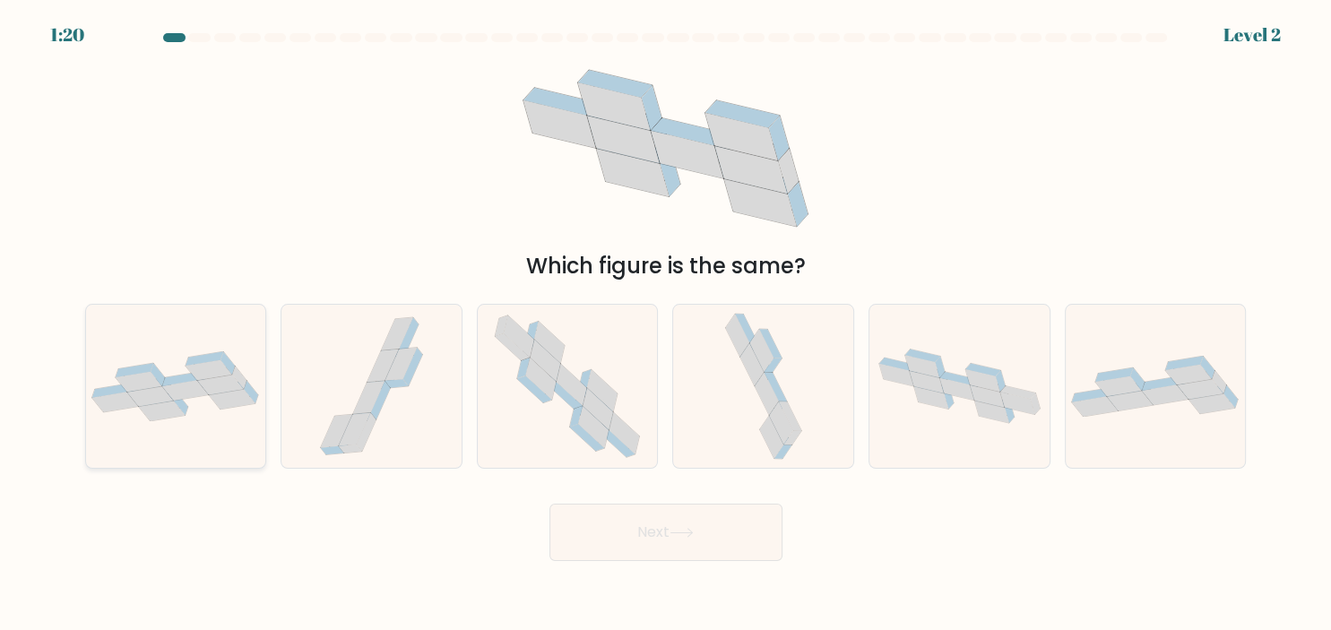
click at [212, 389] on icon at bounding box center [221, 385] width 47 height 21
click at [666, 325] on input "a." at bounding box center [666, 320] width 1 height 9
radio input "true"
click at [715, 540] on button "Next" at bounding box center [666, 532] width 233 height 57
click at [691, 538] on icon at bounding box center [682, 533] width 24 height 10
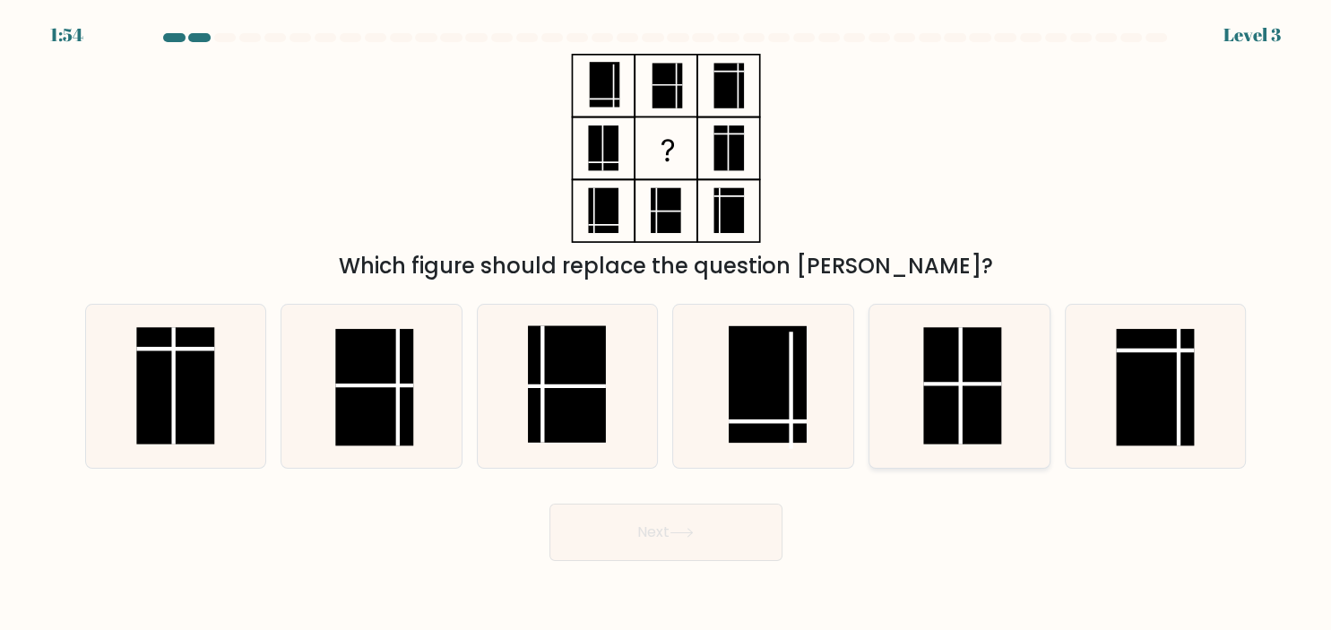
click at [964, 376] on rect at bounding box center [963, 385] width 78 height 117
click at [667, 325] on input "e." at bounding box center [666, 320] width 1 height 9
radio input "true"
click at [714, 511] on button "Next" at bounding box center [666, 532] width 233 height 57
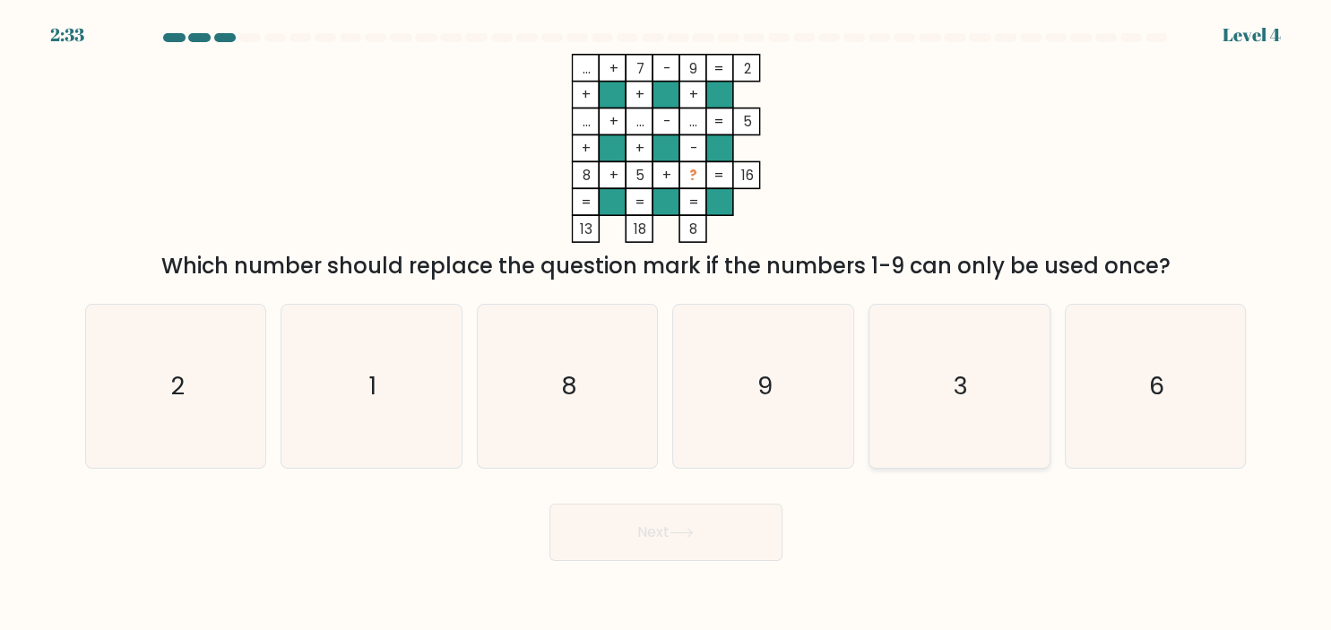
click at [963, 390] on text "3" at bounding box center [961, 385] width 14 height 35
click at [667, 325] on input "e. 3" at bounding box center [666, 320] width 1 height 9
radio input "true"
click at [720, 529] on button "Next" at bounding box center [666, 532] width 233 height 57
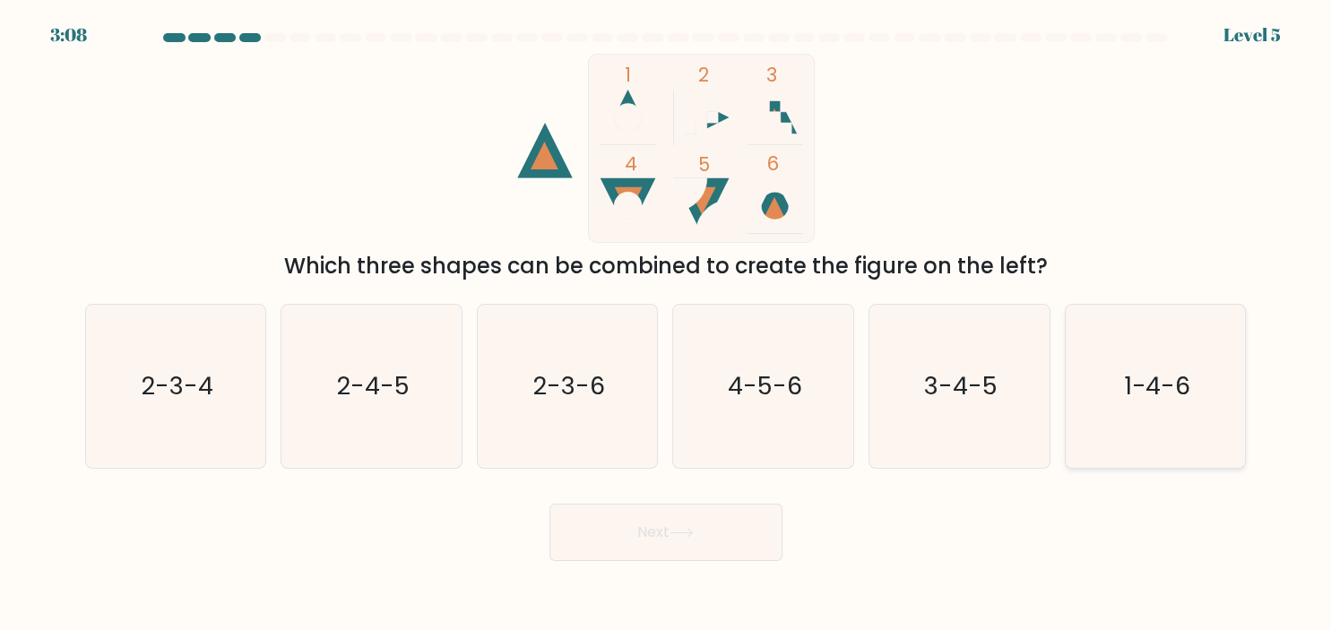
drag, startPoint x: 1156, startPoint y: 390, endPoint x: 1139, endPoint y: 397, distance: 19.3
click at [1155, 390] on text "1-4-6" at bounding box center [1156, 385] width 67 height 35
click at [667, 325] on input "f. 1-4-6" at bounding box center [666, 320] width 1 height 9
radio input "true"
click at [732, 533] on button "Next" at bounding box center [666, 532] width 233 height 57
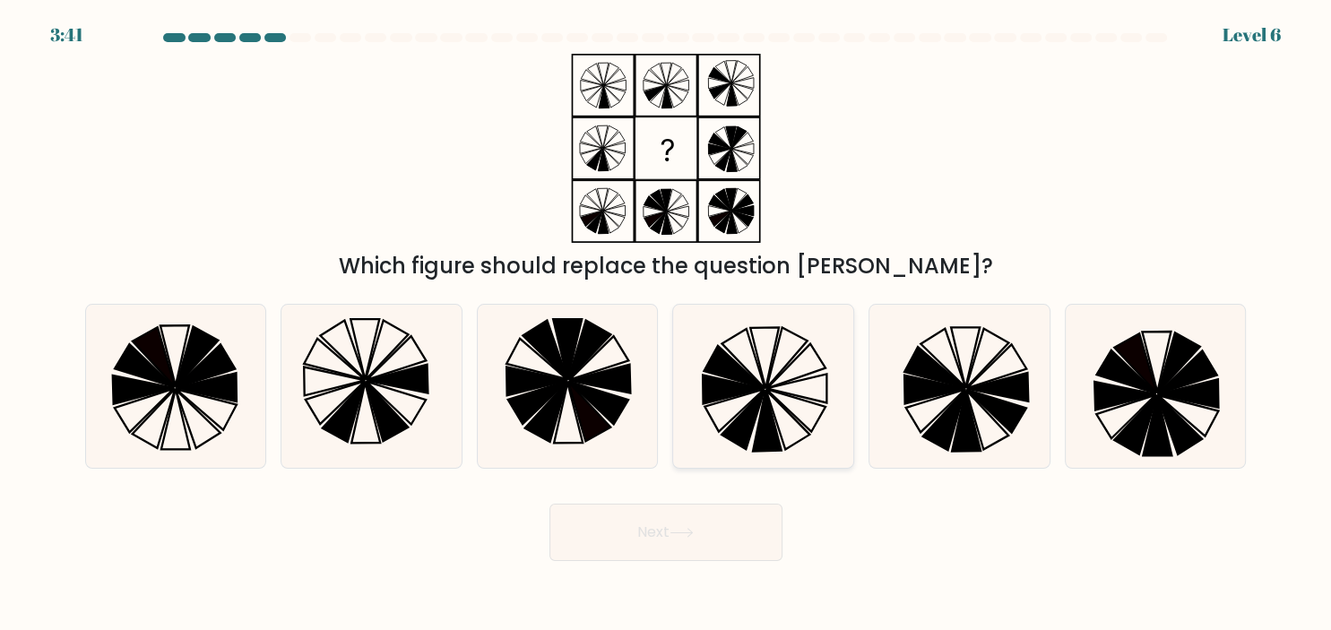
click at [787, 407] on icon at bounding box center [763, 386] width 163 height 163
click at [667, 325] on input "d." at bounding box center [666, 320] width 1 height 9
radio input "true"
click at [690, 519] on button "Next" at bounding box center [666, 532] width 233 height 57
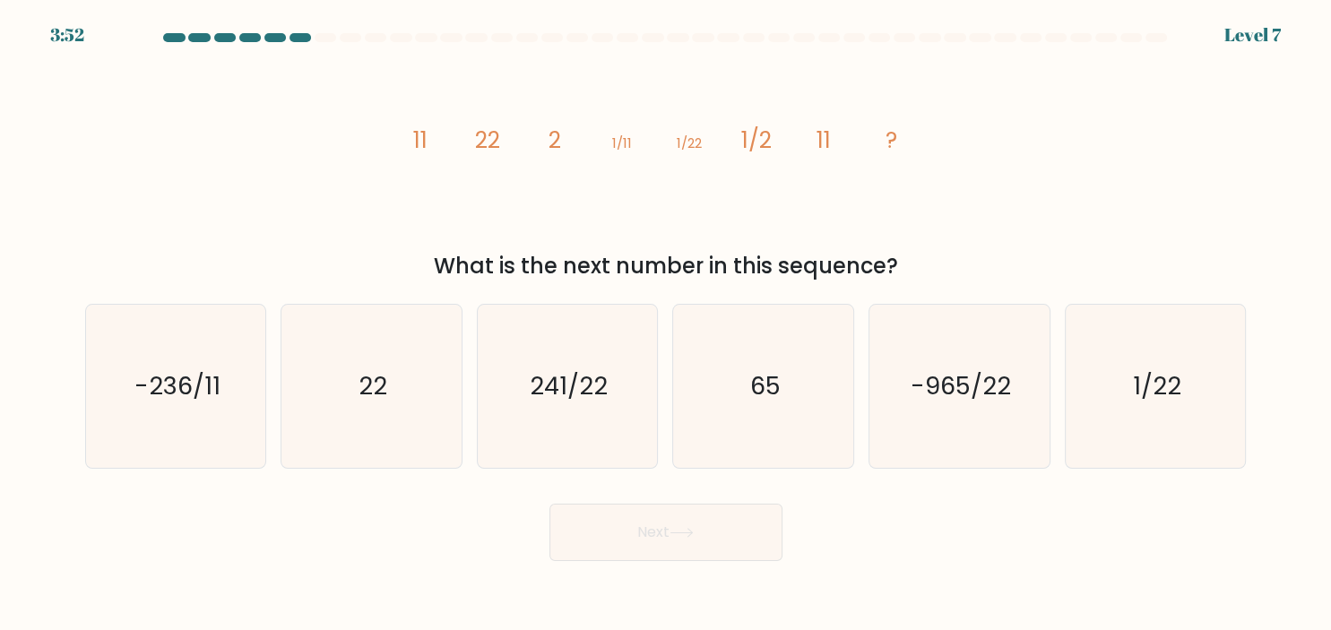
click at [471, 371] on div "c. 241/22" at bounding box center [568, 386] width 196 height 165
click at [418, 379] on icon "22" at bounding box center [371, 386] width 163 height 163
click at [666, 325] on input "b. 22" at bounding box center [666, 320] width 1 height 9
radio input "true"
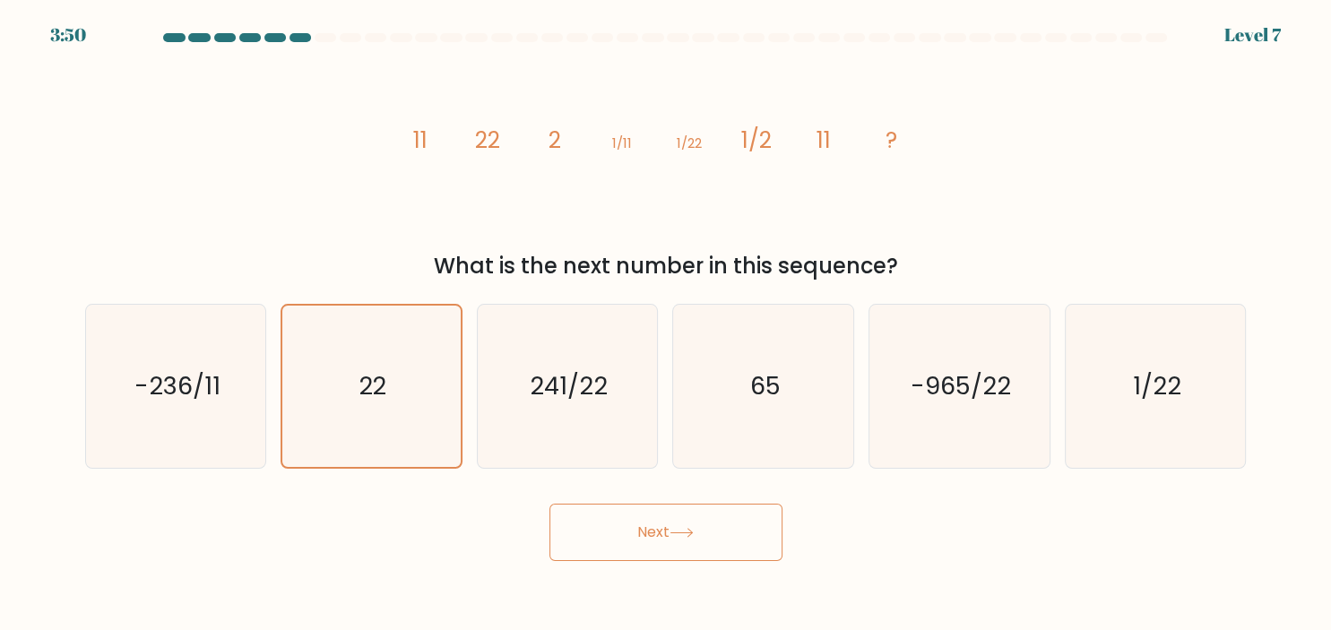
click at [660, 529] on button "Next" at bounding box center [666, 532] width 233 height 57
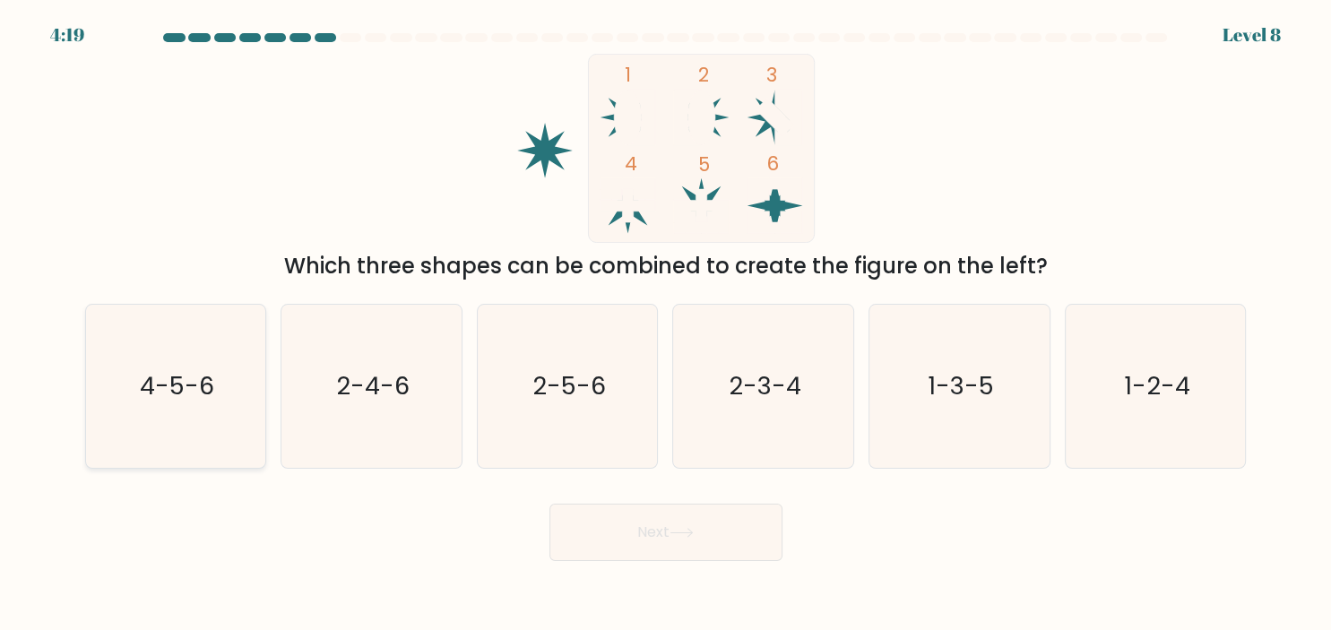
click at [236, 398] on icon "4-5-6" at bounding box center [175, 386] width 163 height 163
click at [666, 325] on input "a. 4-5-6" at bounding box center [666, 320] width 1 height 9
radio input "true"
click at [636, 532] on button "Next" at bounding box center [666, 532] width 233 height 57
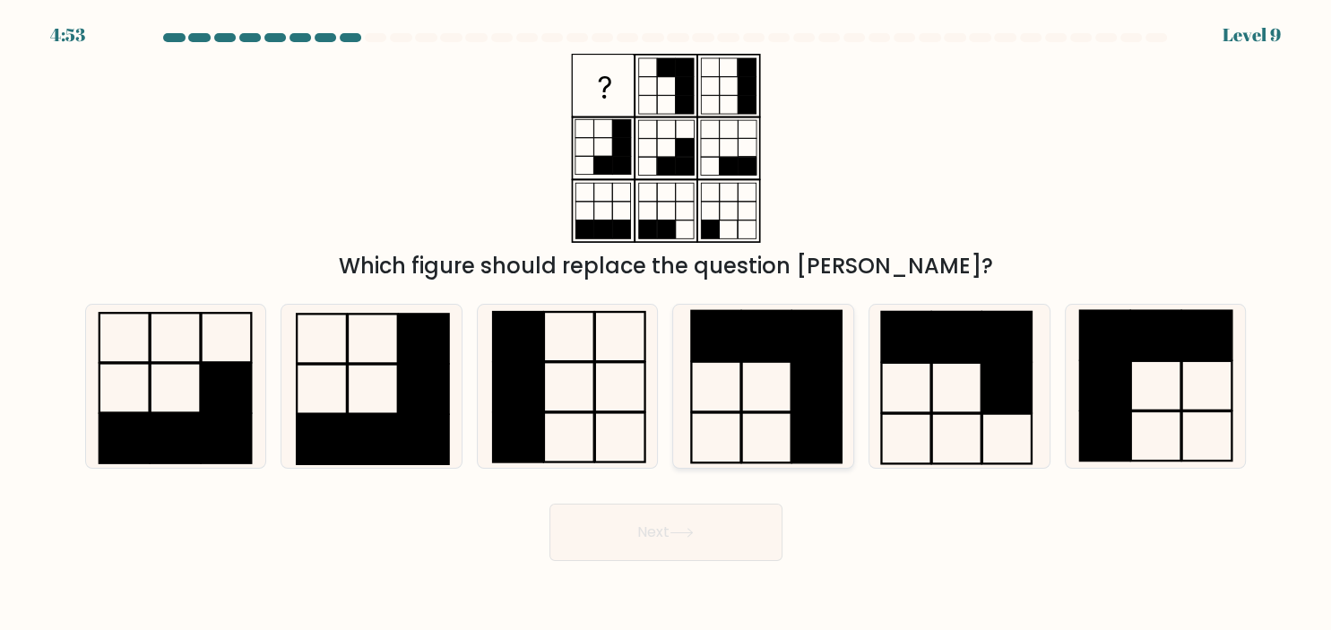
click at [765, 390] on icon at bounding box center [763, 386] width 163 height 163
click at [667, 325] on input "d." at bounding box center [666, 320] width 1 height 9
radio input "true"
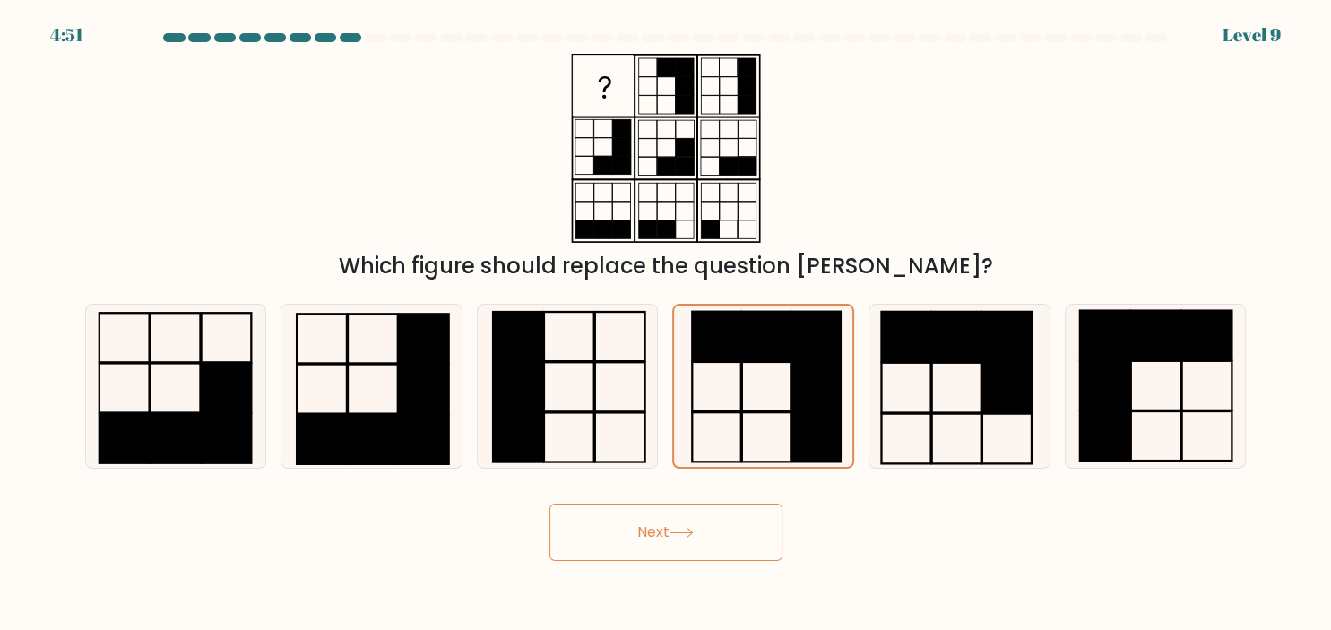
click at [672, 529] on button "Next" at bounding box center [666, 532] width 233 height 57
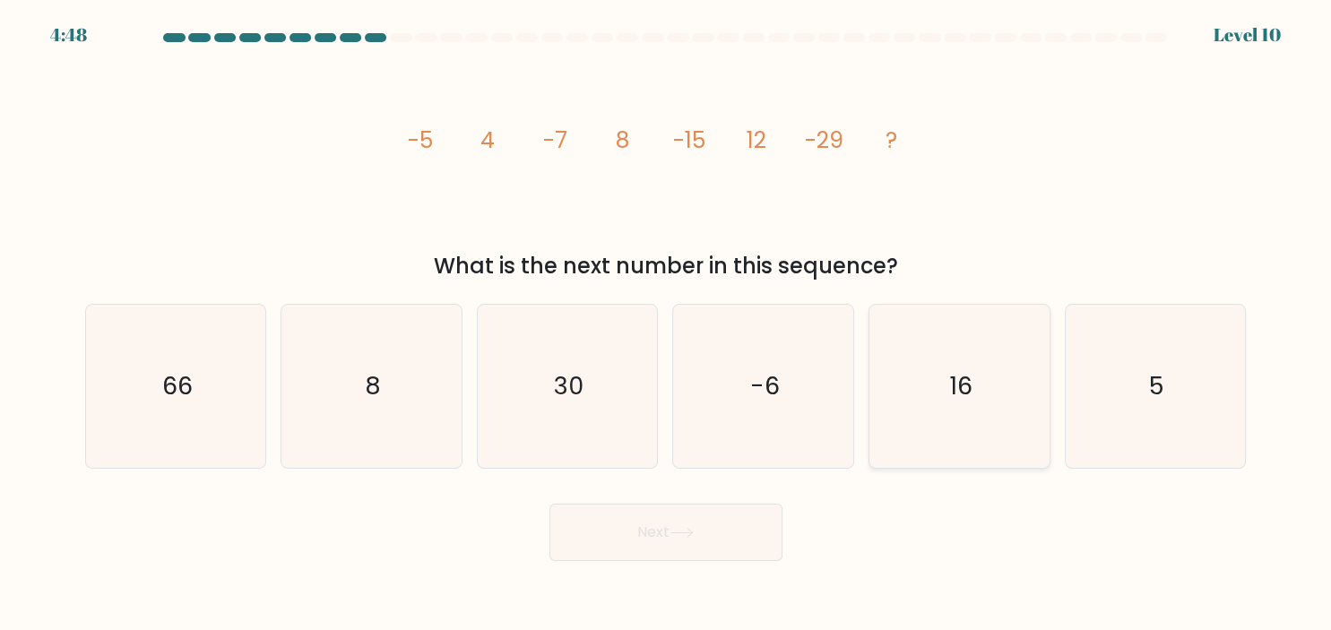
drag, startPoint x: 959, startPoint y: 383, endPoint x: 952, endPoint y: 400, distance: 18.5
click at [958, 384] on text "16" at bounding box center [960, 385] width 23 height 35
click at [667, 325] on input "e. 16" at bounding box center [666, 320] width 1 height 9
radio input "true"
click at [757, 529] on button "Next" at bounding box center [666, 532] width 233 height 57
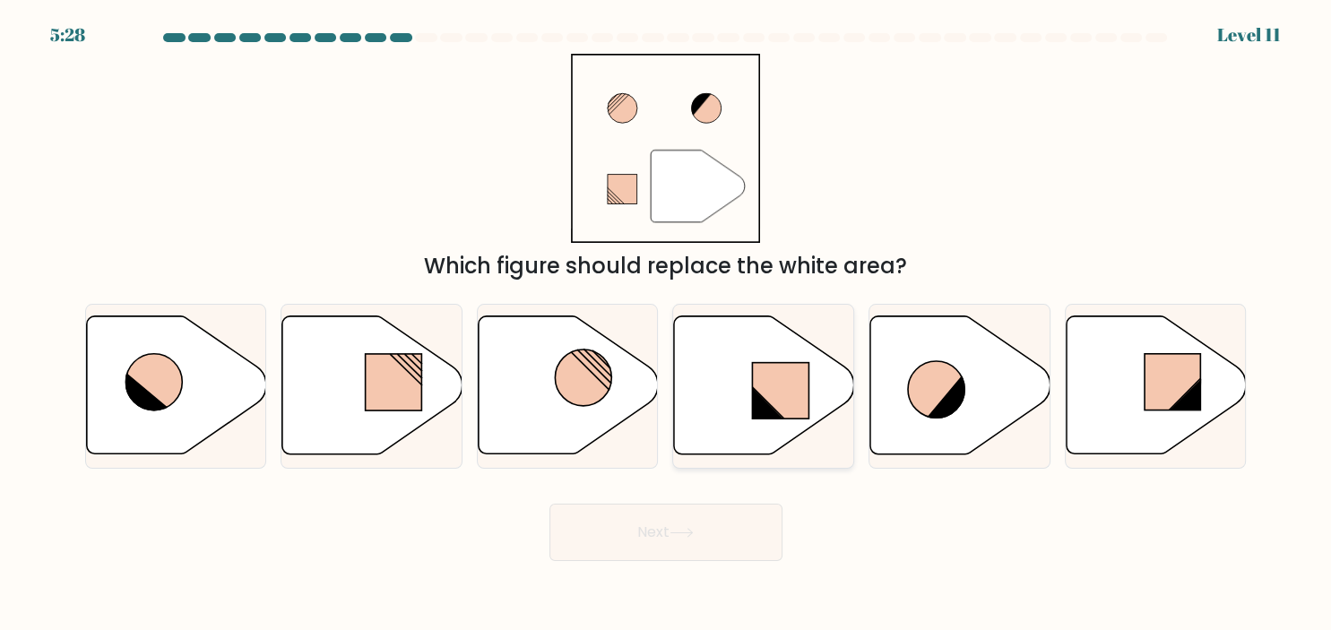
click at [767, 394] on rect at bounding box center [781, 391] width 56 height 56
click at [667, 325] on input "d." at bounding box center [666, 320] width 1 height 9
radio input "true"
click at [731, 515] on button "Next" at bounding box center [666, 532] width 233 height 57
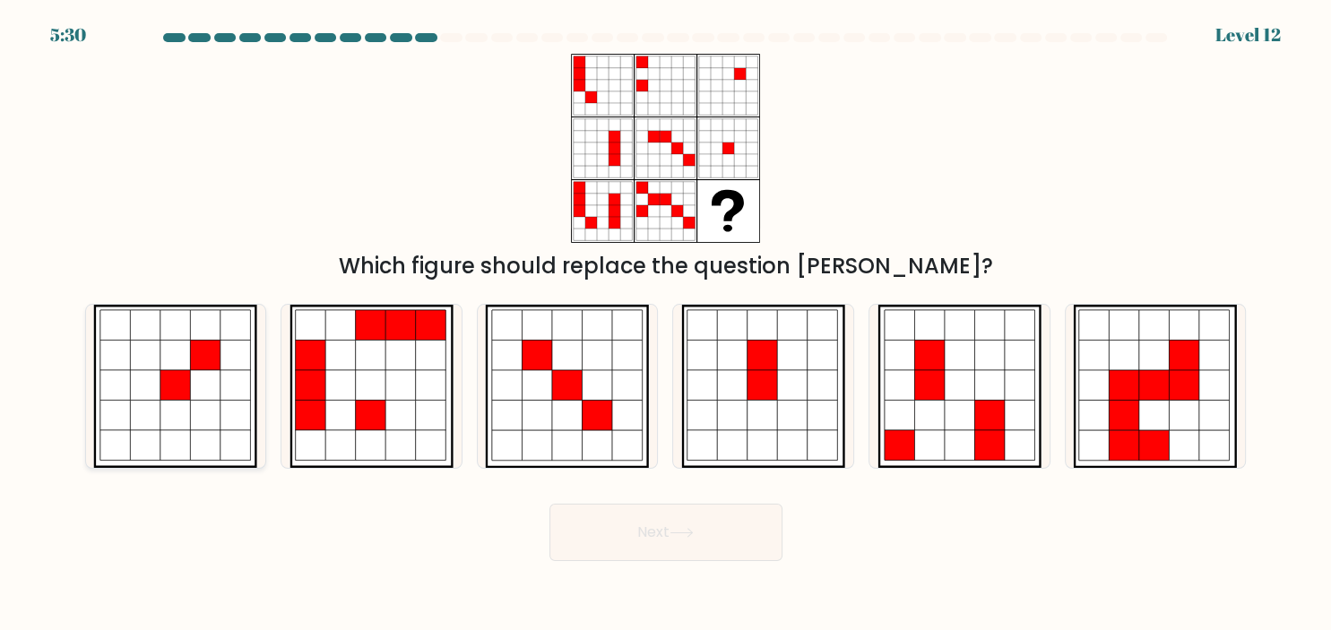
click at [207, 415] on icon at bounding box center [206, 416] width 30 height 30
click at [666, 325] on input "a." at bounding box center [666, 320] width 1 height 9
radio input "true"
click at [654, 528] on button "Next" at bounding box center [666, 532] width 233 height 57
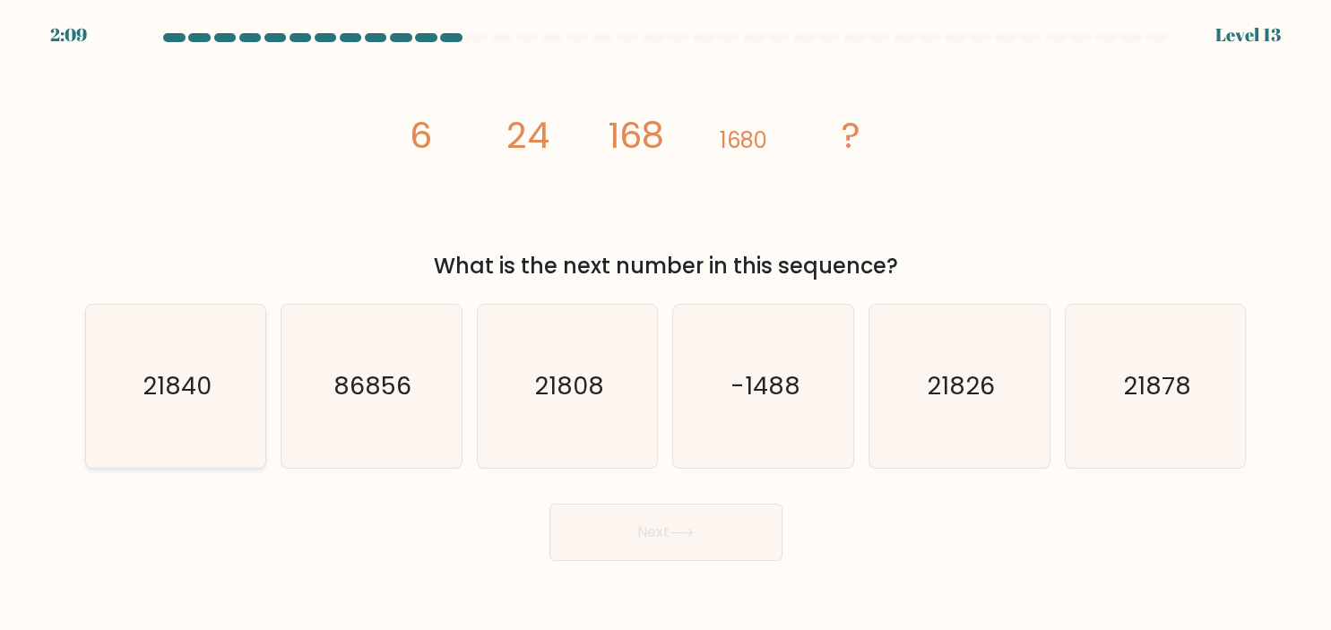
click at [199, 419] on icon "21840" at bounding box center [175, 386] width 163 height 163
click at [666, 325] on input "a. 21840" at bounding box center [666, 320] width 1 height 9
radio input "true"
click at [666, 539] on button "Next" at bounding box center [666, 532] width 233 height 57
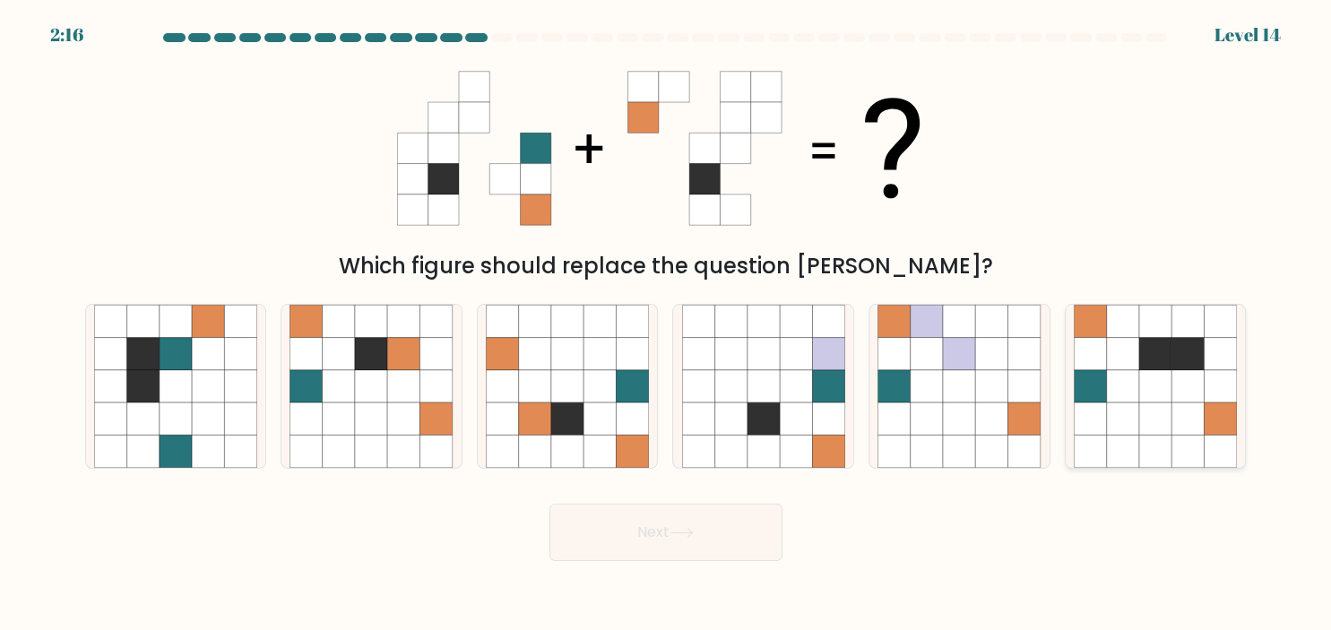
click at [1146, 395] on icon at bounding box center [1155, 386] width 32 height 32
click at [667, 325] on input "f." at bounding box center [666, 320] width 1 height 9
radio input "true"
click at [755, 529] on button "Next" at bounding box center [666, 532] width 233 height 57
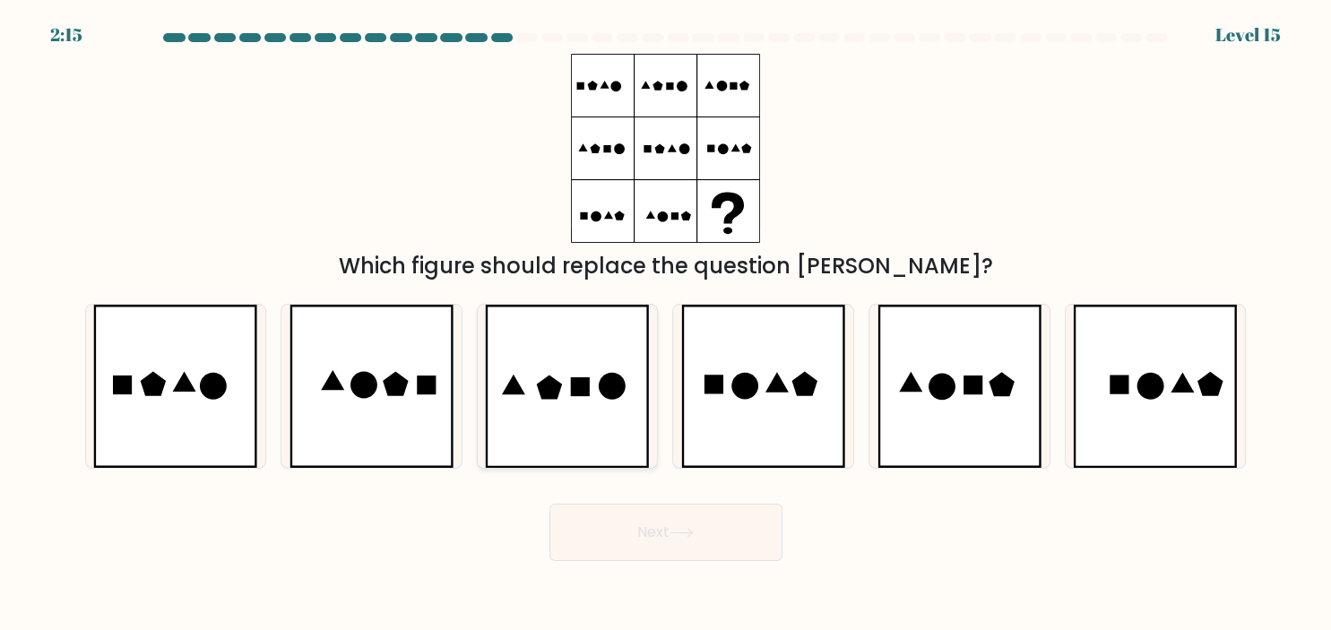
click at [544, 393] on icon at bounding box center [549, 387] width 25 height 24
click at [666, 325] on input "c." at bounding box center [666, 320] width 1 height 9
radio input "true"
click at [686, 531] on icon at bounding box center [682, 533] width 24 height 10
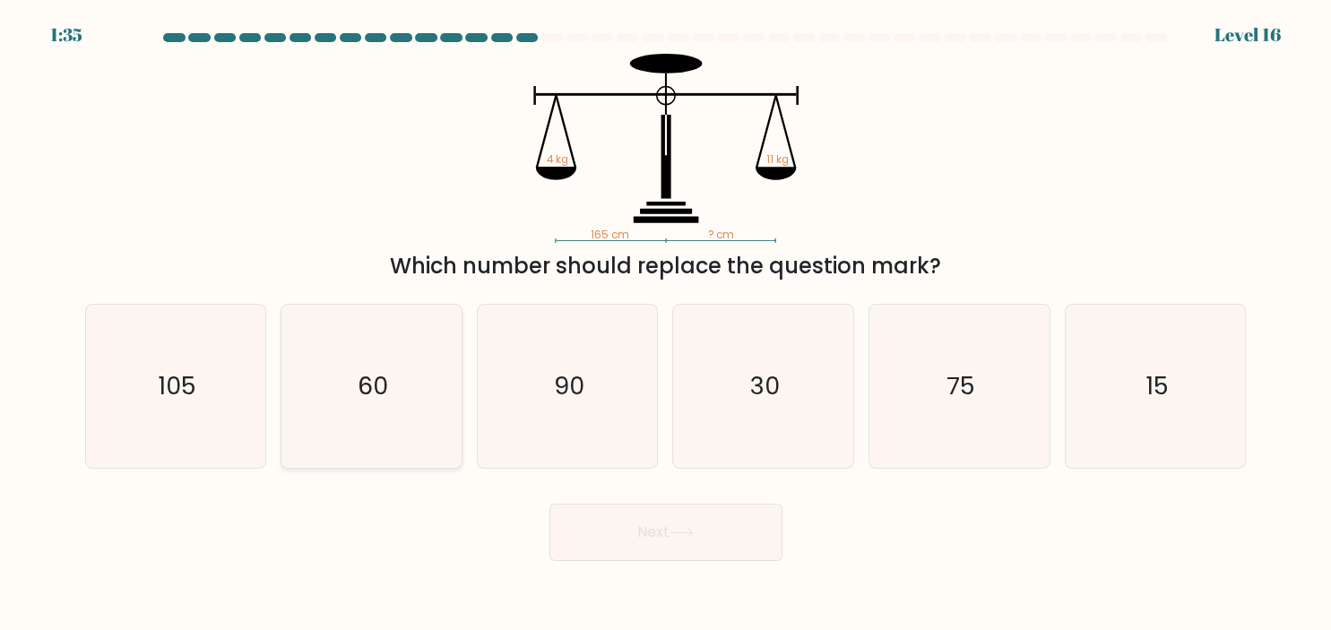
click at [374, 414] on icon "60" at bounding box center [371, 386] width 163 height 163
click at [666, 325] on input "b. 60" at bounding box center [666, 320] width 1 height 9
radio input "true"
click at [665, 531] on button "Next" at bounding box center [666, 532] width 233 height 57
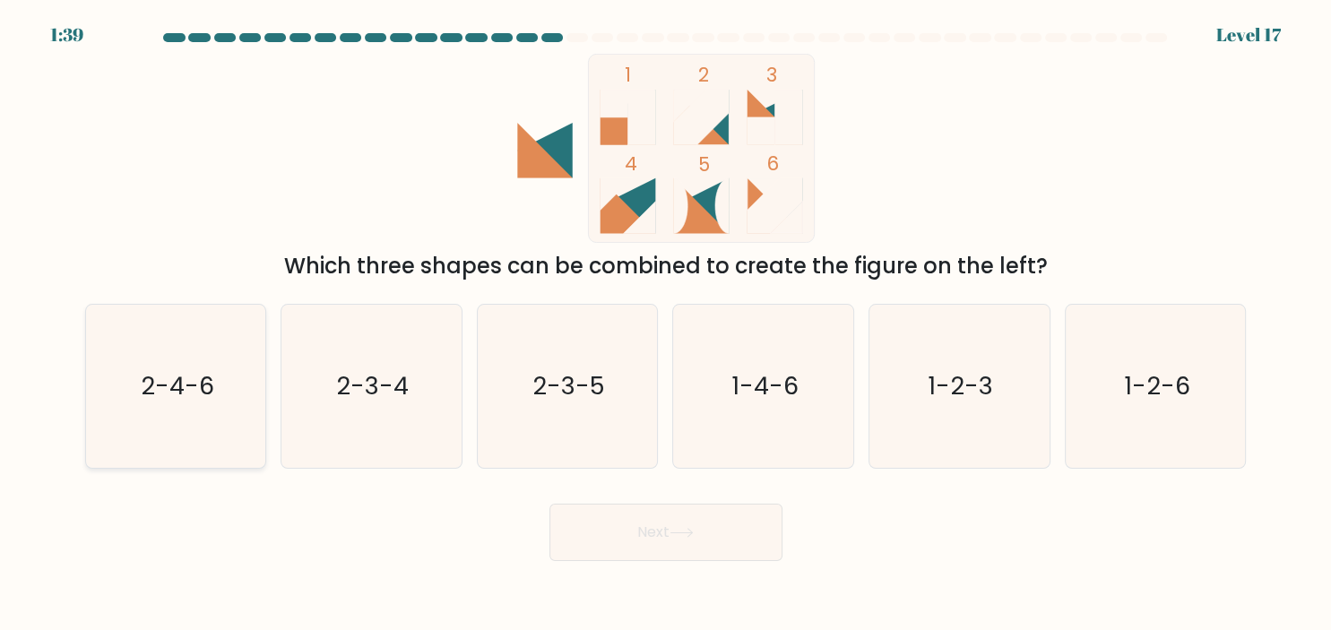
click at [228, 398] on icon "2-4-6" at bounding box center [175, 386] width 163 height 163
click at [666, 325] on input "a. 2-4-6" at bounding box center [666, 320] width 1 height 9
radio input "true"
click at [658, 536] on button "Next" at bounding box center [666, 532] width 233 height 57
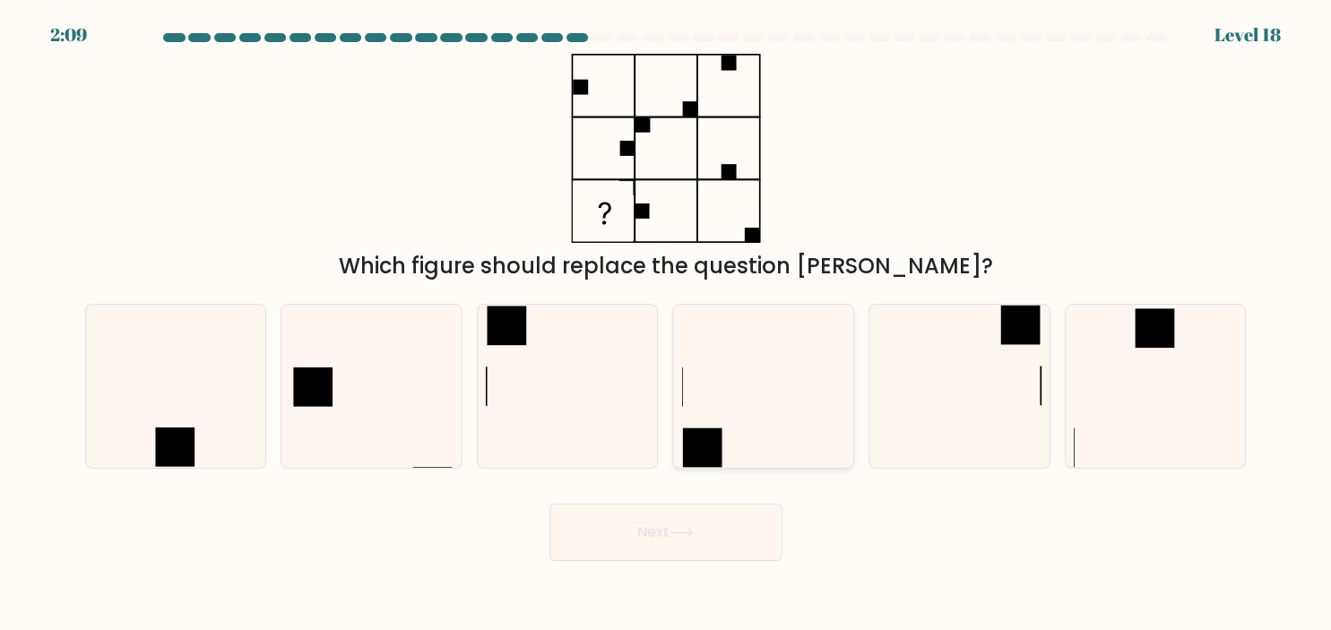
click at [715, 378] on icon at bounding box center [763, 386] width 163 height 163
click at [667, 325] on input "d." at bounding box center [666, 320] width 1 height 9
radio input "true"
click at [686, 528] on button "Next" at bounding box center [666, 532] width 233 height 57
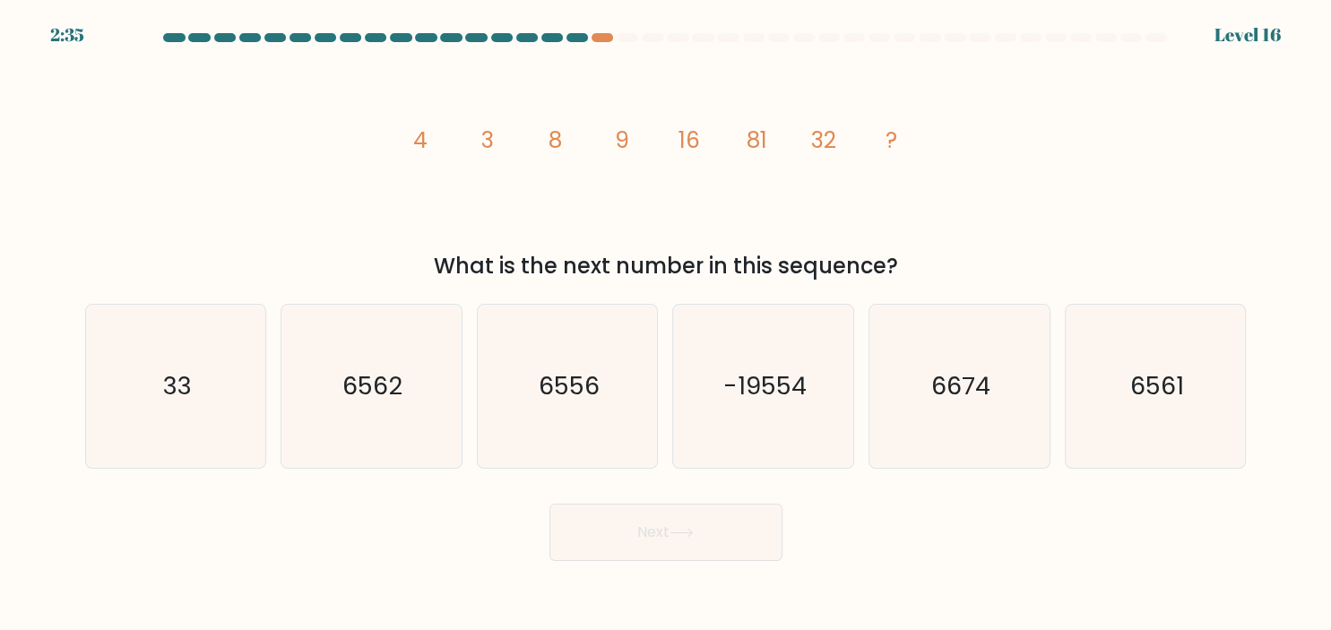
click at [762, 141] on tspan "81" at bounding box center [756, 140] width 21 height 31
click at [427, 391] on icon "6562" at bounding box center [371, 386] width 163 height 163
click at [666, 325] on input "b. 6562" at bounding box center [666, 320] width 1 height 9
radio input "true"
click at [667, 536] on button "Next" at bounding box center [666, 532] width 233 height 57
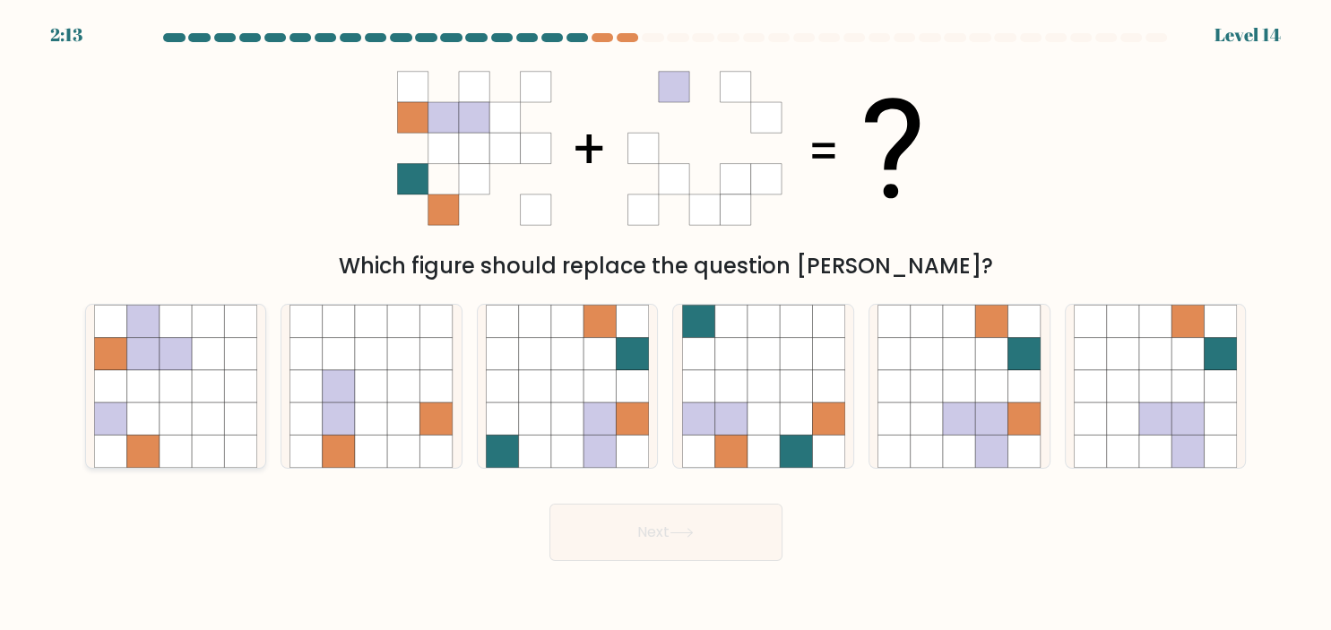
click at [215, 384] on icon at bounding box center [208, 386] width 32 height 32
click at [666, 325] on input "a." at bounding box center [666, 320] width 1 height 9
radio input "true"
click at [670, 537] on button "Next" at bounding box center [666, 532] width 233 height 57
